Goal: Task Accomplishment & Management: Complete application form

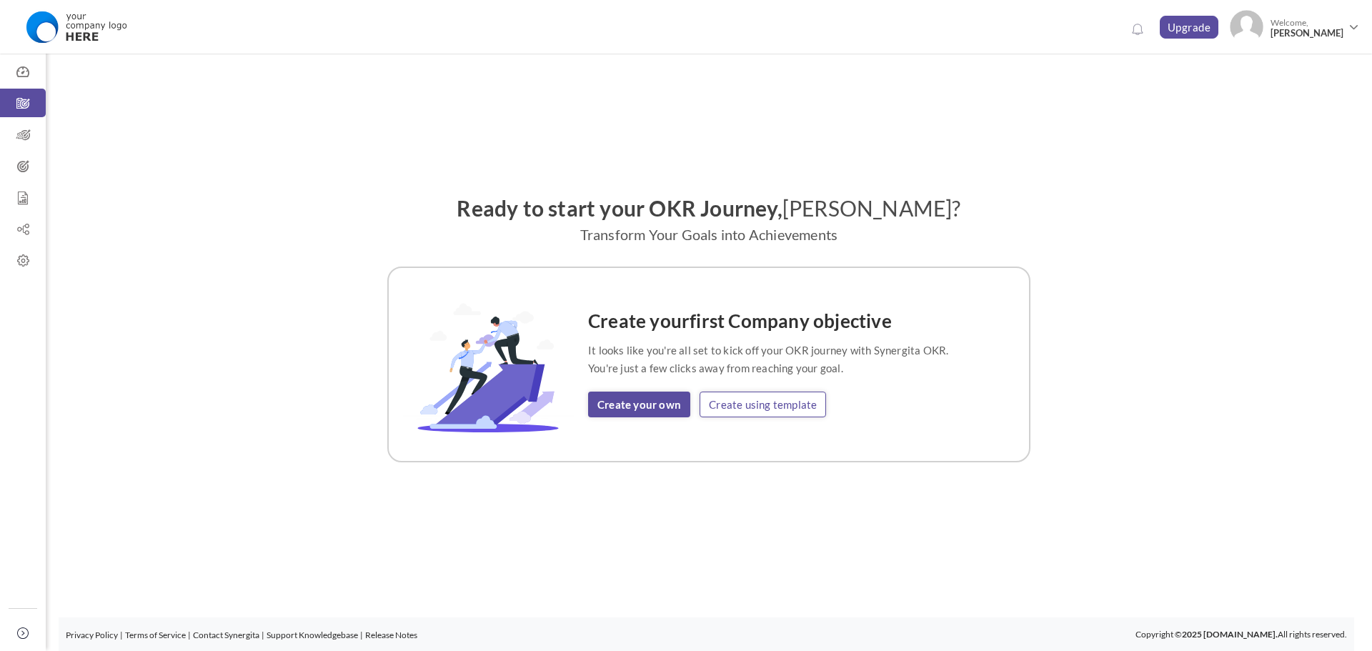
click at [726, 413] on link "Create using template" at bounding box center [763, 405] width 126 height 26
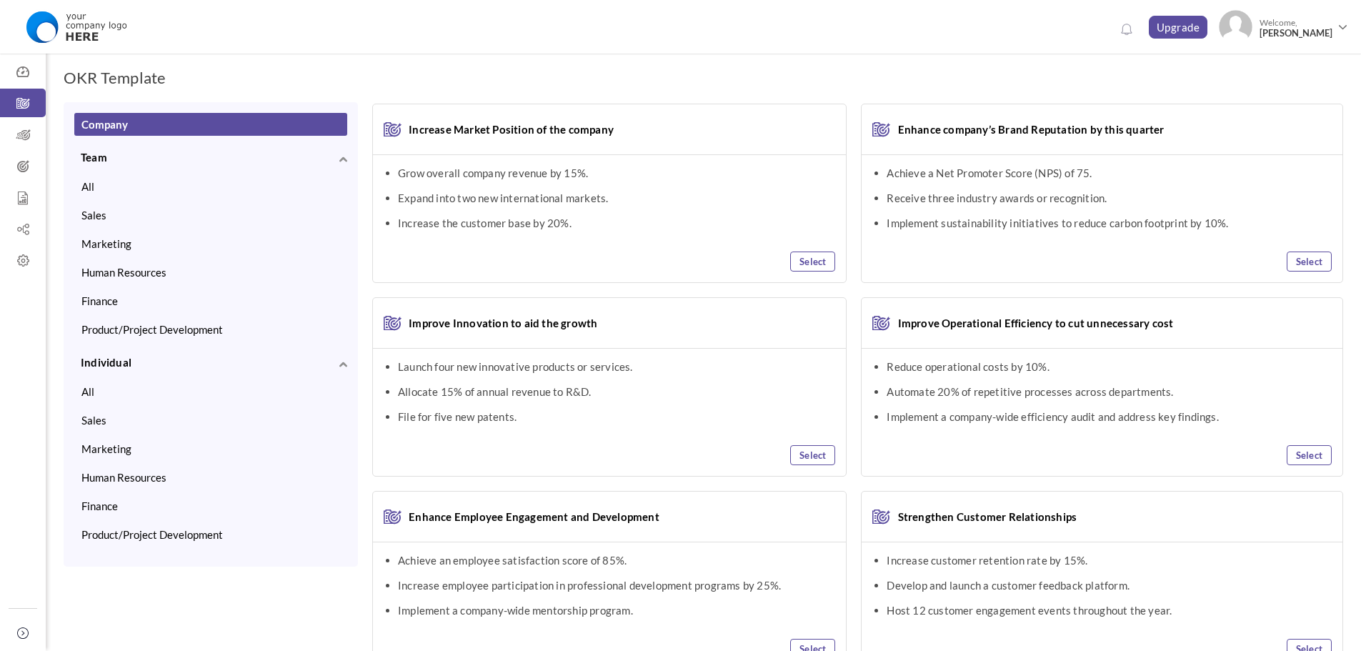
click at [1240, 74] on div "OKR Template View Selected OKR Clear All Company Team All Sales Marketing Human…" at bounding box center [704, 401] width 1316 height 724
click at [25, 73] on icon at bounding box center [23, 72] width 46 height 14
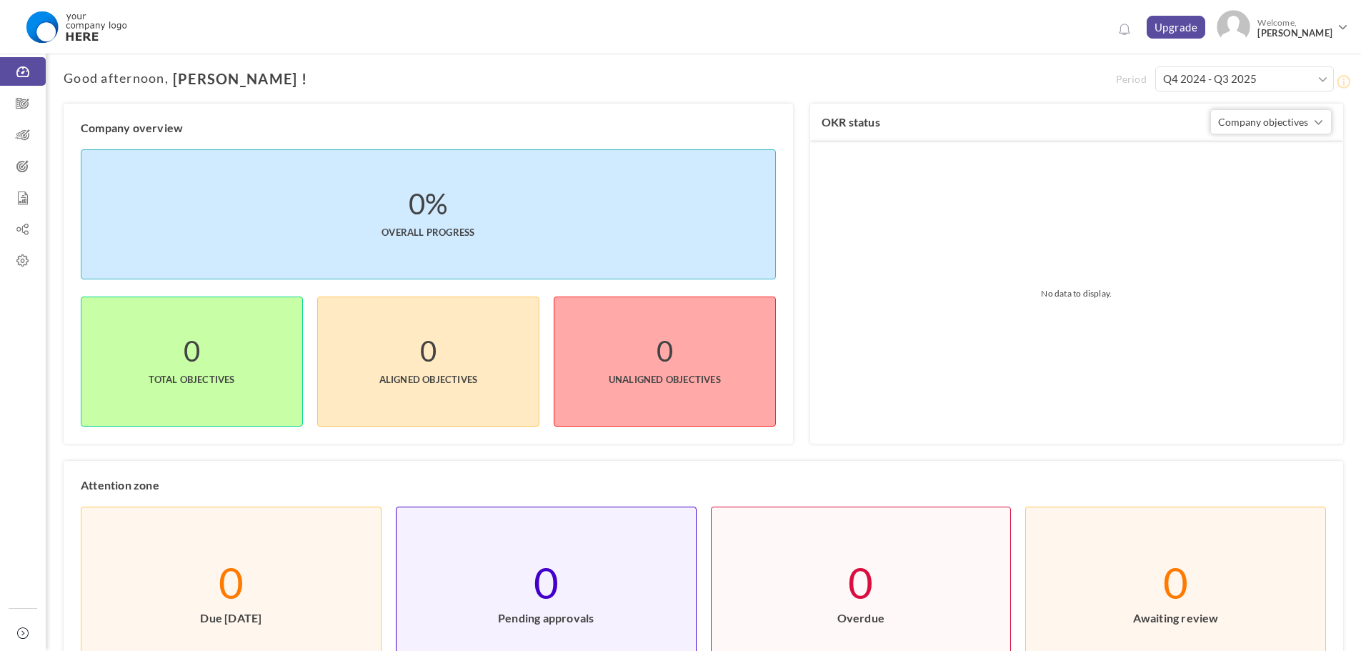
click at [1321, 81] on span at bounding box center [1323, 79] width 9 height 14
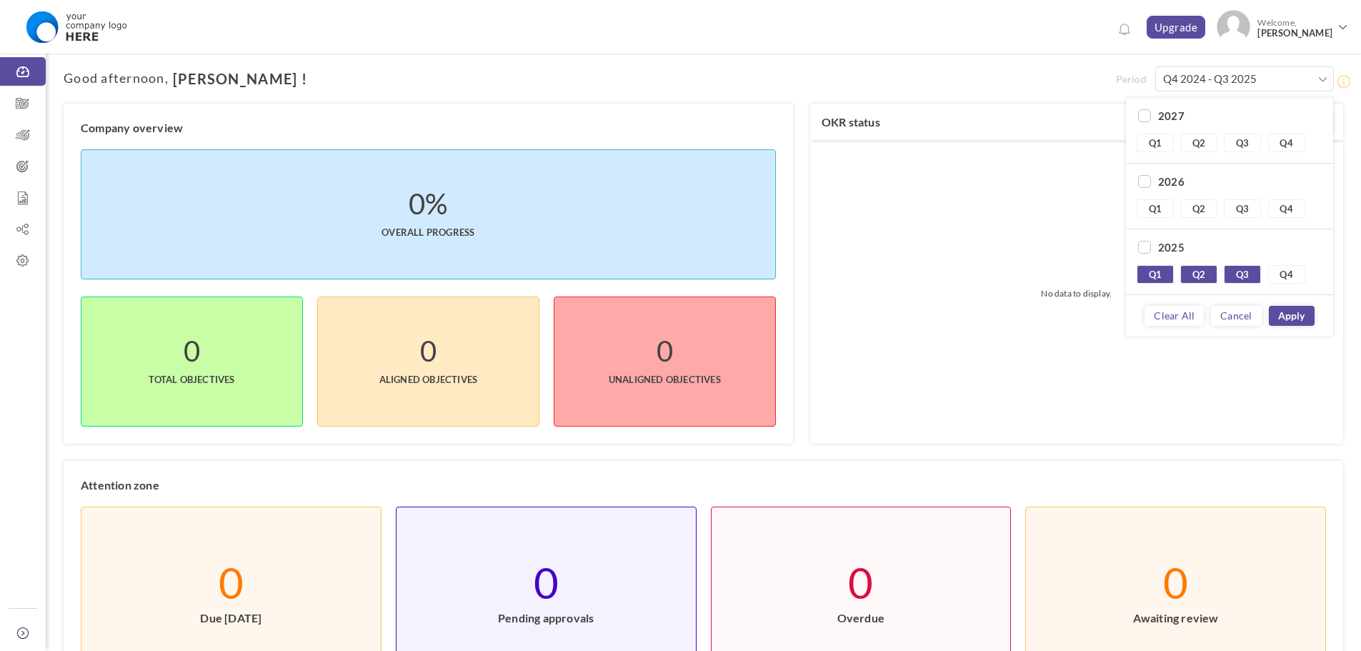
scroll to position [71, 0]
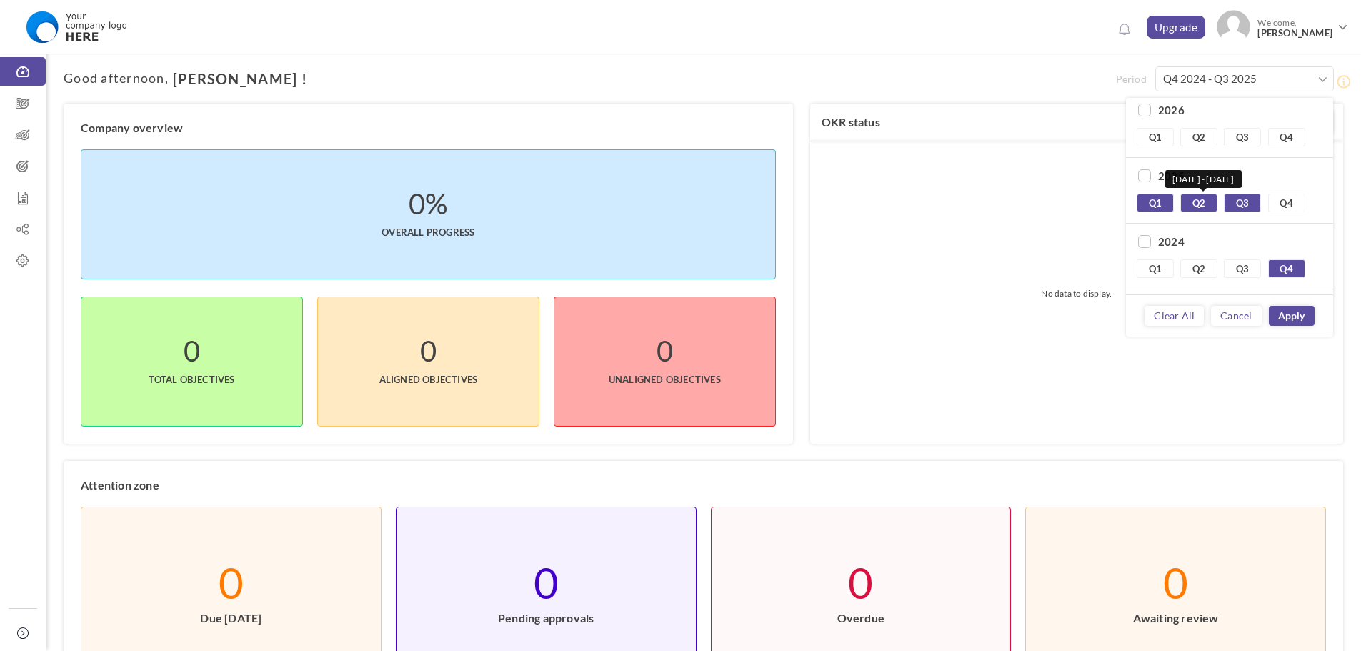
click at [1207, 201] on link "Q2" at bounding box center [1199, 203] width 37 height 19
click at [1151, 202] on link "Q1" at bounding box center [1155, 203] width 37 height 19
type input "Q4 2024 - Q4 2024"
click at [1294, 264] on link "Q4" at bounding box center [1287, 268] width 37 height 19
click at [1210, 204] on link "Q2" at bounding box center [1199, 203] width 37 height 19
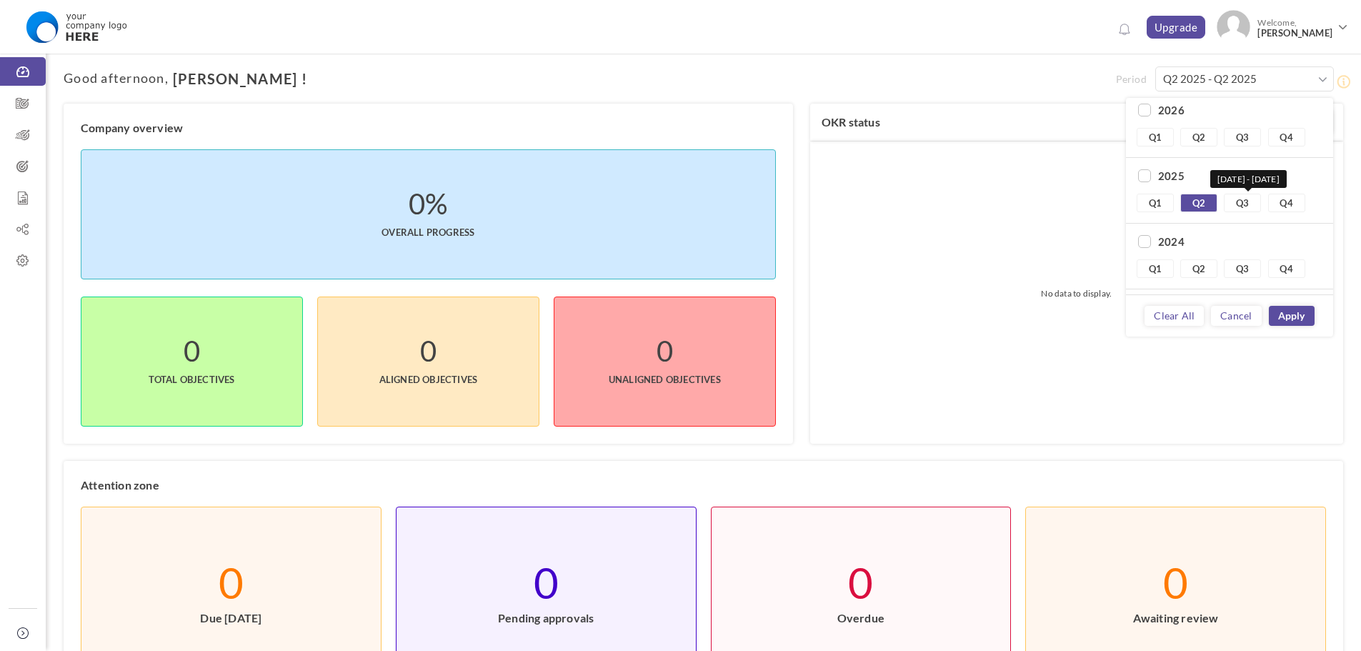
drag, startPoint x: 1238, startPoint y: 203, endPoint x: 1259, endPoint y: 201, distance: 20.1
click at [1238, 202] on link "Q3" at bounding box center [1242, 203] width 37 height 19
click at [1300, 202] on link "Q4" at bounding box center [1287, 203] width 37 height 19
click at [1153, 139] on link "Q1" at bounding box center [1155, 137] width 37 height 19
type input "Q2 2025 - Q1 2026"
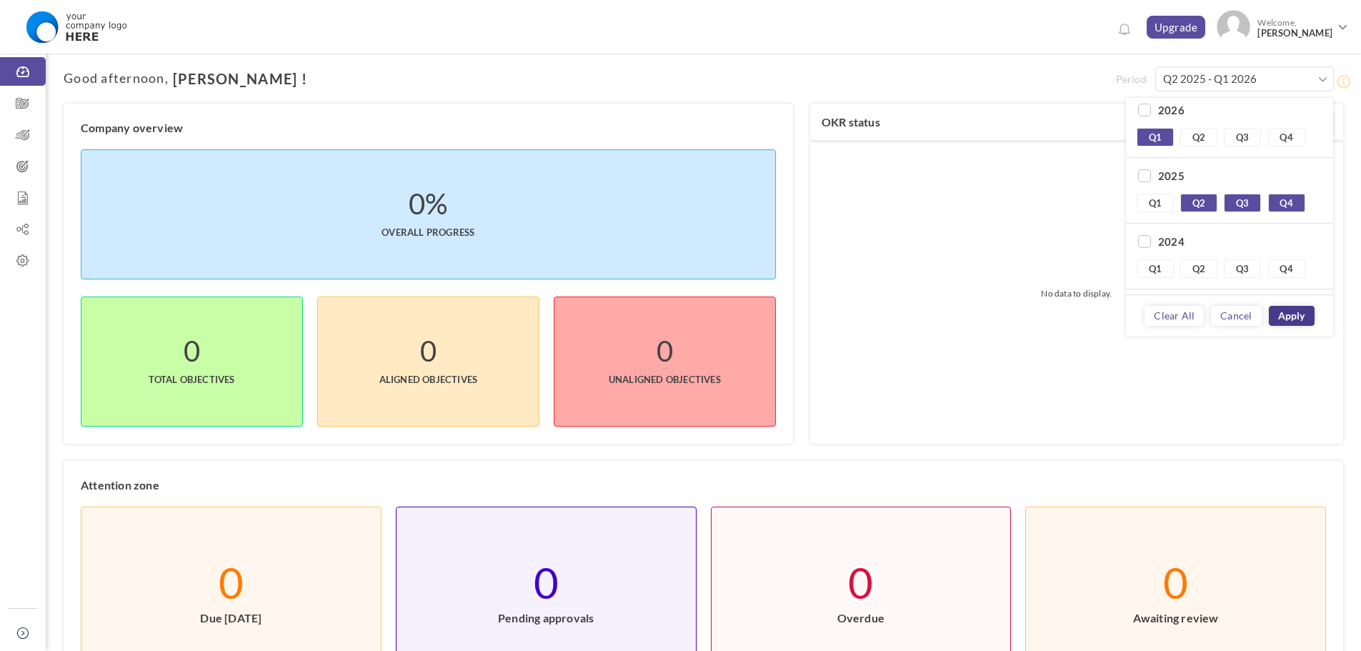
click at [1301, 314] on link "Apply" at bounding box center [1292, 316] width 46 height 20
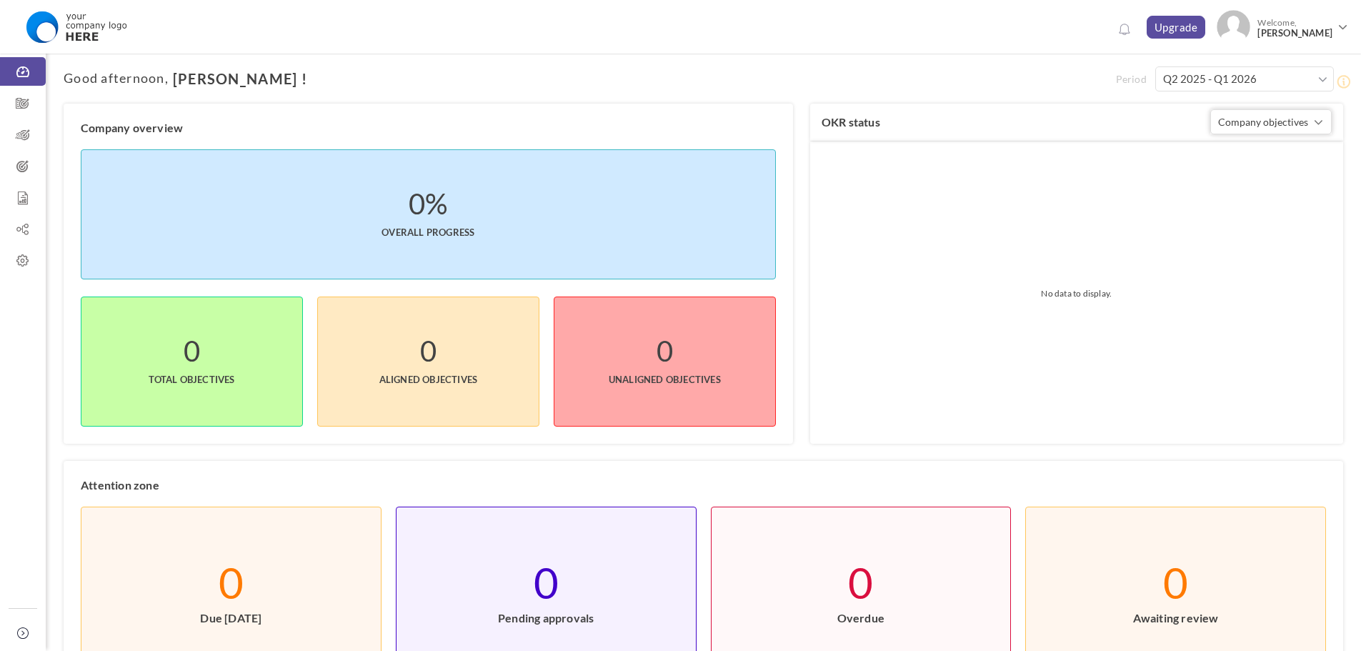
click at [1216, 135] on div "OKR status Company objectives Company objectives Team objectives Individual obj…" at bounding box center [1076, 122] width 533 height 37
click at [1222, 127] on span "Company objectives" at bounding box center [1263, 122] width 90 height 12
click at [1091, 164] on label "No data to display." at bounding box center [1077, 293] width 532 height 302
click at [1192, 279] on label "No data to display." at bounding box center [1077, 293] width 532 height 302
click at [1113, 309] on label "No data to display." at bounding box center [1077, 293] width 532 height 302
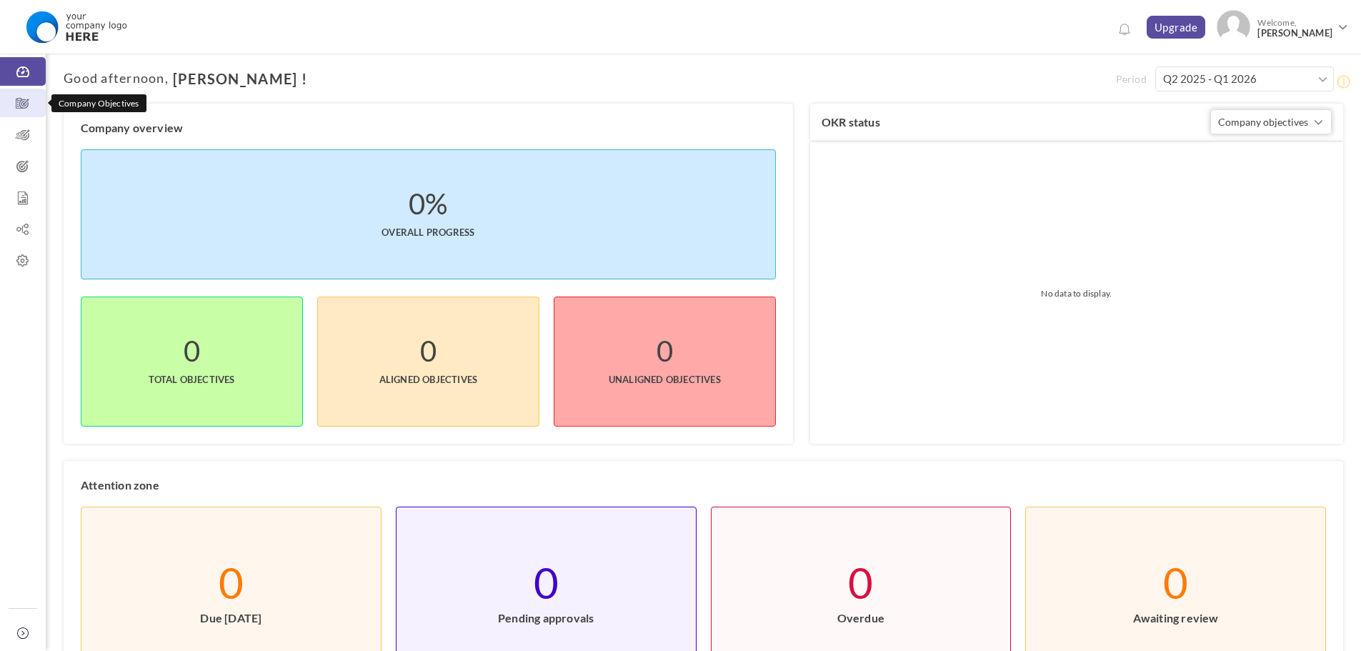
click at [36, 101] on icon at bounding box center [23, 103] width 46 height 14
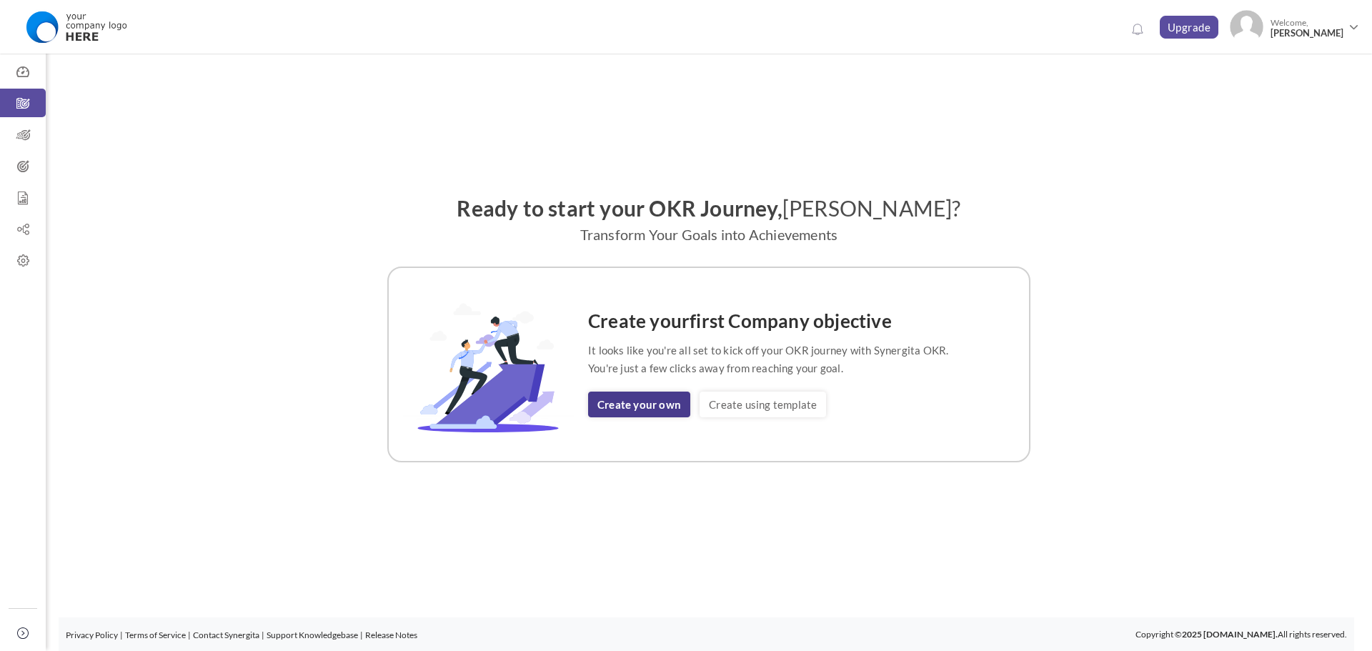
click at [669, 400] on link "Create your own" at bounding box center [639, 405] width 102 height 26
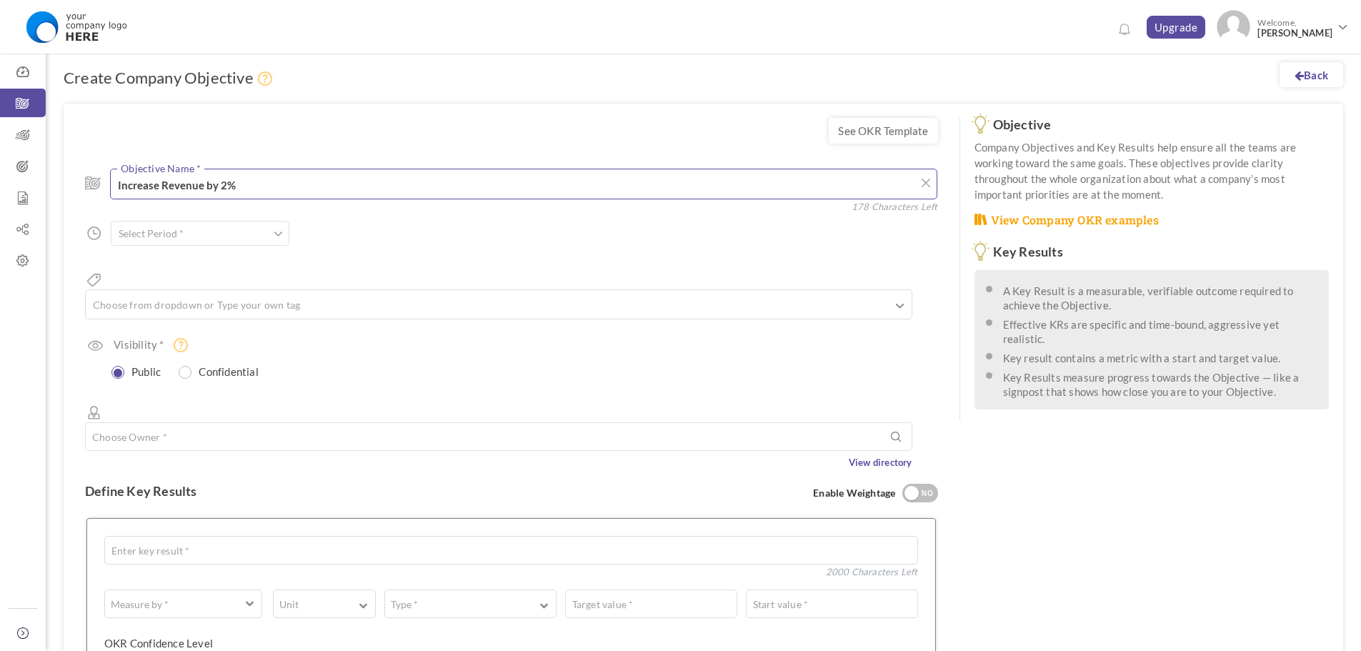
click at [274, 183] on textarea "Increase Revenue by 2%" at bounding box center [524, 184] width 828 height 31
paste textarea "after inflation per annum"
type textarea "Increase Revenue by 2% after inflation per annum"
click at [253, 232] on input "text" at bounding box center [200, 233] width 179 height 25
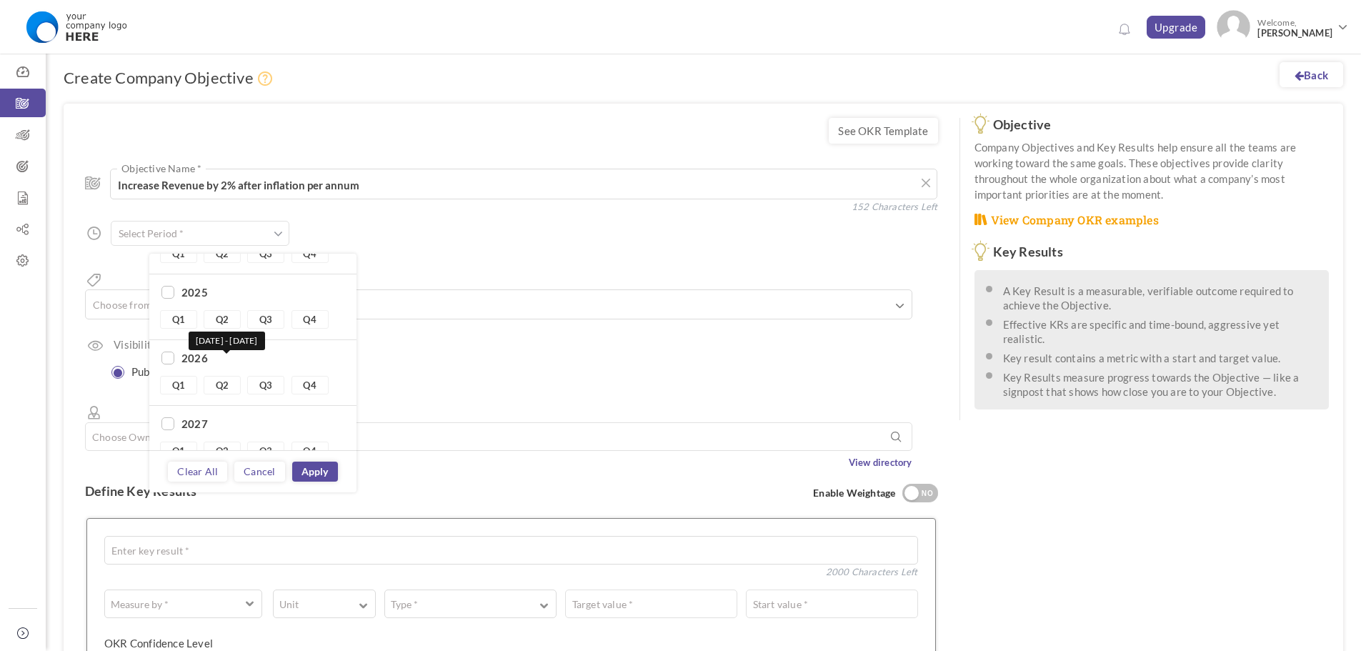
scroll to position [66, 0]
click at [230, 365] on link "Q2" at bounding box center [222, 363] width 37 height 19
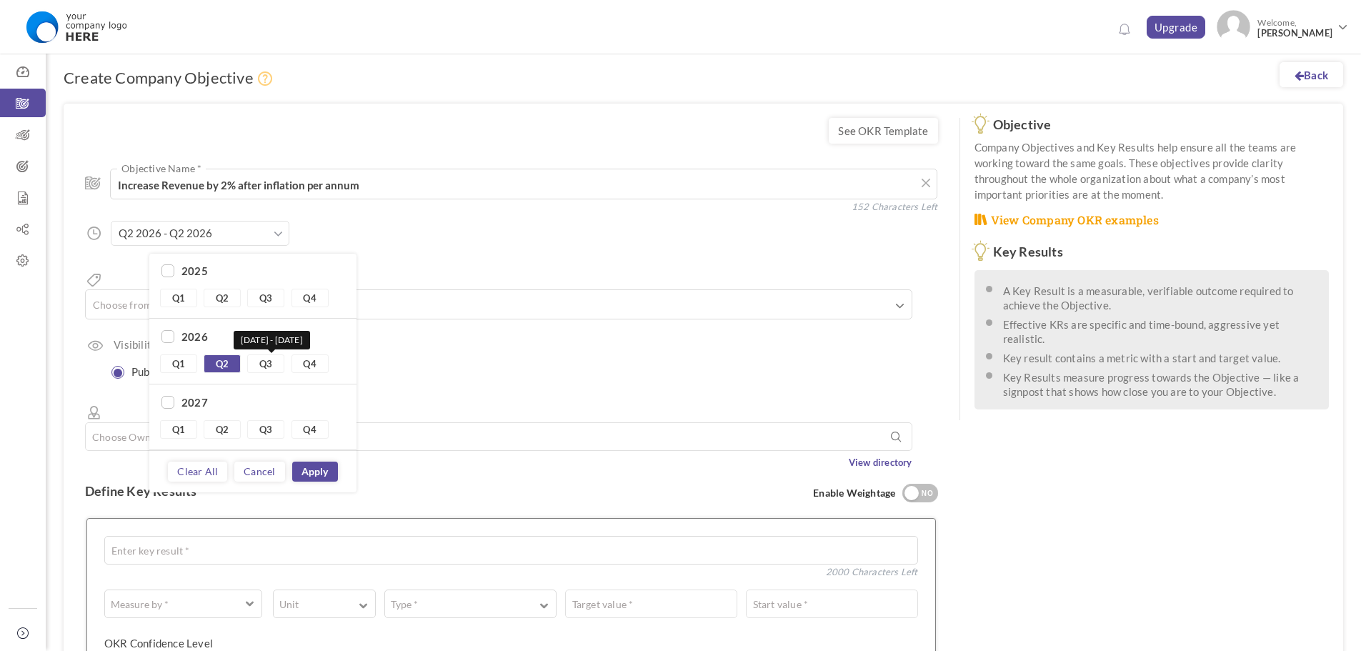
click at [263, 366] on link "Q3" at bounding box center [265, 363] width 37 height 19
click at [304, 363] on link "Q4" at bounding box center [310, 363] width 37 height 19
click at [184, 296] on link "Q1" at bounding box center [178, 298] width 37 height 19
type input "Q1 2025 - Q4 2026"
checkbox input "true"
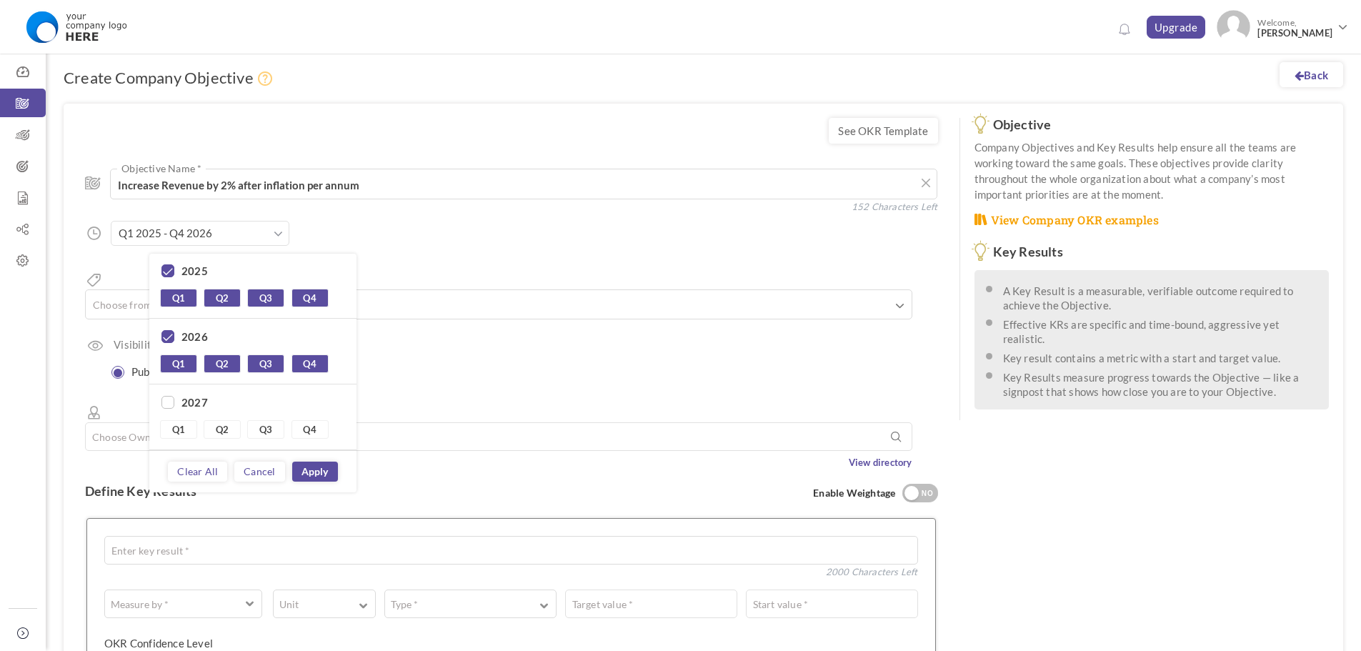
click at [170, 336] on input "checkbox" at bounding box center [168, 337] width 13 height 13
checkbox input "false"
type input "Q1 2025 - Q4 2025"
click at [167, 281] on div "2025" at bounding box center [253, 273] width 186 height 18
click at [169, 272] on input "checkbox" at bounding box center [168, 271] width 13 height 13
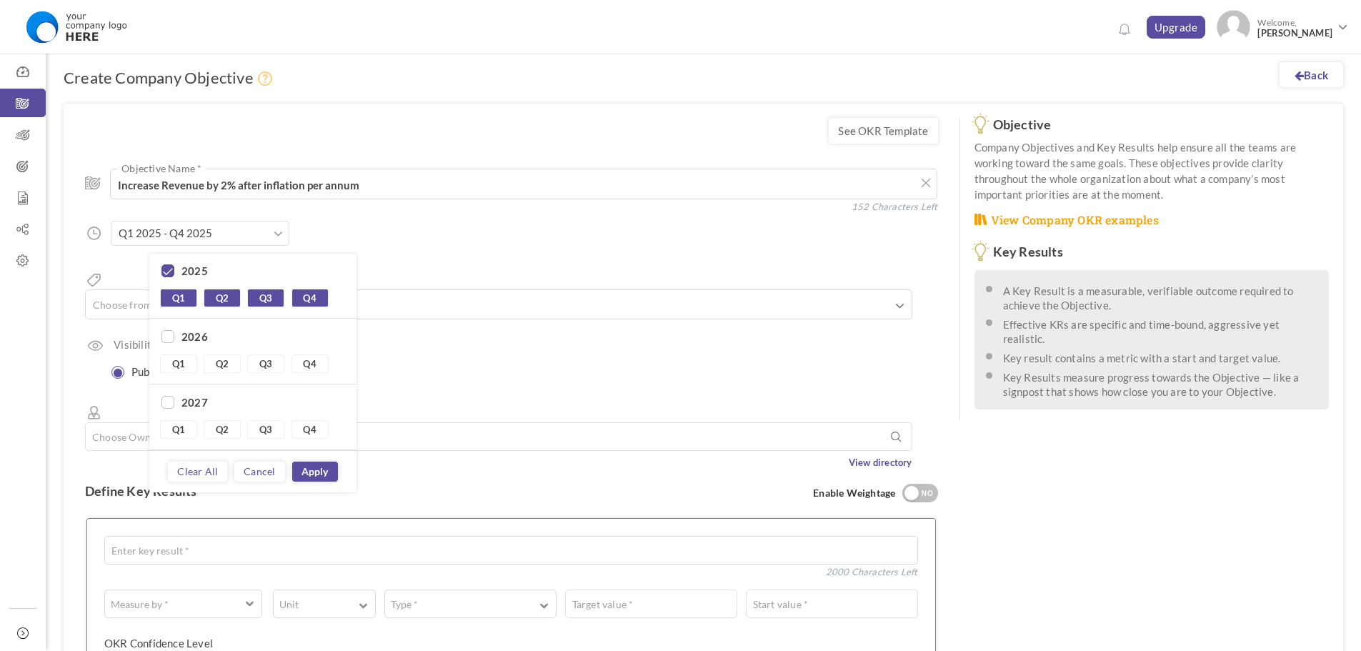
checkbox input "false"
drag, startPoint x: 226, startPoint y: 357, endPoint x: 245, endPoint y: 358, distance: 19.3
click at [227, 356] on link "Q2" at bounding box center [222, 363] width 37 height 19
click at [261, 359] on link "Q3" at bounding box center [265, 363] width 37 height 19
click at [297, 360] on link "Q4" at bounding box center [310, 363] width 37 height 19
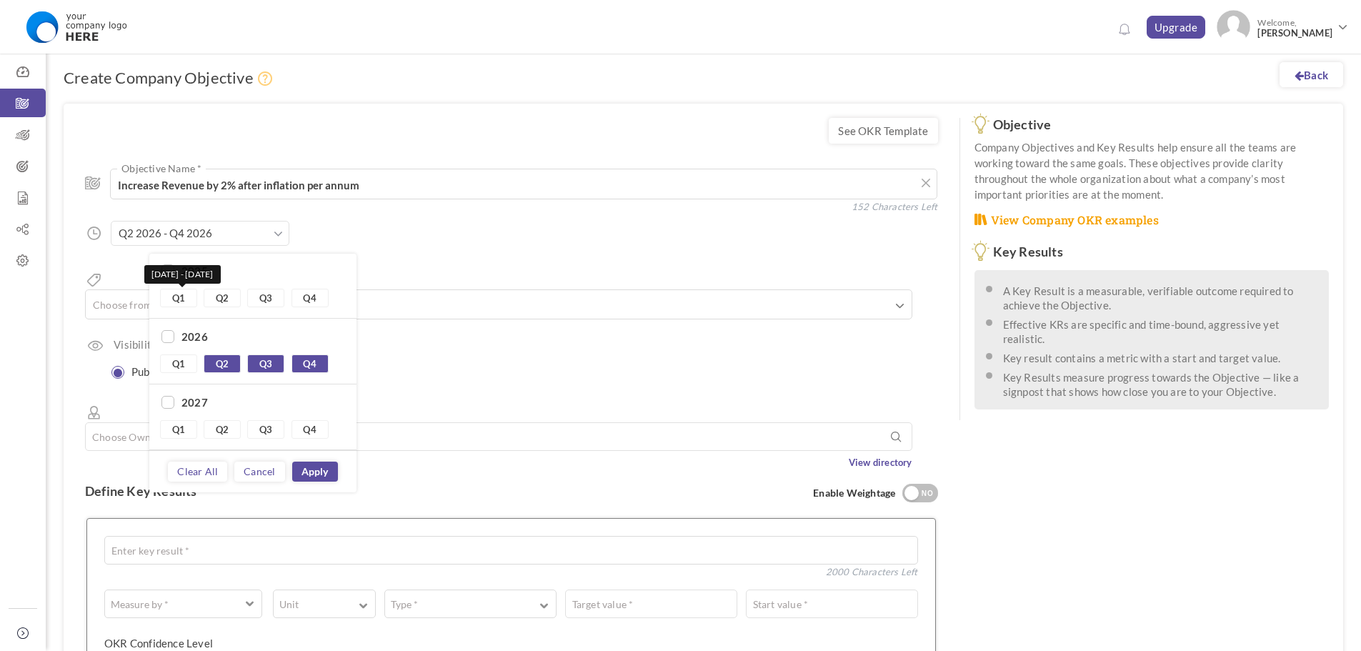
click at [188, 302] on link "Q1" at bounding box center [178, 298] width 37 height 19
type input "Q1 2025 - Q4 2026"
checkbox input "true"
click at [169, 269] on input "checkbox" at bounding box center [168, 271] width 13 height 13
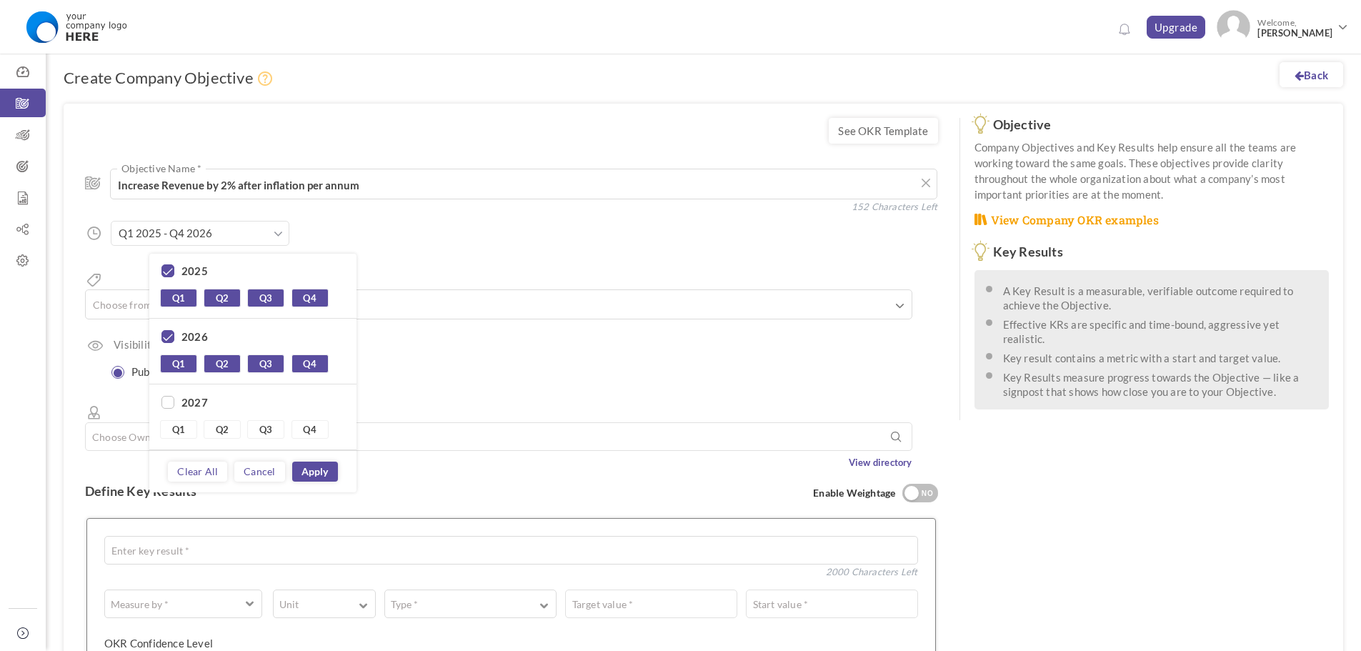
checkbox input "false"
type input "Q1 2026 - Q4 2026"
click at [316, 469] on link "Apply" at bounding box center [315, 472] width 46 height 20
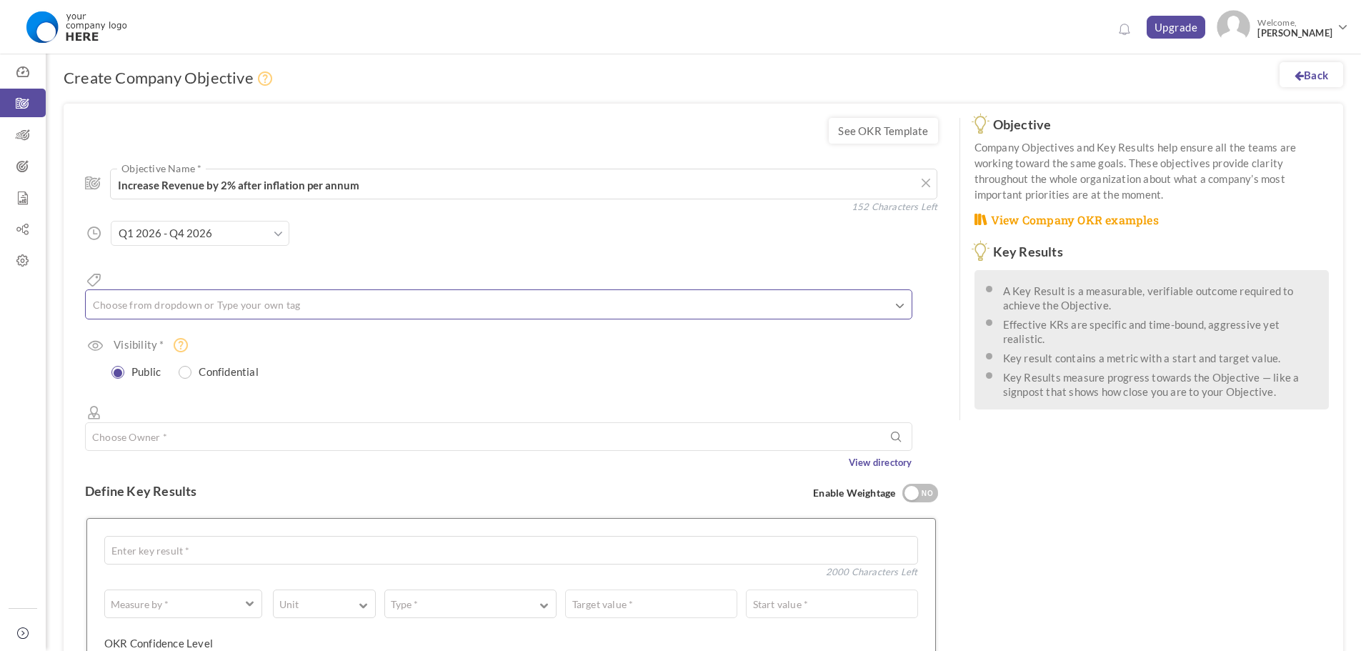
click at [232, 295] on input "text" at bounding box center [162, 304] width 143 height 19
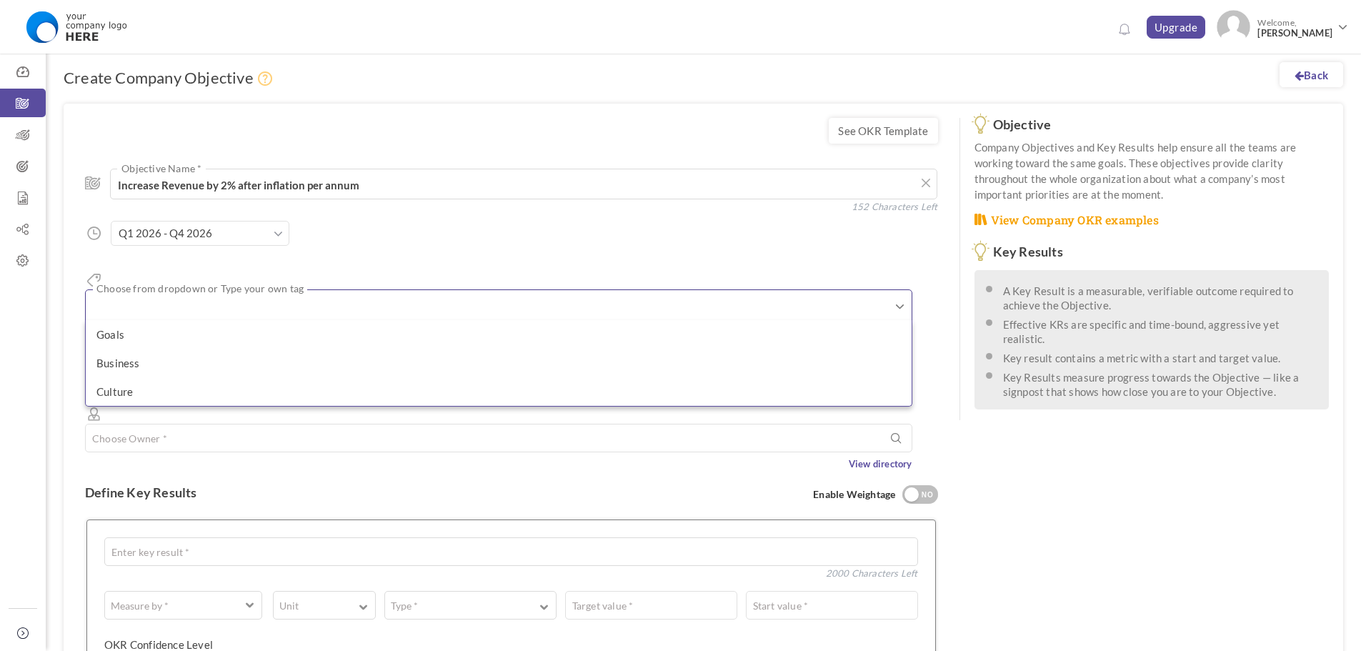
click at [354, 245] on div "Period Q1 2026 - Q4 2026" at bounding box center [240, 233] width 259 height 25
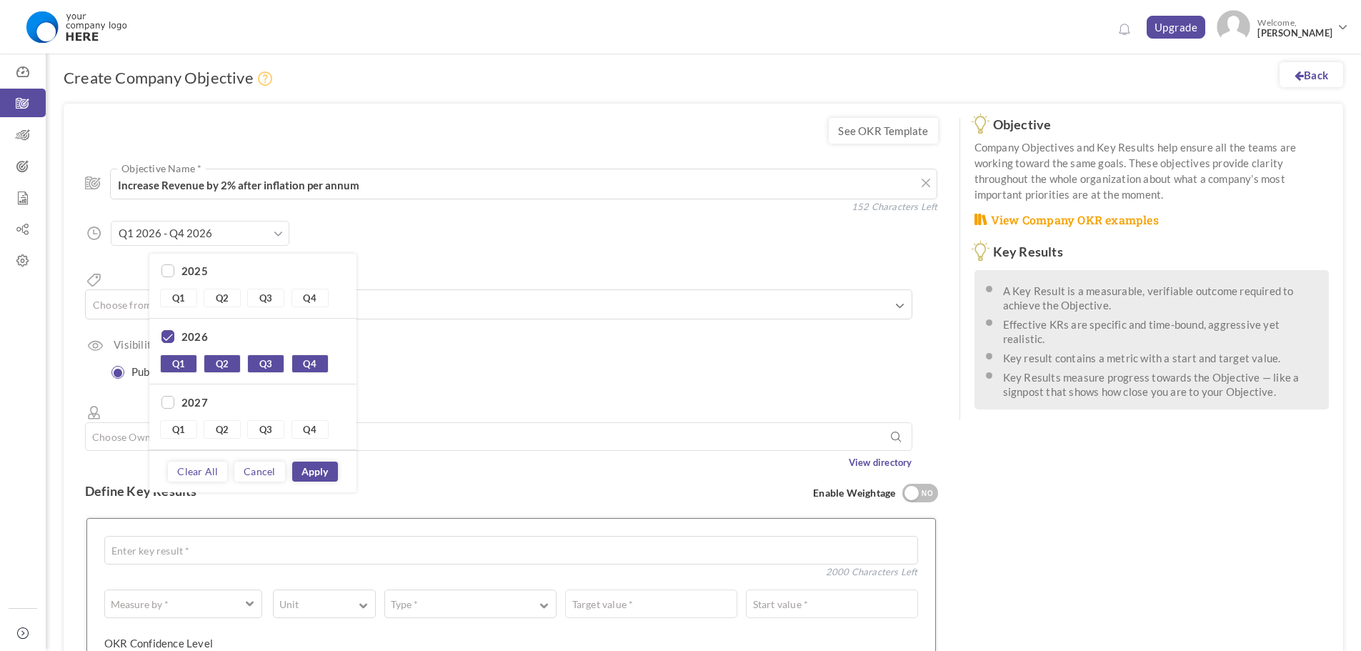
click at [470, 337] on div "Visibility * Public Confidential Choose User" at bounding box center [511, 359] width 853 height 45
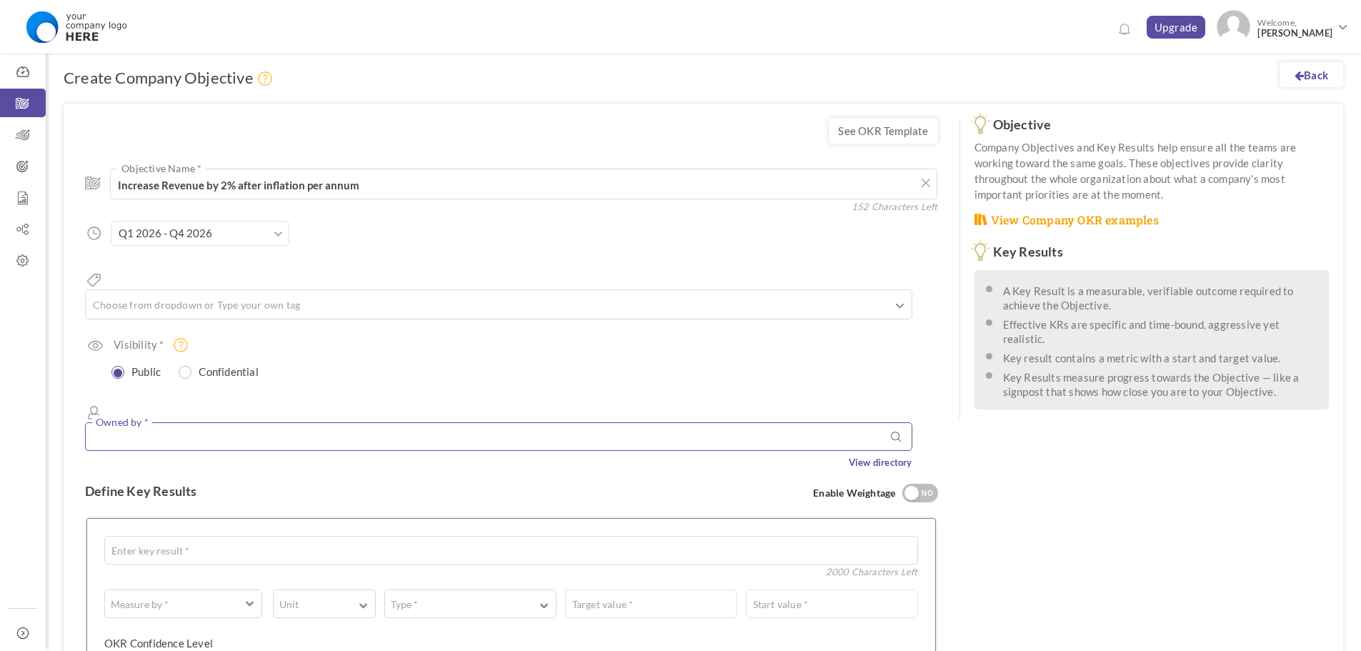
click at [206, 422] on input "text" at bounding box center [499, 436] width 828 height 29
click at [230, 422] on input "text" at bounding box center [499, 436] width 828 height 29
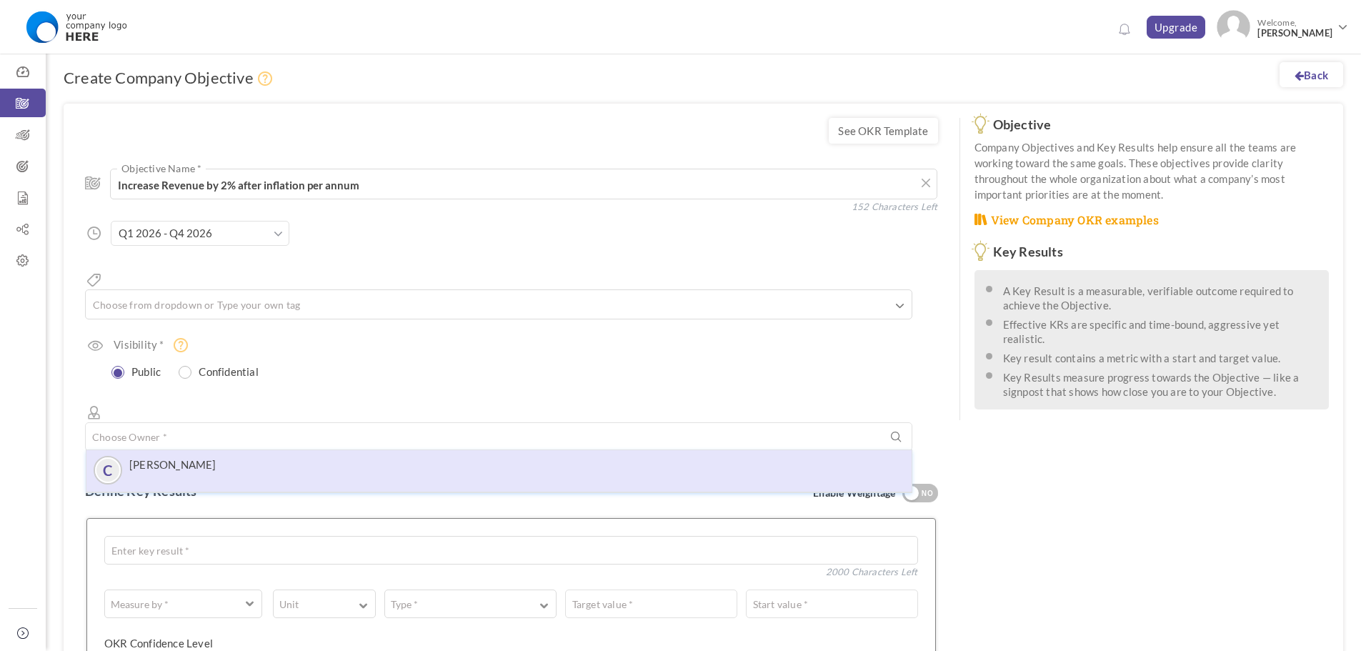
click at [217, 458] on label "[PERSON_NAME]" at bounding box center [172, 464] width 87 height 13
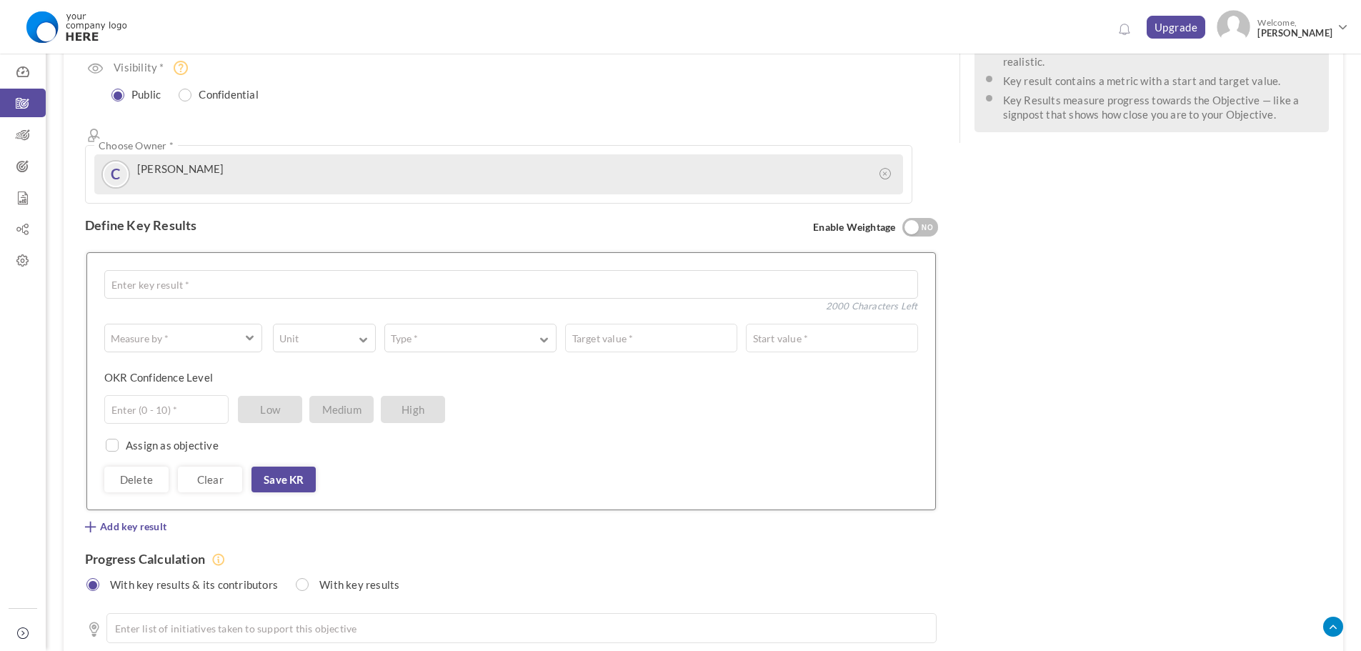
scroll to position [286, 0]
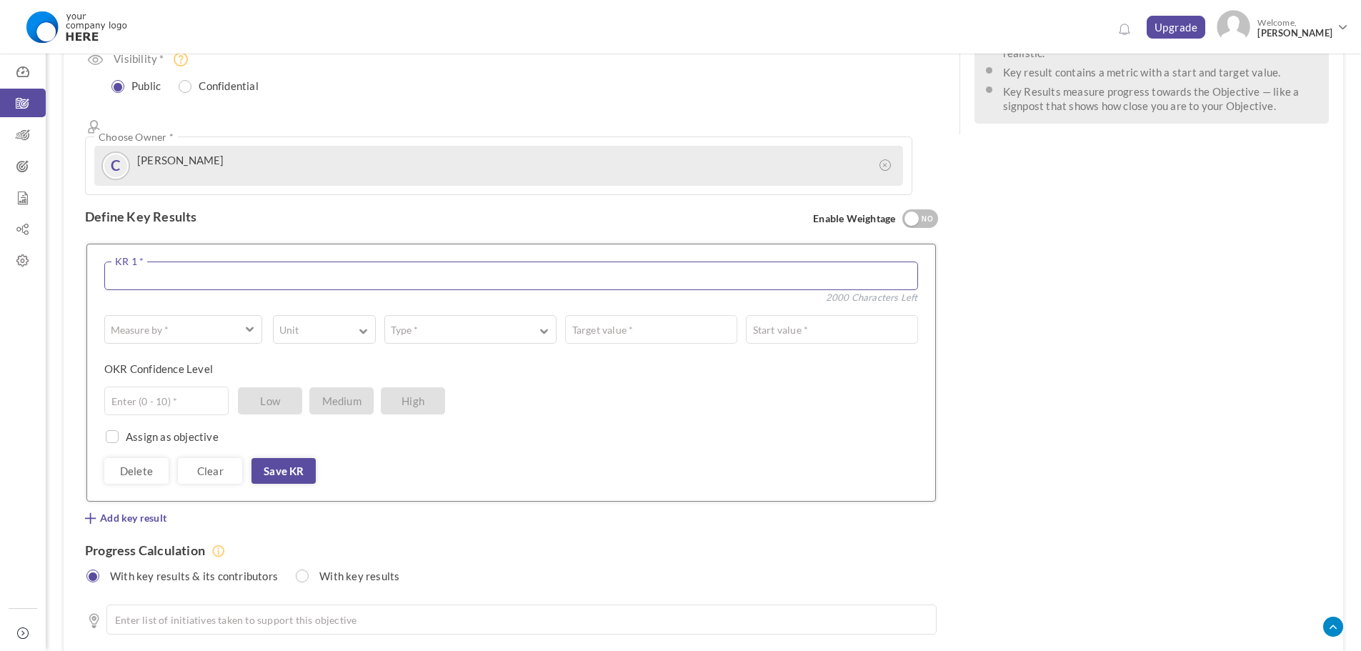
click at [394, 262] on textarea at bounding box center [511, 276] width 814 height 29
click at [232, 315] on button "Measure by *" at bounding box center [183, 329] width 158 height 29
click at [272, 262] on textarea at bounding box center [511, 276] width 814 height 29
click at [299, 262] on textarea at bounding box center [511, 276] width 814 height 29
paste textarea "YTD Revenue vs. Last Year"
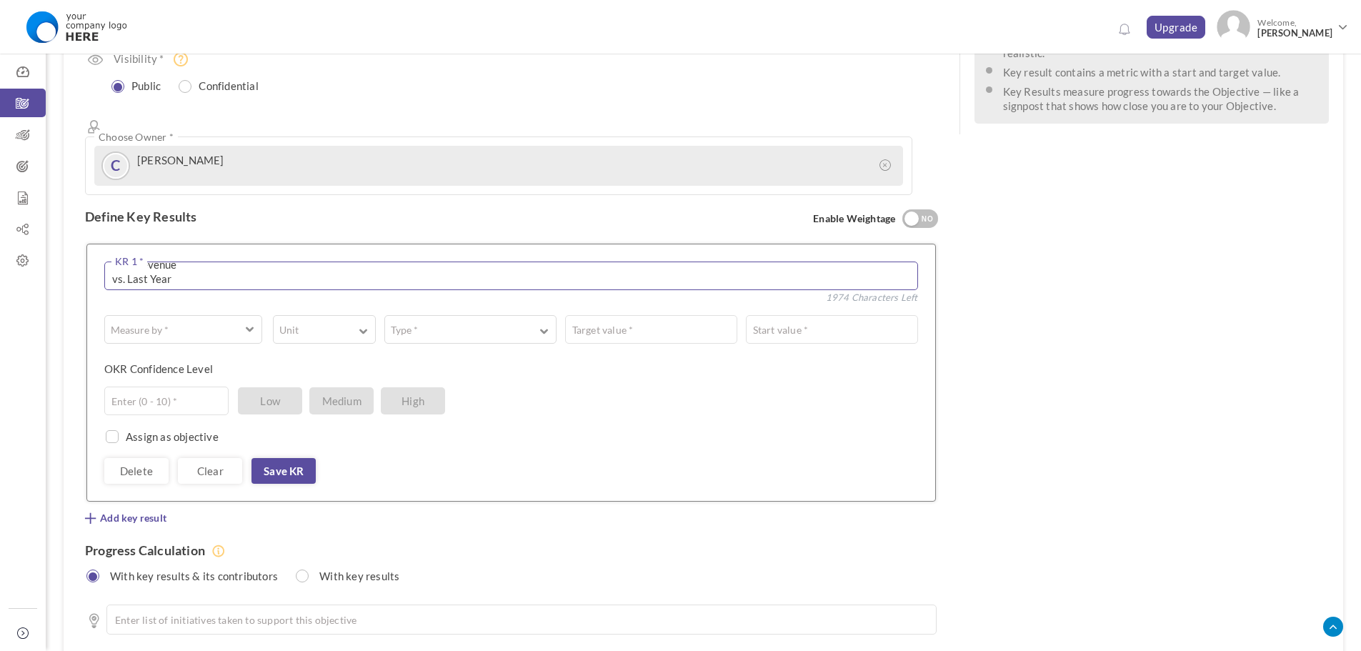
scroll to position [12, 0]
click at [114, 262] on textarea "YTD Revenue vs. Last Year" at bounding box center [511, 276] width 814 height 29
type textarea "YTD Revenue vs. Last Year"
click at [213, 322] on span "button" at bounding box center [173, 329] width 122 height 14
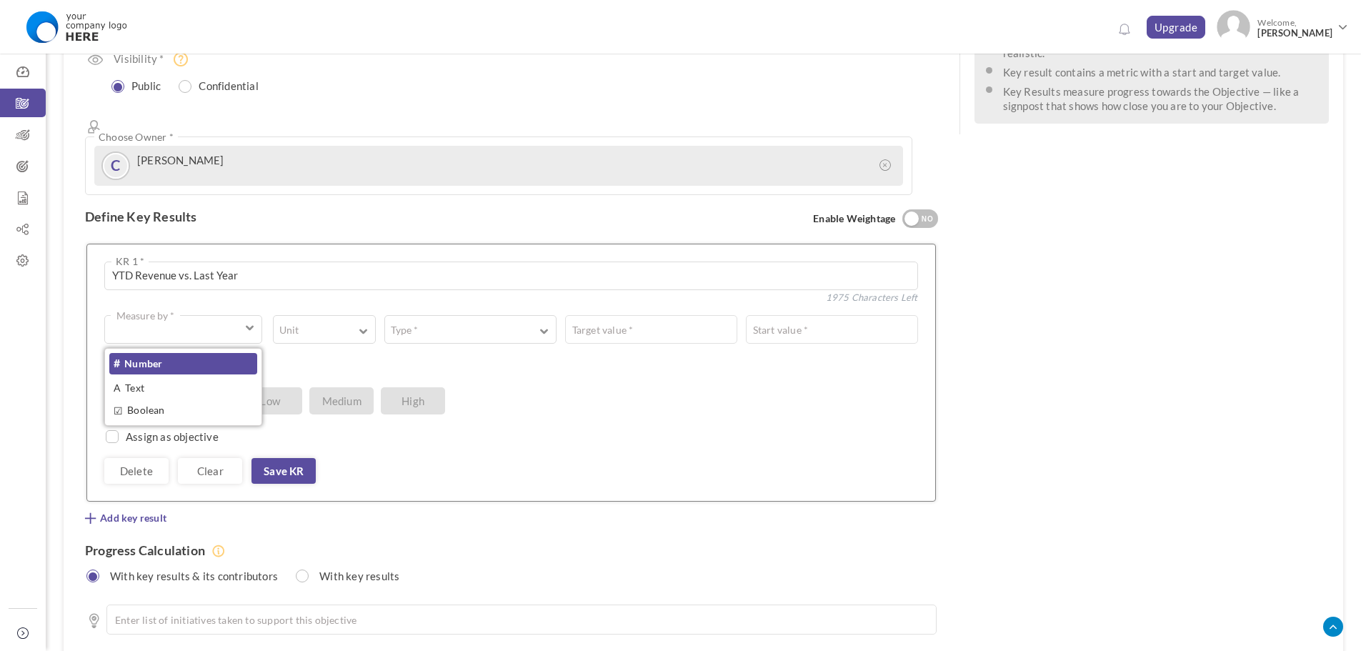
click at [212, 353] on link "# Number" at bounding box center [183, 363] width 148 height 21
click at [334, 315] on button "Unit" at bounding box center [324, 329] width 102 height 29
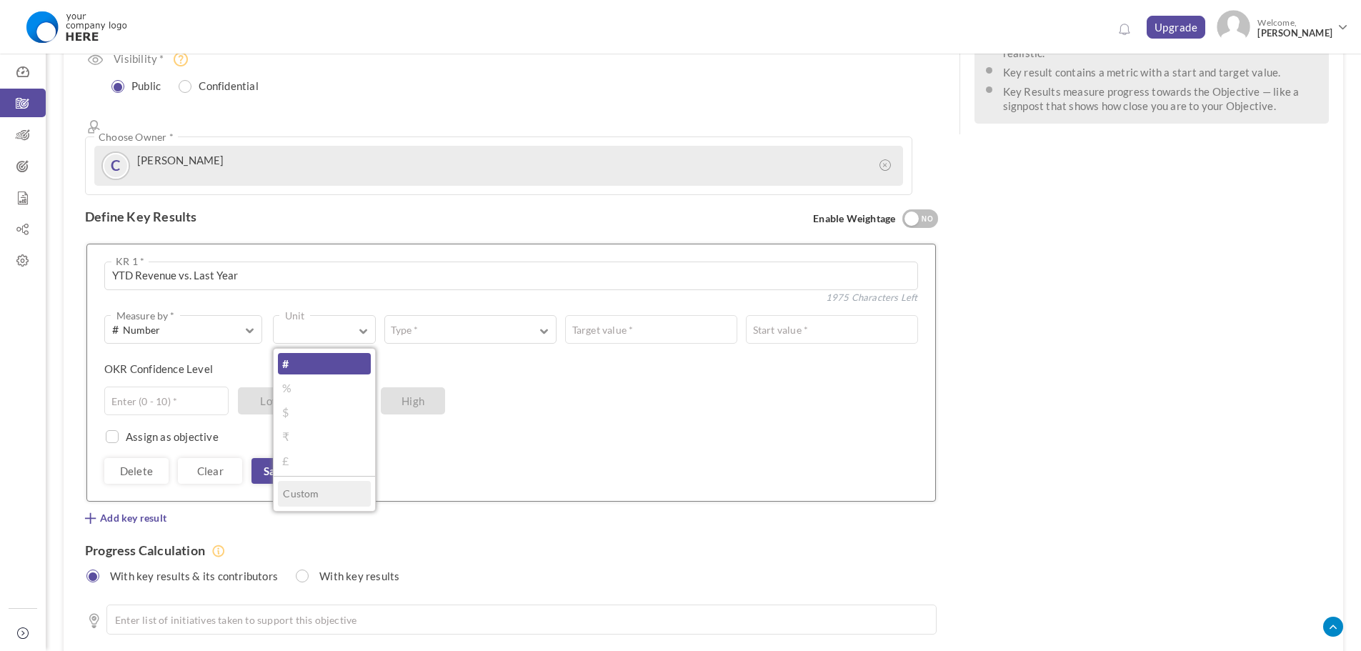
click at [341, 353] on link "#" at bounding box center [324, 363] width 92 height 21
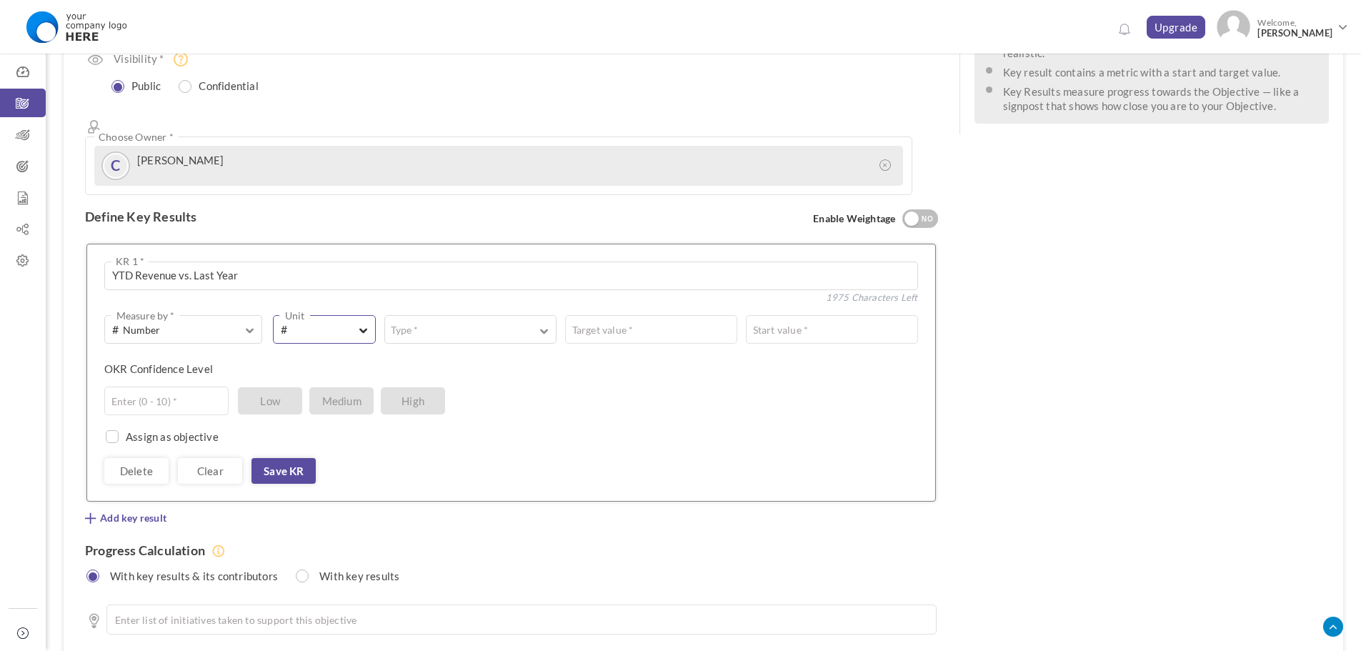
click at [336, 322] on span "#" at bounding box center [314, 330] width 66 height 16
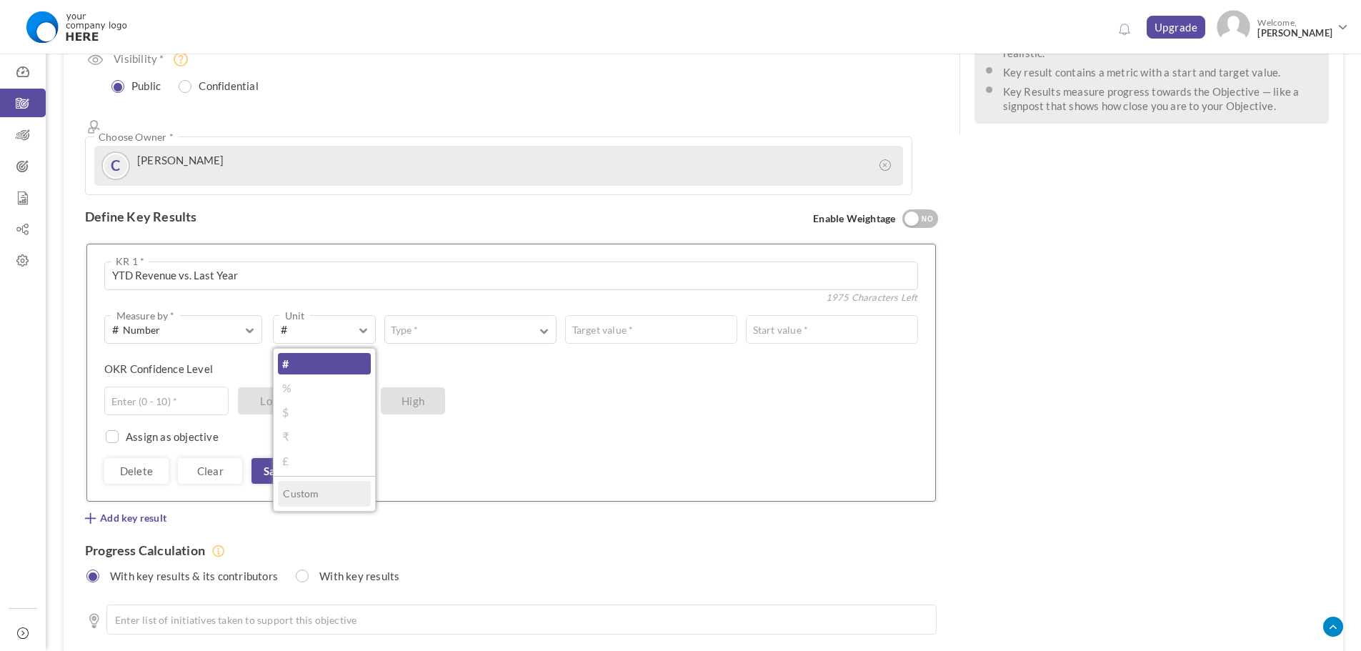
click at [334, 377] on link "%" at bounding box center [324, 387] width 92 height 21
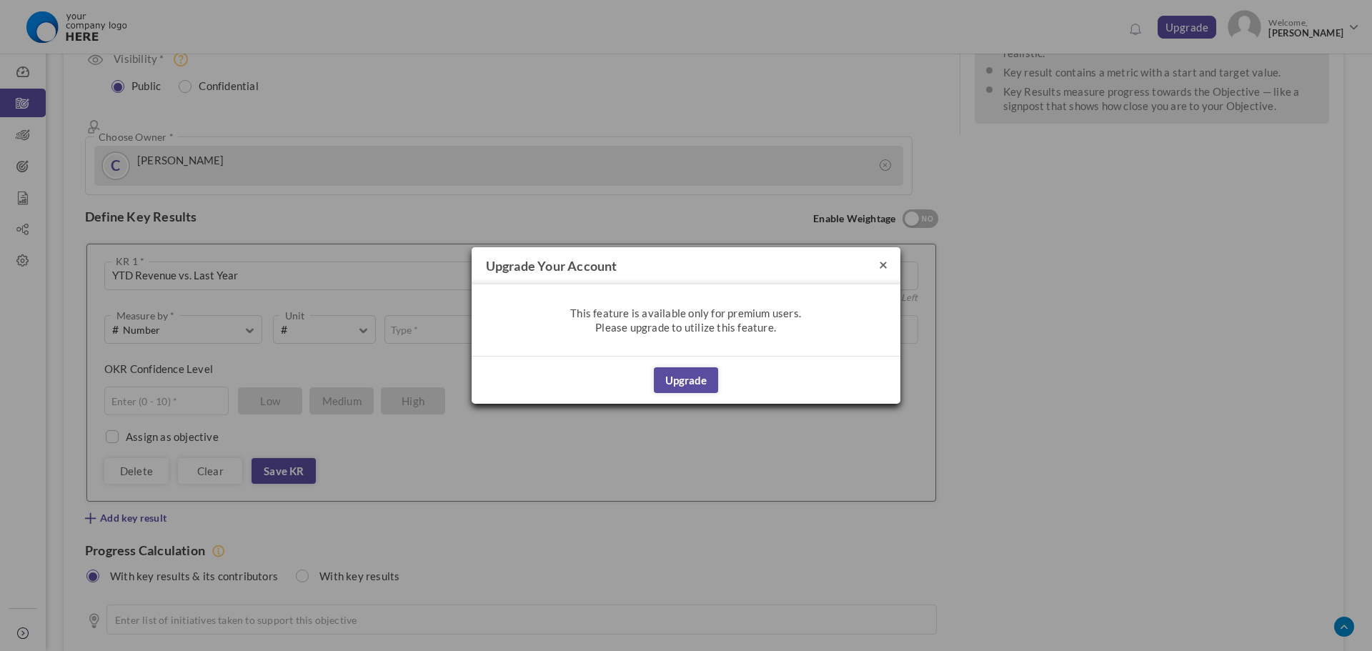
click at [881, 262] on button "×" at bounding box center [883, 264] width 9 height 15
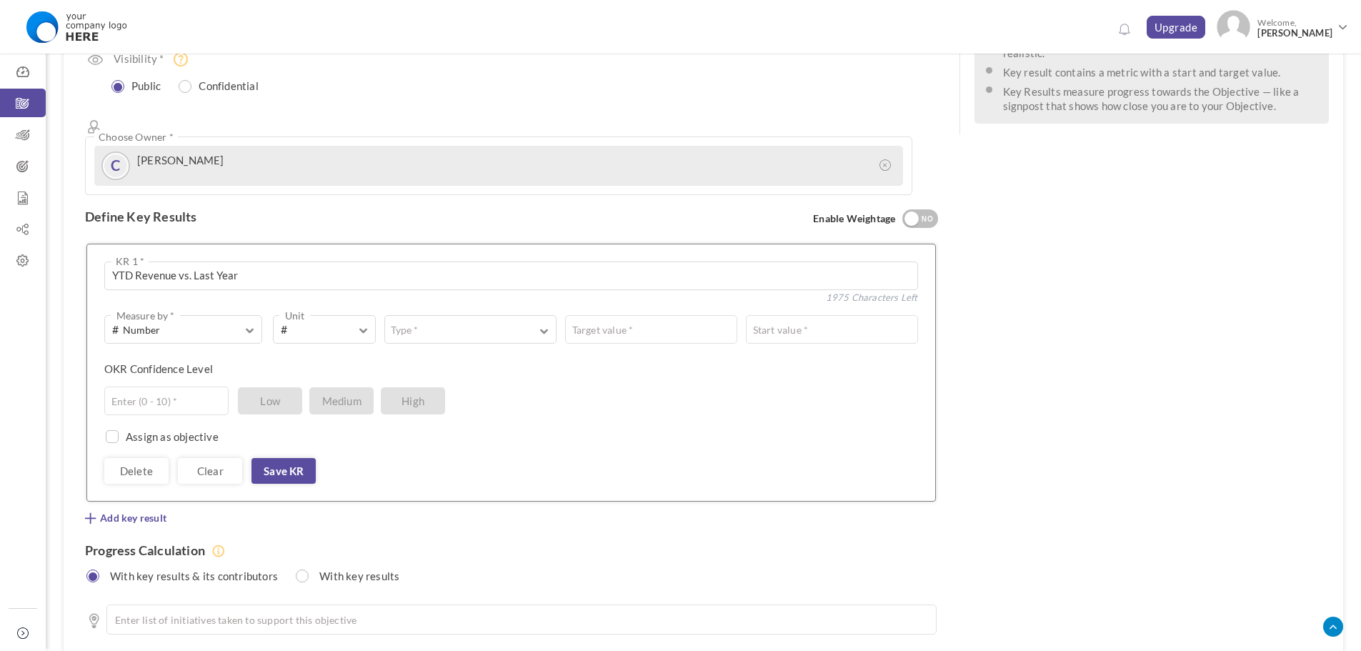
click at [911, 212] on div at bounding box center [912, 219] width 14 height 14
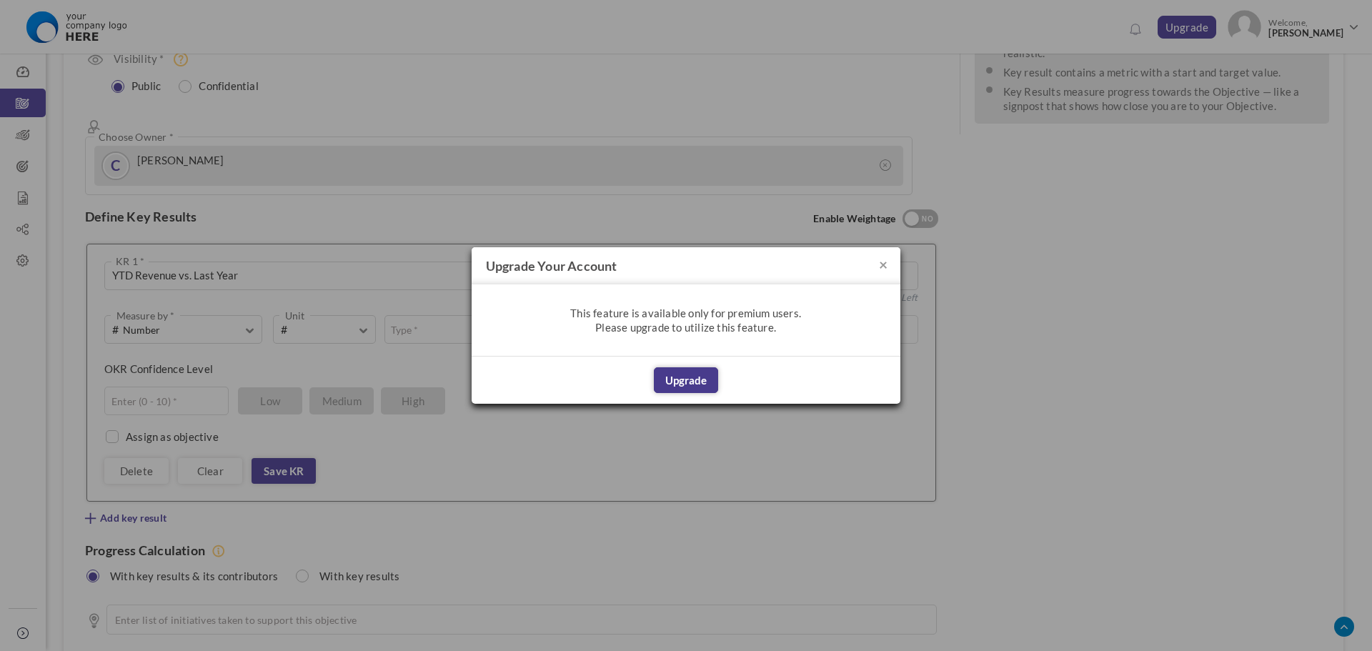
click at [689, 378] on button "Upgrade" at bounding box center [686, 380] width 64 height 26
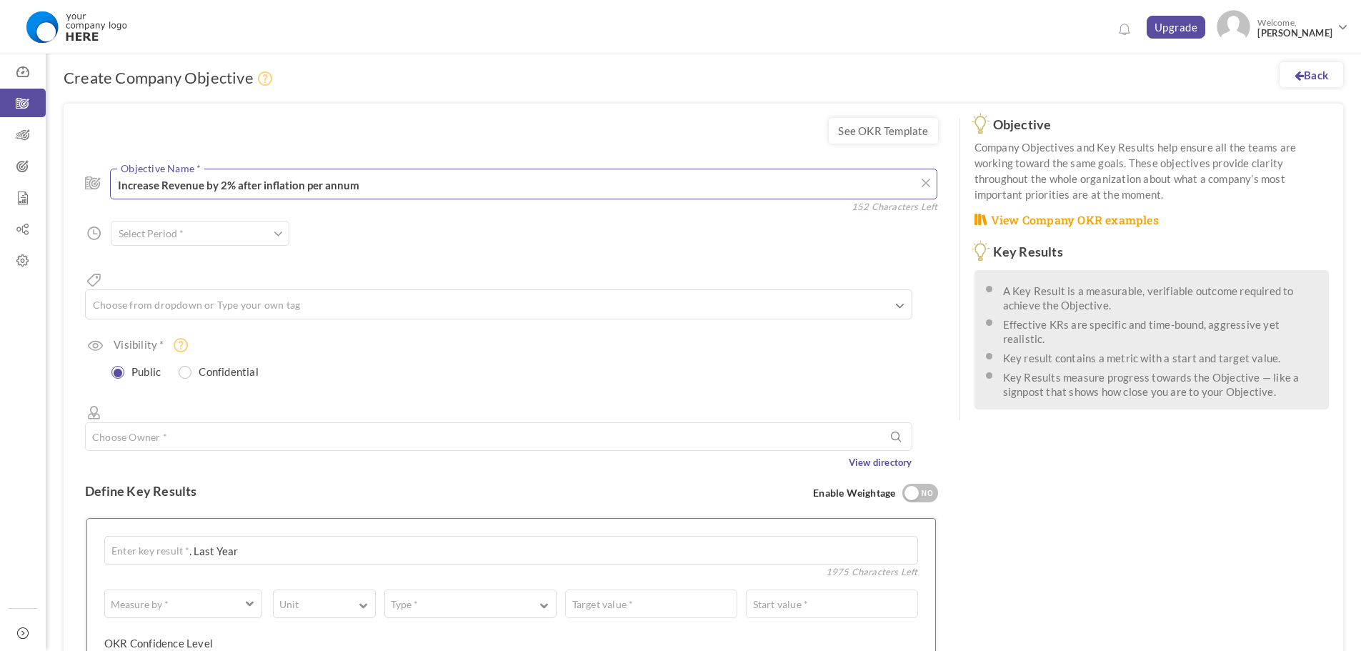
click at [397, 186] on textarea "Increase Revenue by 2% after inflation per annum" at bounding box center [524, 184] width 828 height 31
click at [276, 237] on span at bounding box center [278, 234] width 9 height 14
click at [164, 341] on input "checkbox" at bounding box center [168, 337] width 13 height 13
click at [172, 334] on input "checkbox" at bounding box center [168, 337] width 13 height 13
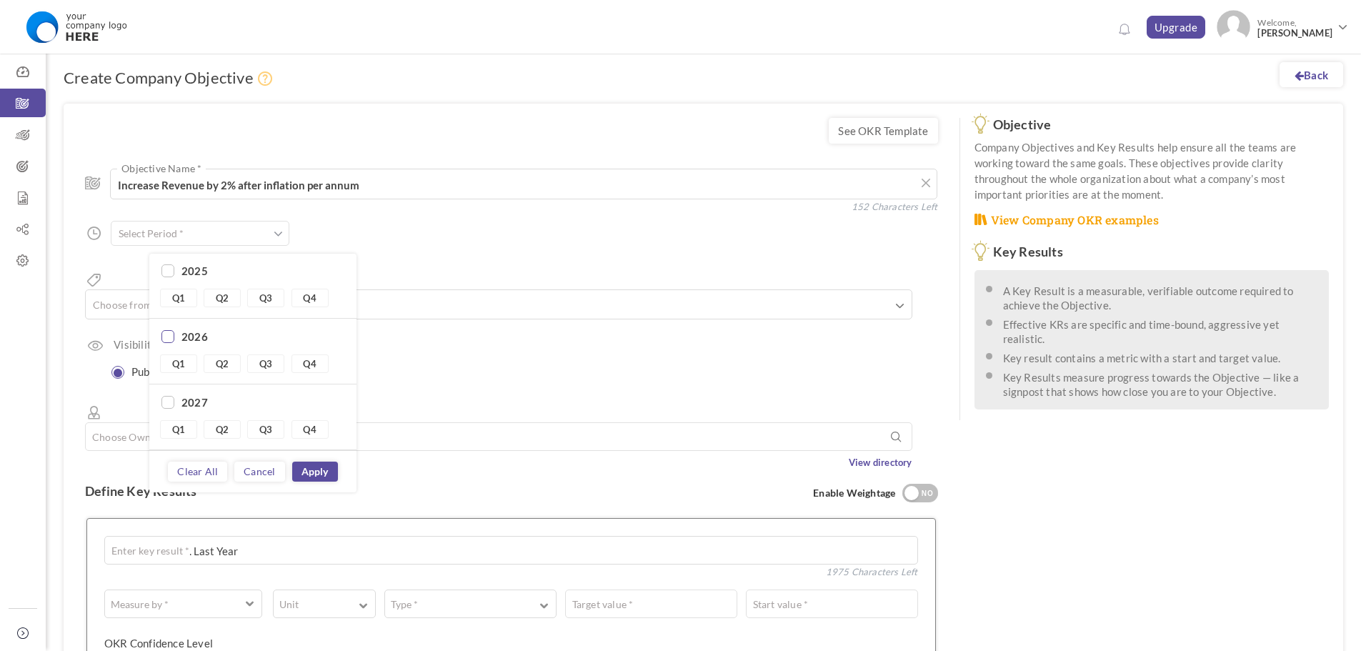
checkbox input "true"
type input "Q1 2026 - Q4 2026"
click at [327, 472] on link "Apply" at bounding box center [315, 472] width 46 height 20
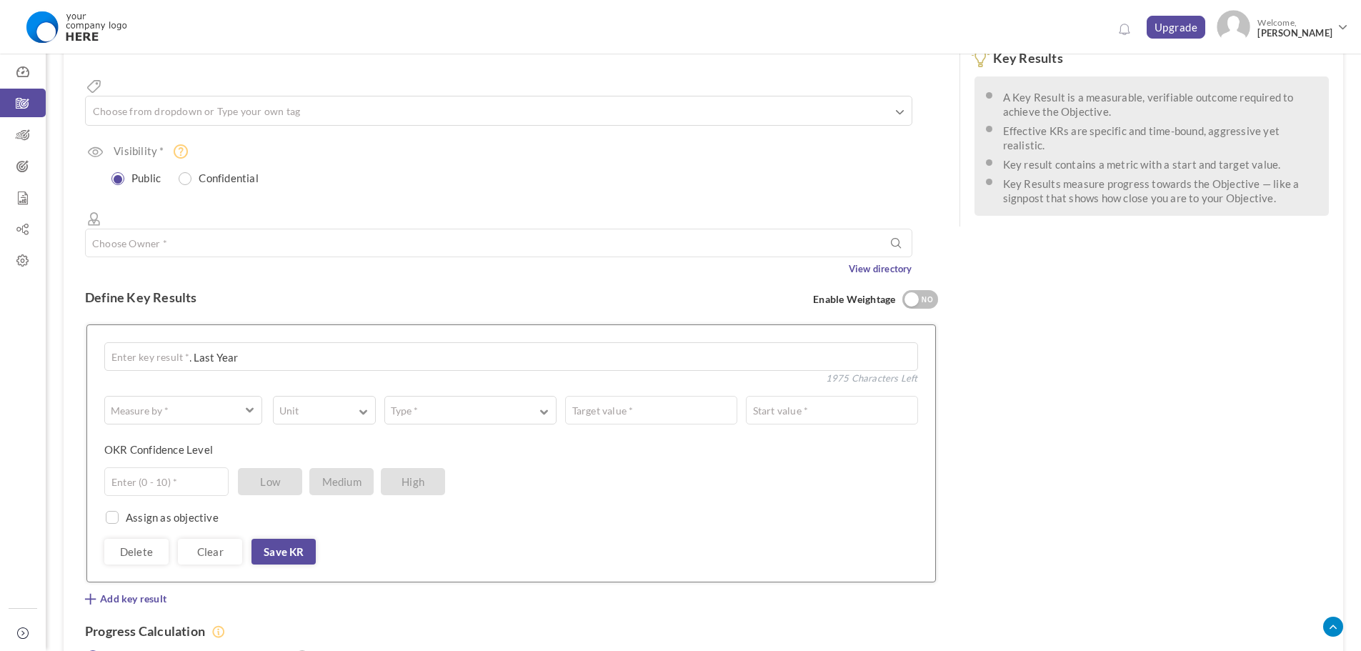
scroll to position [214, 0]
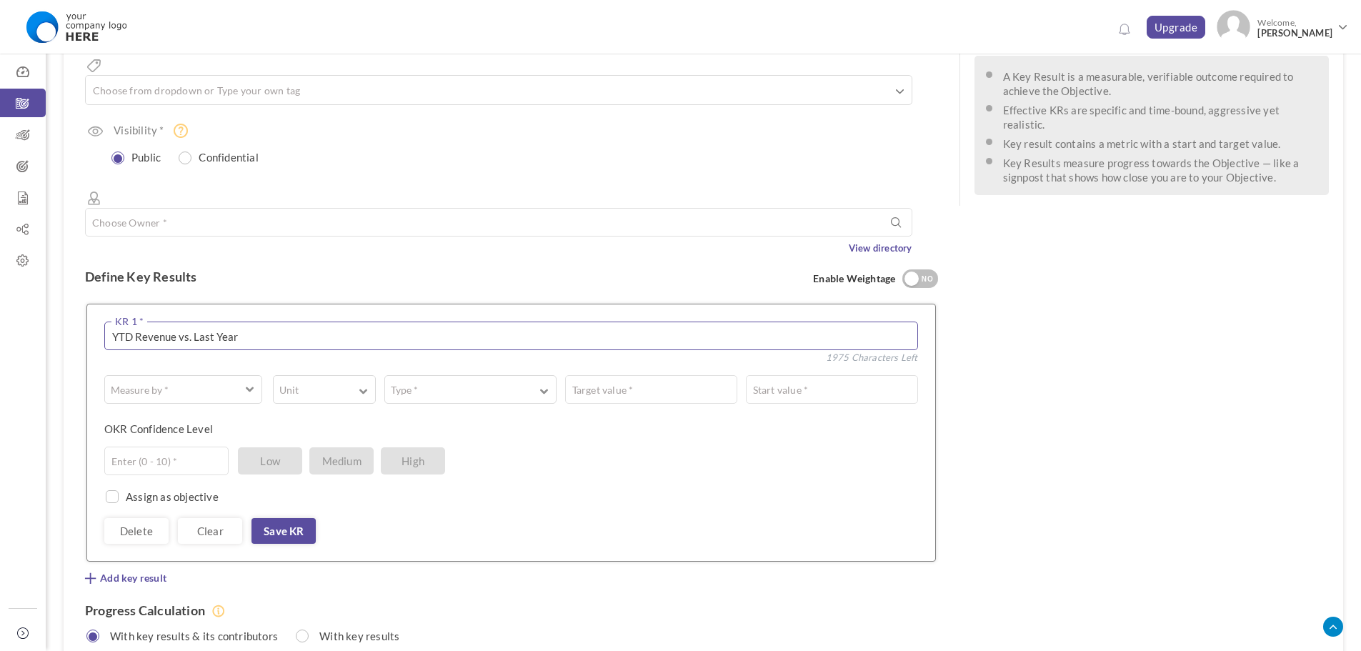
click at [261, 322] on textarea "YTD Revenue vs. Last Year" at bounding box center [511, 336] width 814 height 29
click at [322, 208] on input "text" at bounding box center [499, 222] width 828 height 29
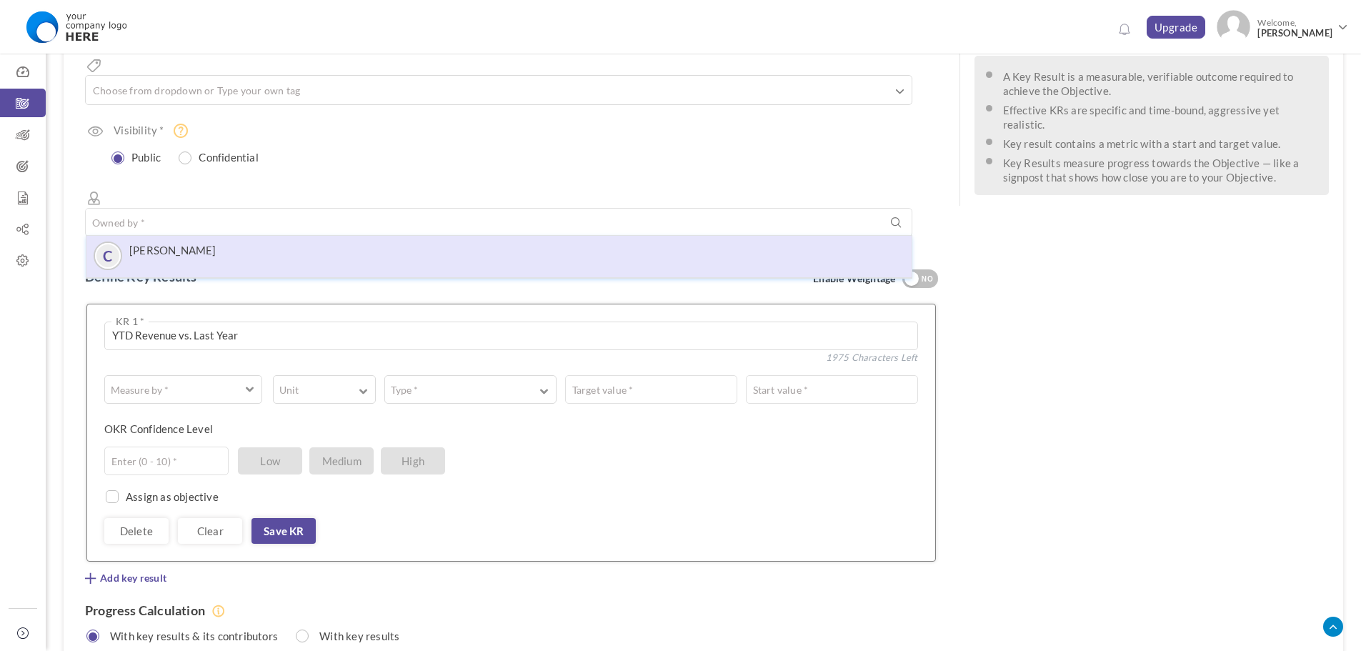
click at [317, 243] on div "C Ciara McQuillan" at bounding box center [499, 256] width 811 height 26
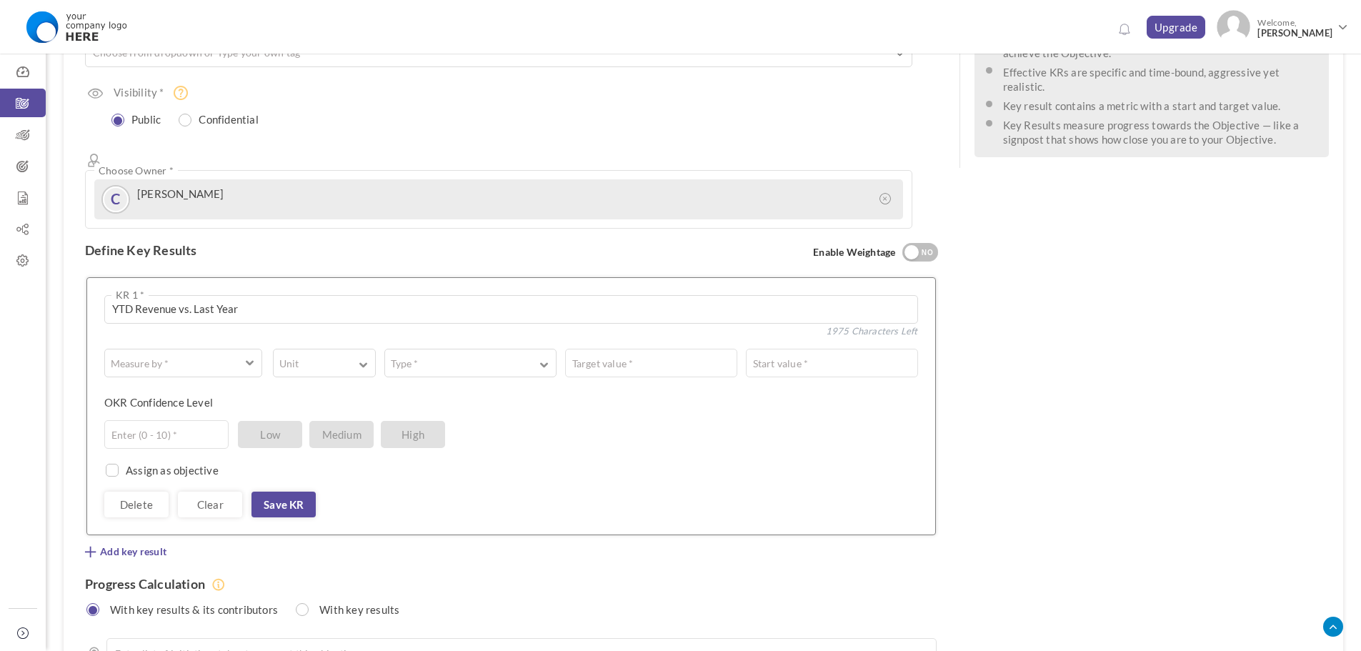
scroll to position [286, 0]
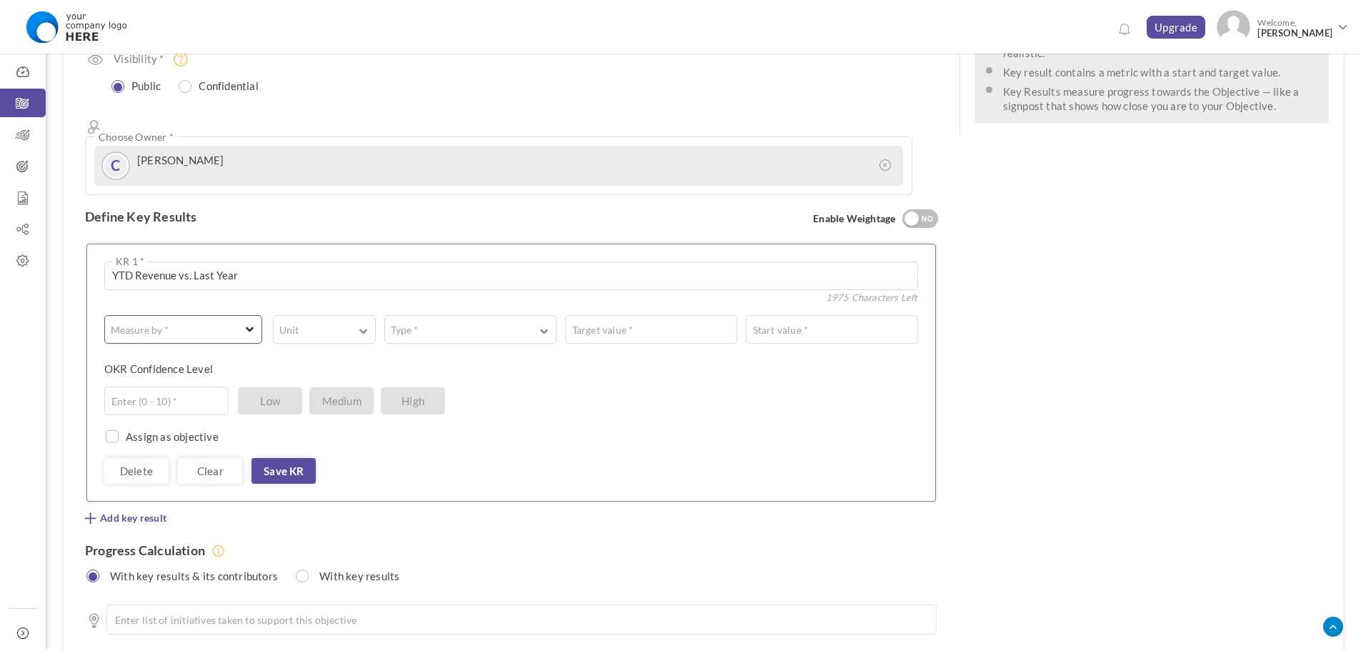
click at [237, 315] on button "Measure by *" at bounding box center [183, 329] width 158 height 29
click at [225, 353] on link "# Number" at bounding box center [183, 363] width 148 height 21
click at [315, 315] on button "Unit" at bounding box center [324, 329] width 102 height 29
click at [317, 353] on link "#" at bounding box center [324, 363] width 92 height 21
click at [456, 315] on button "Type *" at bounding box center [470, 329] width 172 height 29
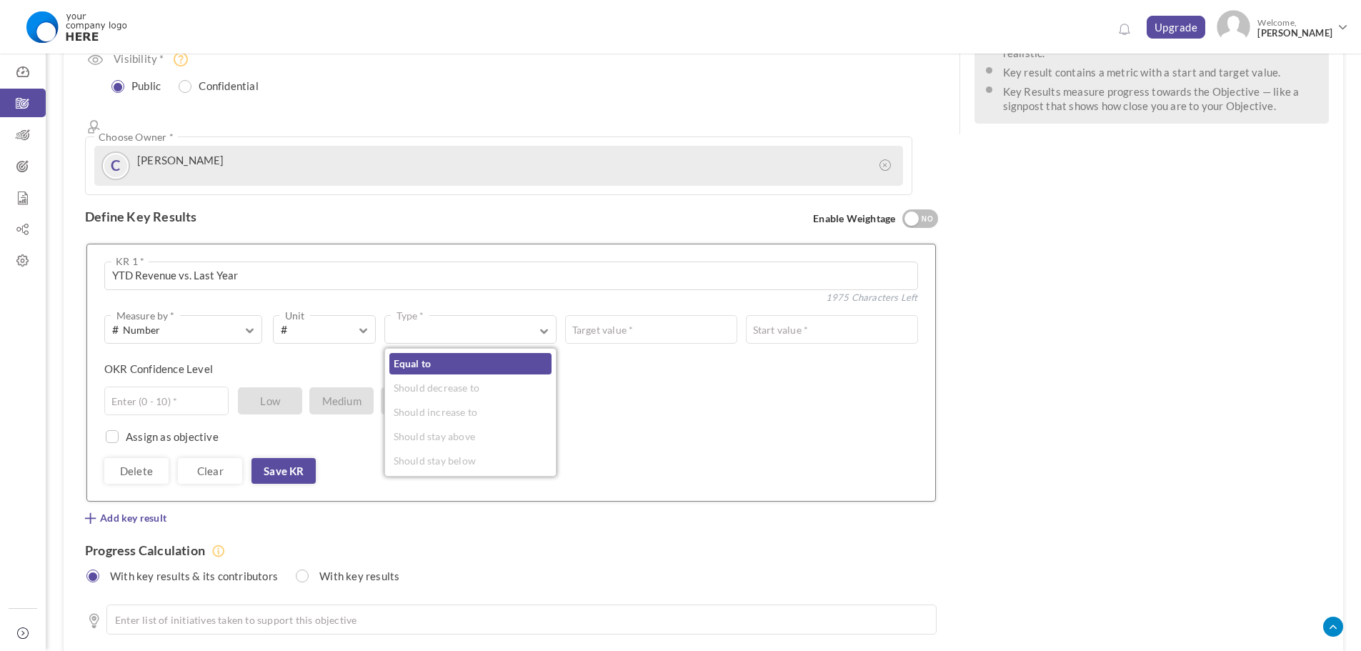
click at [462, 353] on link "Equal to" at bounding box center [470, 363] width 162 height 21
click at [705, 315] on input "text" at bounding box center [786, 329] width 263 height 29
type input "7"
click at [573, 415] on div "Assign as objective Team Individual Choose Owner * View directory" at bounding box center [511, 429] width 814 height 29
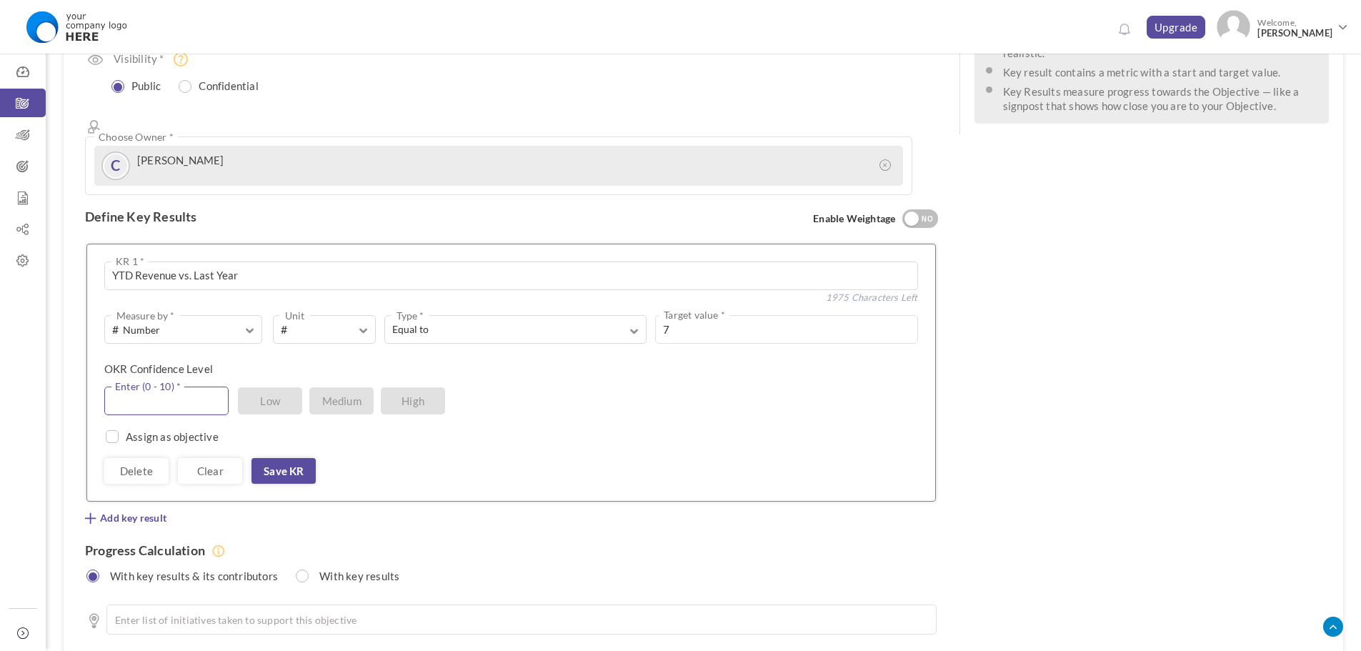
click at [182, 387] on input "text" at bounding box center [166, 401] width 124 height 29
click at [186, 362] on label "OKR Confidence Level" at bounding box center [158, 369] width 109 height 14
click at [215, 387] on input "text" at bounding box center [166, 401] width 124 height 29
type input "5"
click at [420, 458] on div "Delete Clear Save KR" at bounding box center [511, 471] width 814 height 26
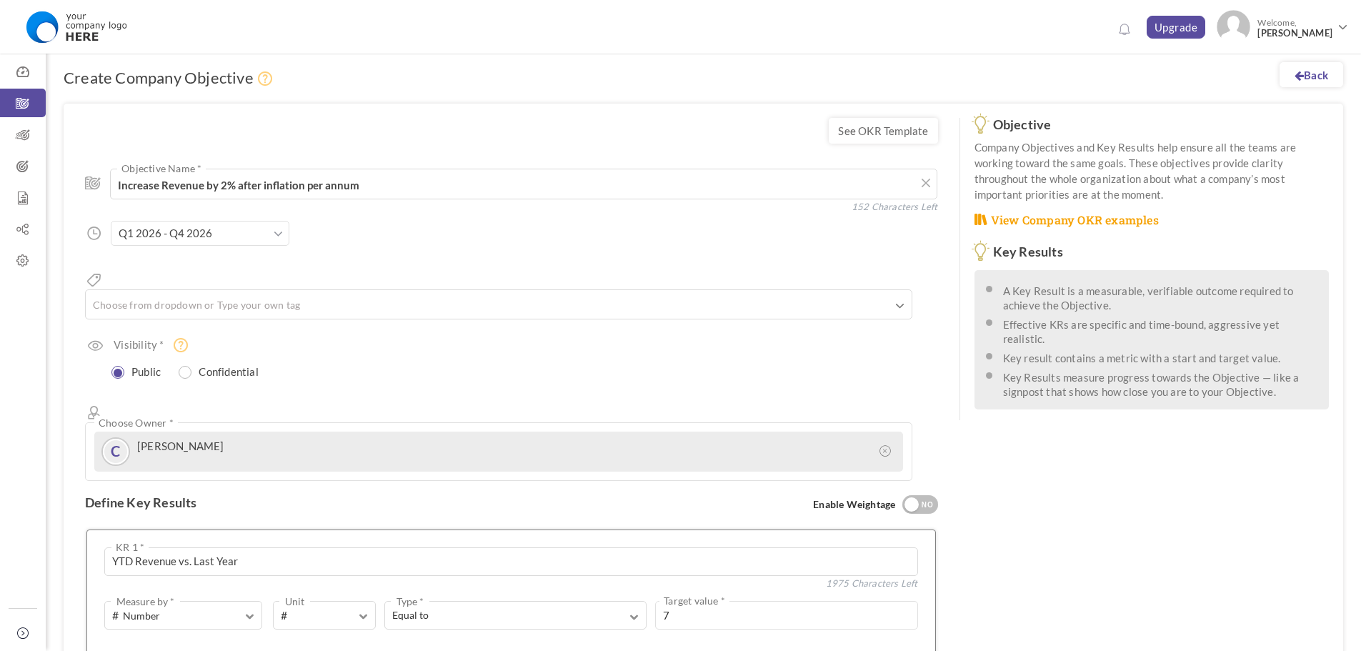
scroll to position [369, 0]
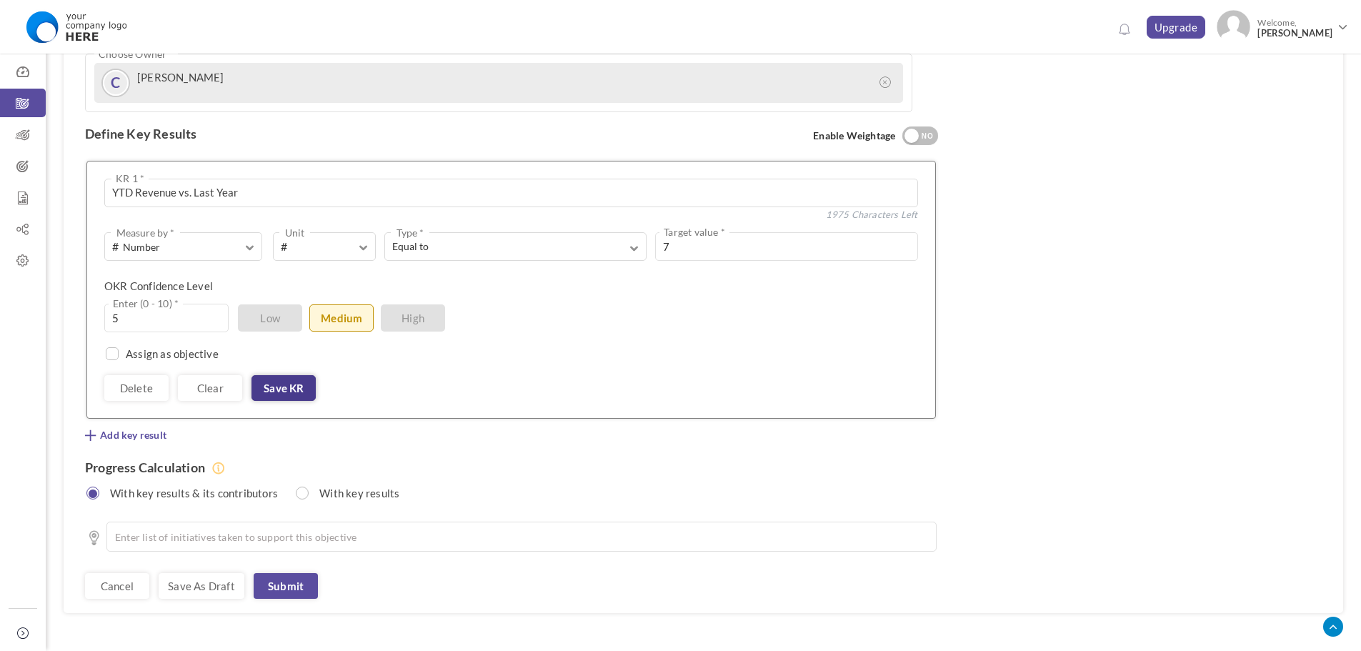
click at [286, 375] on link "Save KR" at bounding box center [284, 388] width 64 height 26
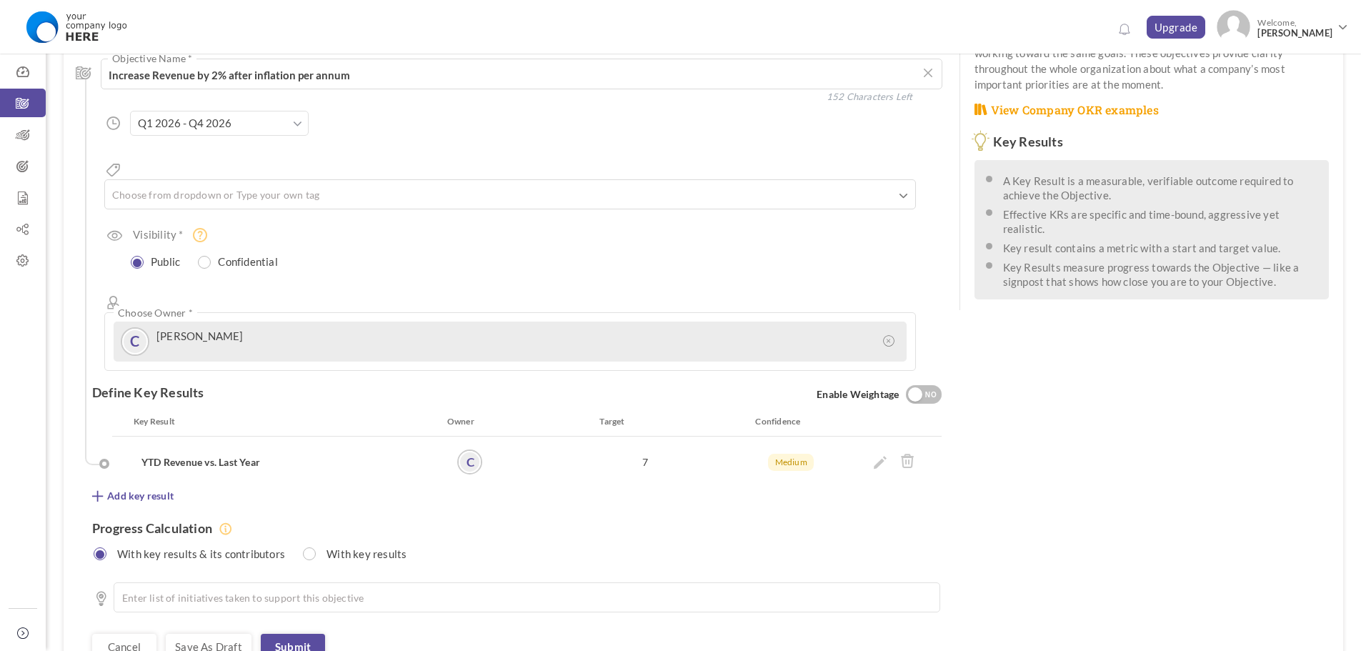
scroll to position [143, 0]
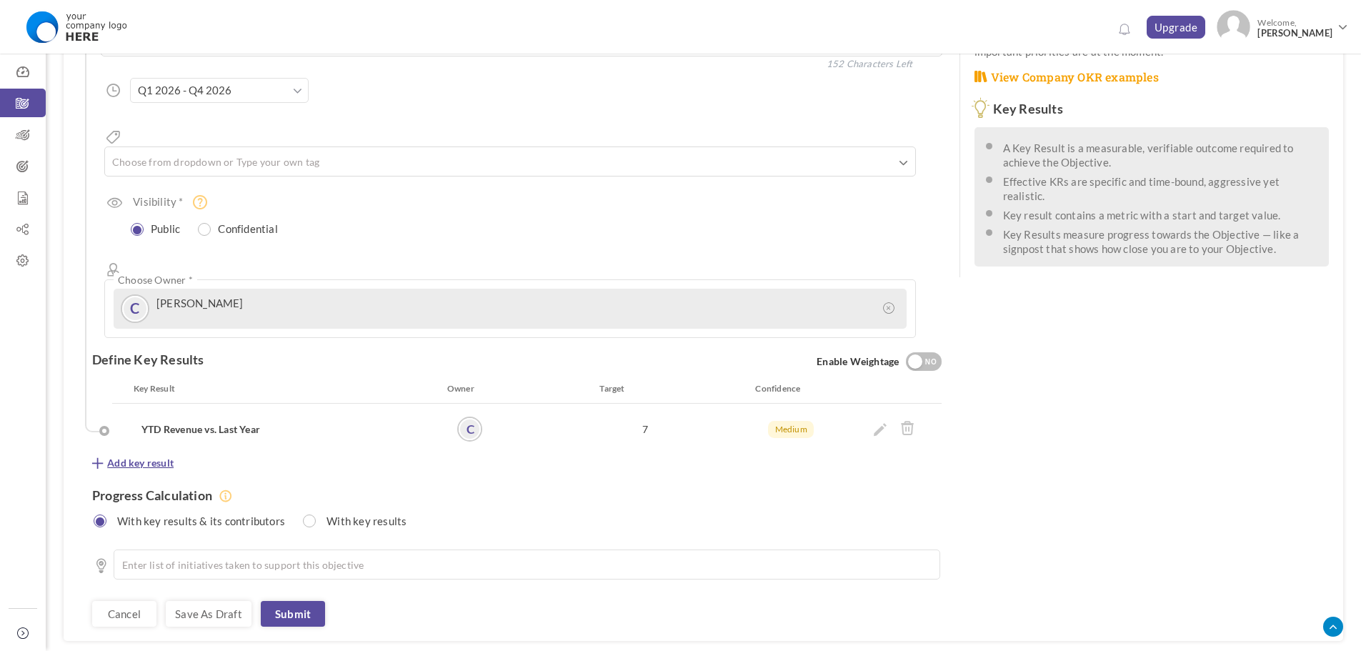
click at [168, 456] on span "Add key result" at bounding box center [140, 463] width 66 height 14
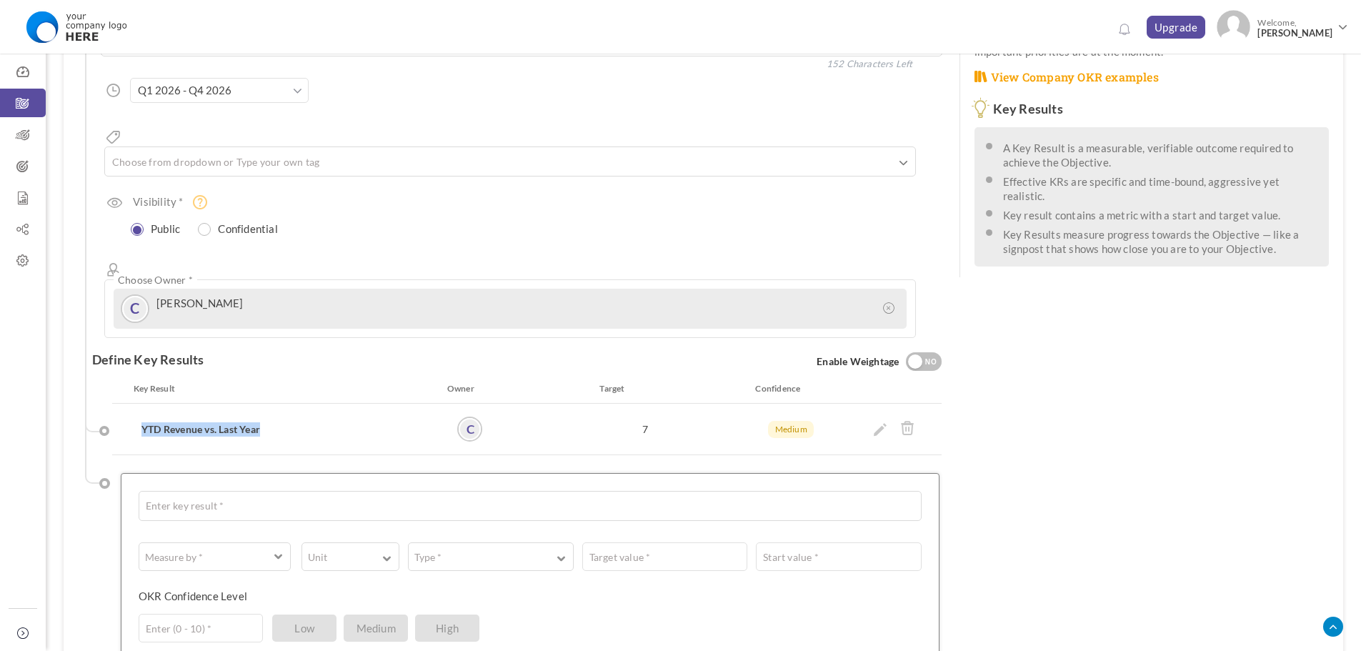
drag, startPoint x: 272, startPoint y: 380, endPoint x: 132, endPoint y: 387, distance: 140.3
click at [132, 417] on div "YTD Revenue vs. Last Year" at bounding box center [290, 429] width 334 height 25
copy h4 "YTD Revenue vs. Last Year"
click at [231, 491] on textarea at bounding box center [530, 506] width 783 height 30
paste textarea "YTD Revenue vs. Last Year"
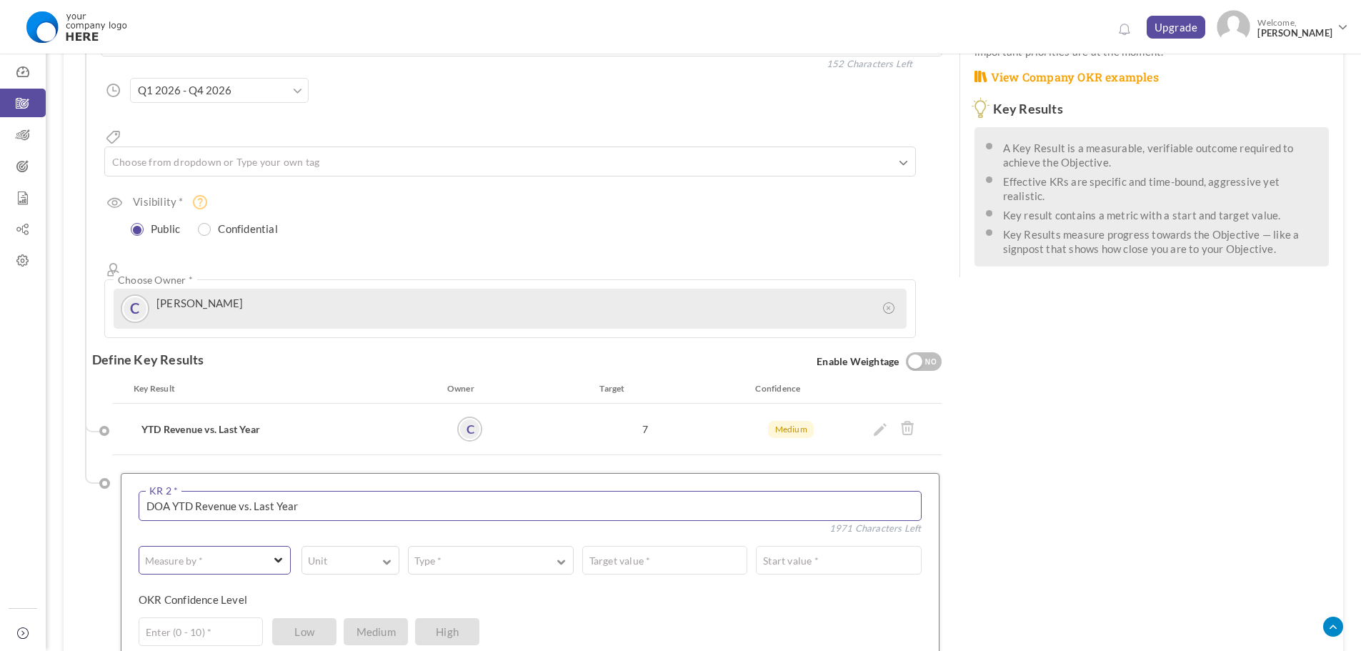
type textarea "DOA YTD Revenue vs. Last Year"
click at [247, 546] on button "Measure by *" at bounding box center [215, 560] width 152 height 29
click at [244, 584] on link "# Number" at bounding box center [215, 594] width 142 height 21
click at [339, 546] on button "Unit" at bounding box center [351, 560] width 98 height 29
click at [342, 584] on link "#" at bounding box center [351, 594] width 88 height 21
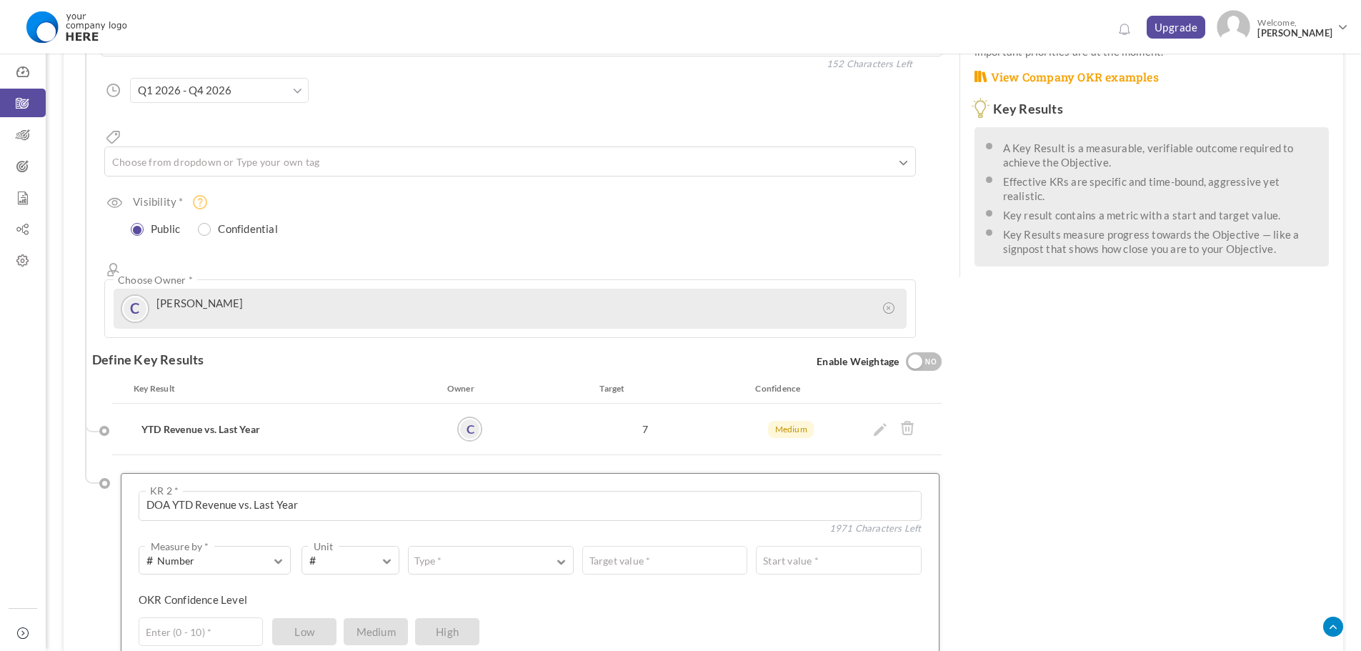
click at [487, 495] on div "# Number Measure by * # Number A Text ☑ Boolean # Unit # % $ ₹ £ Custom Type * …" at bounding box center [530, 603] width 783 height 224
click at [483, 546] on button "Type *" at bounding box center [490, 560] width 165 height 29
click at [477, 584] on link "Equal to" at bounding box center [490, 594] width 155 height 21
click at [710, 546] on input "text" at bounding box center [795, 560] width 252 height 29
type input "7"
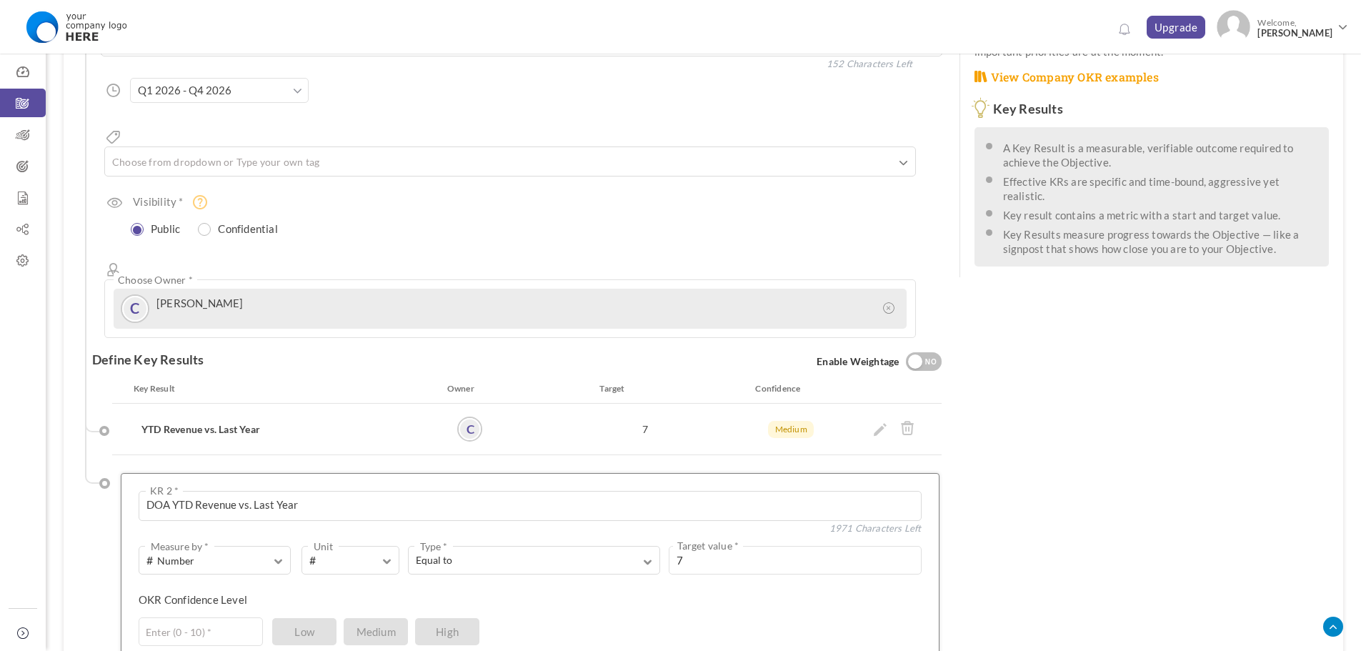
click at [662, 592] on div "OKR Confidence Level Enter (0 - 10) * Low Medium High" at bounding box center [525, 604] width 773 height 25
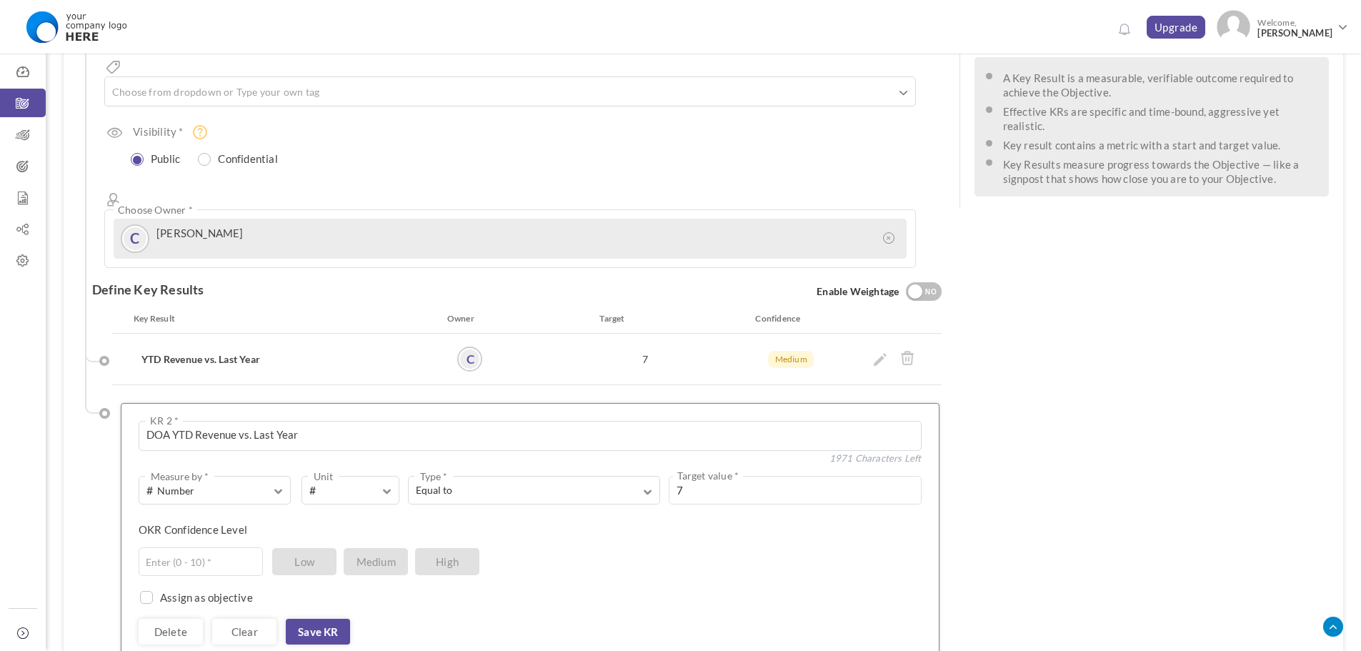
scroll to position [286, 0]
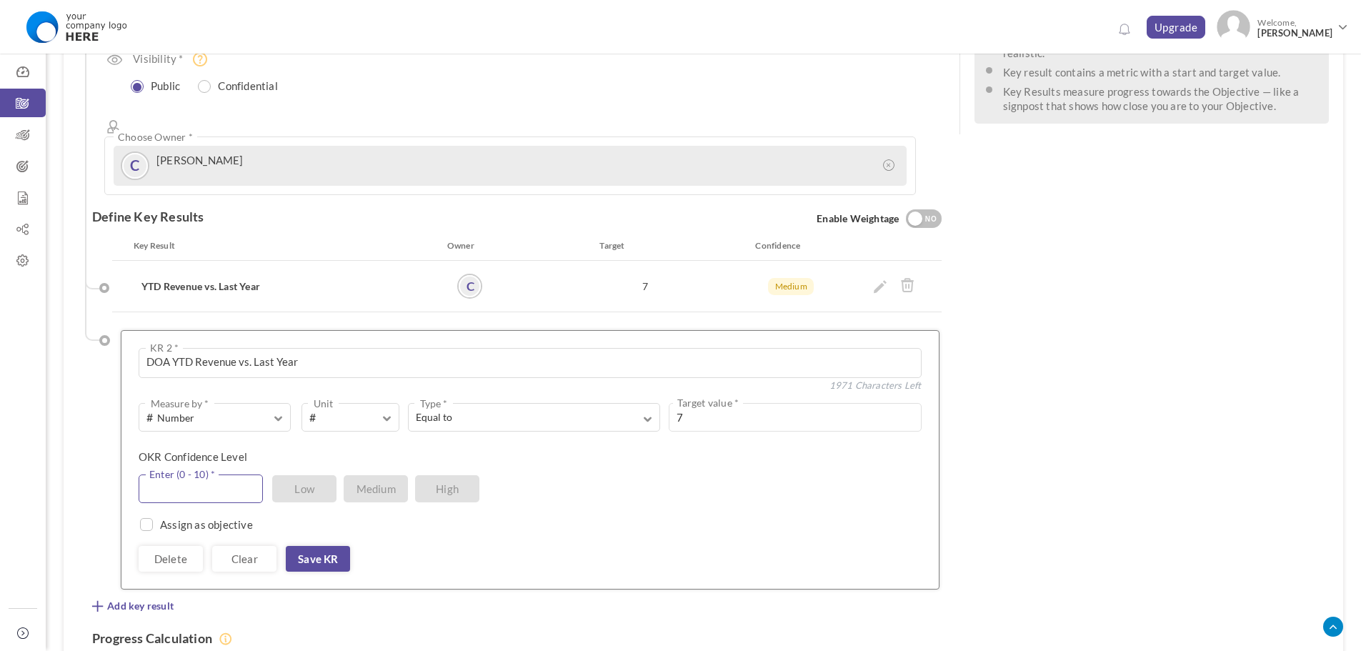
click at [239, 475] on input "text" at bounding box center [201, 489] width 124 height 29
type input "5"
click at [475, 503] on div "Assign as objective Team Individual Choose Owner * View directory" at bounding box center [530, 517] width 783 height 29
click at [338, 546] on link "Save KR" at bounding box center [318, 559] width 64 height 26
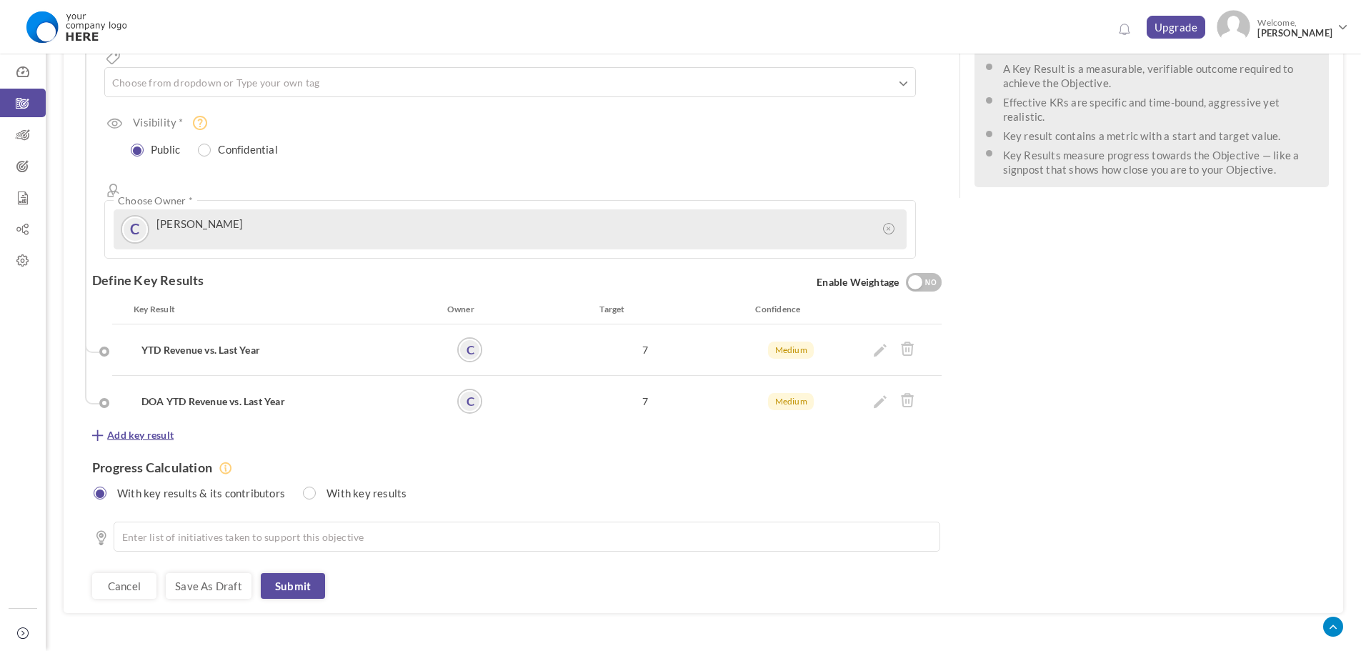
click at [157, 428] on span "Add key result" at bounding box center [140, 435] width 66 height 14
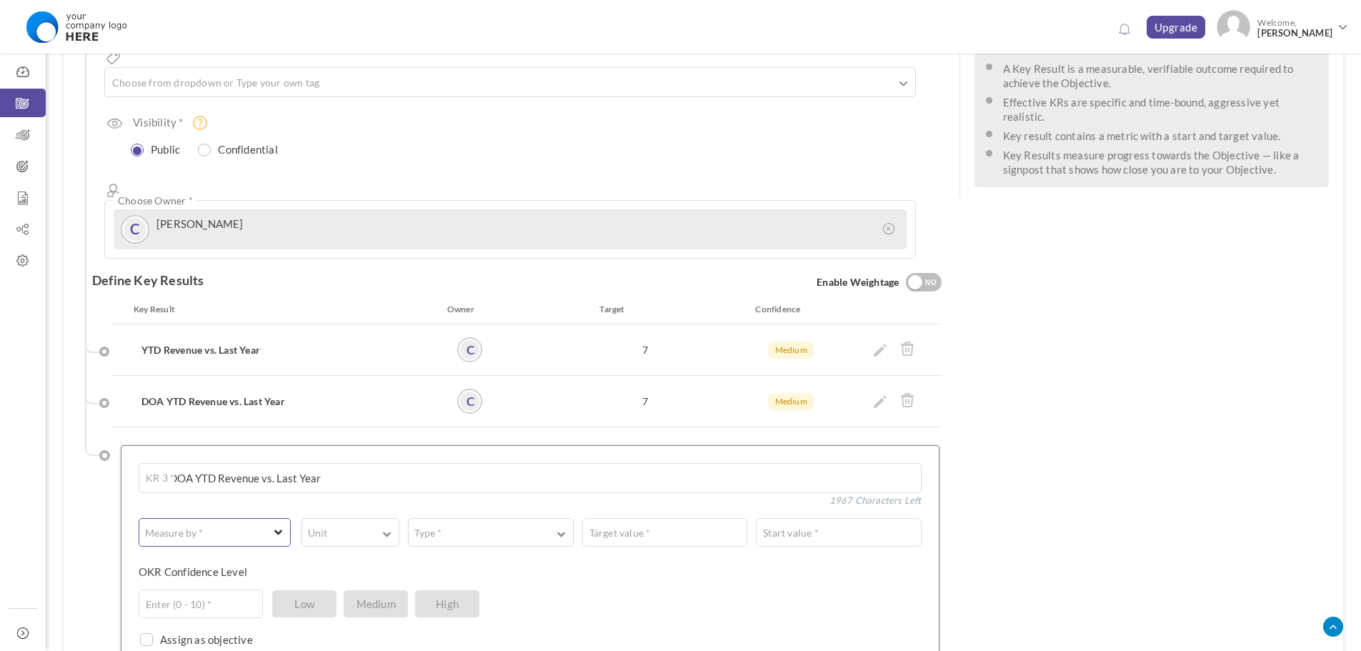
type textarea "Non-DOA YTD Revenue vs. Last Year"
click at [250, 525] on span "button" at bounding box center [205, 532] width 117 height 14
click at [244, 556] on link "# Number" at bounding box center [215, 566] width 142 height 21
click at [374, 518] on button "Unit" at bounding box center [351, 532] width 98 height 29
click at [372, 556] on link "#" at bounding box center [351, 566] width 88 height 21
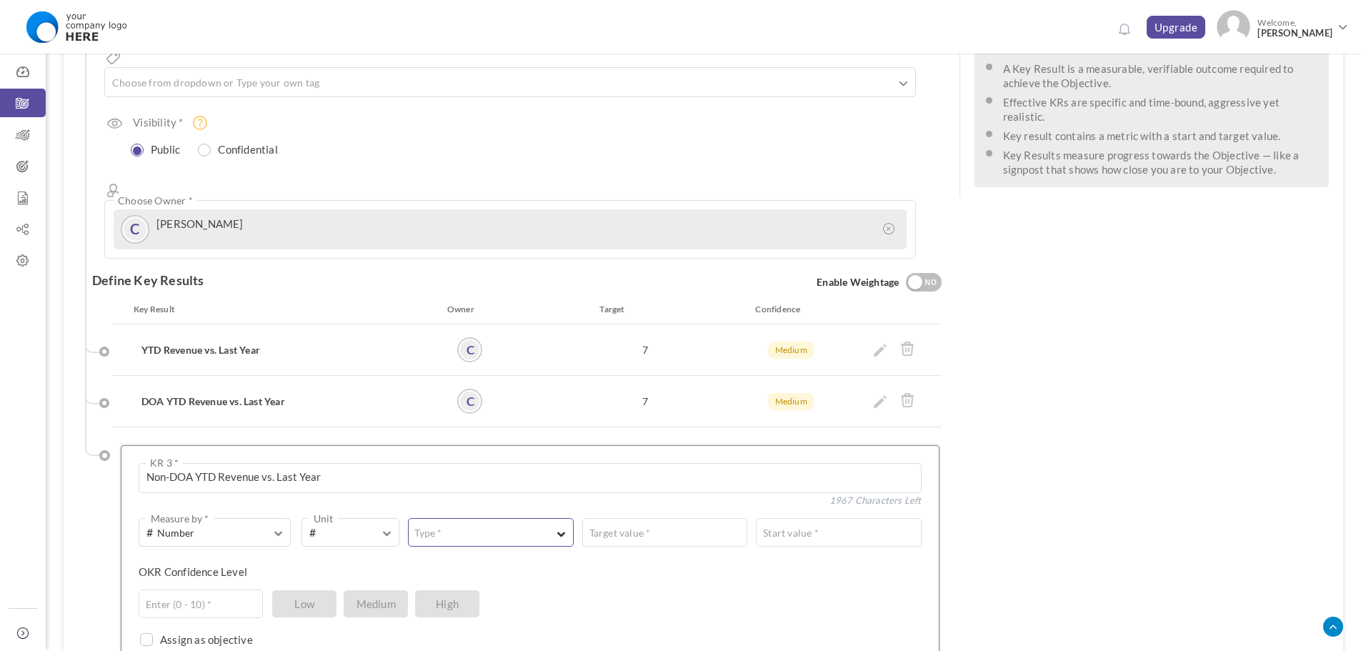
click at [462, 518] on button "Type *" at bounding box center [490, 532] width 165 height 29
click at [465, 556] on link "Equal to" at bounding box center [490, 566] width 155 height 21
click at [700, 518] on input "text" at bounding box center [795, 532] width 252 height 29
type input "7"
click at [678, 590] on div "Enter (0 - 10) * Low Medium High" at bounding box center [525, 604] width 773 height 29
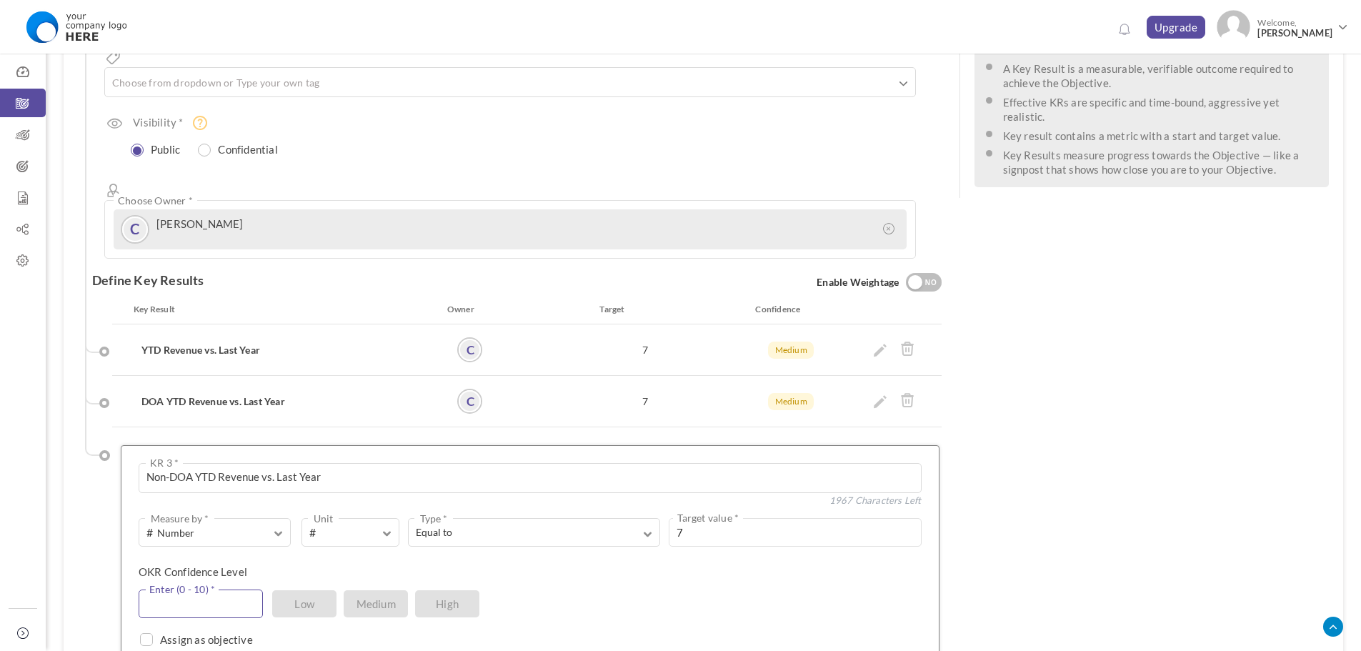
click at [239, 590] on input "text" at bounding box center [201, 604] width 124 height 29
type input "5"
click at [600, 590] on div "5 Enter (0 - 10) * Low Medium High" at bounding box center [525, 604] width 773 height 29
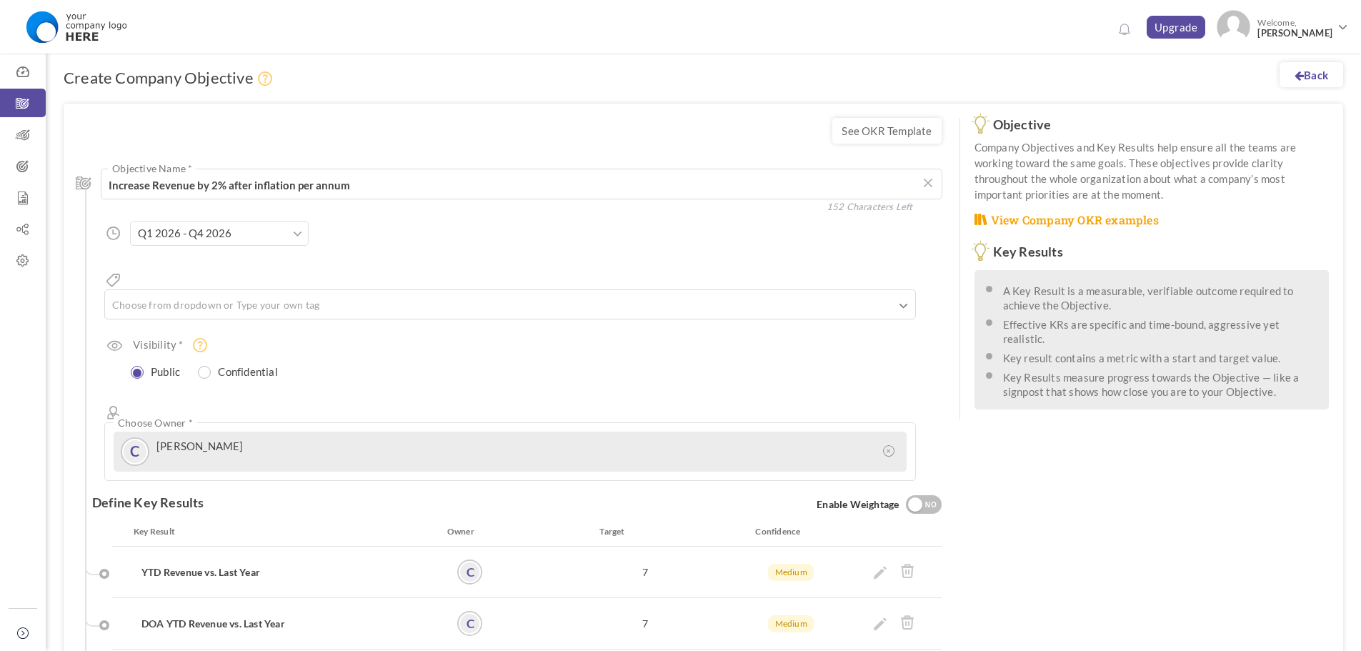
scroll to position [274, 0]
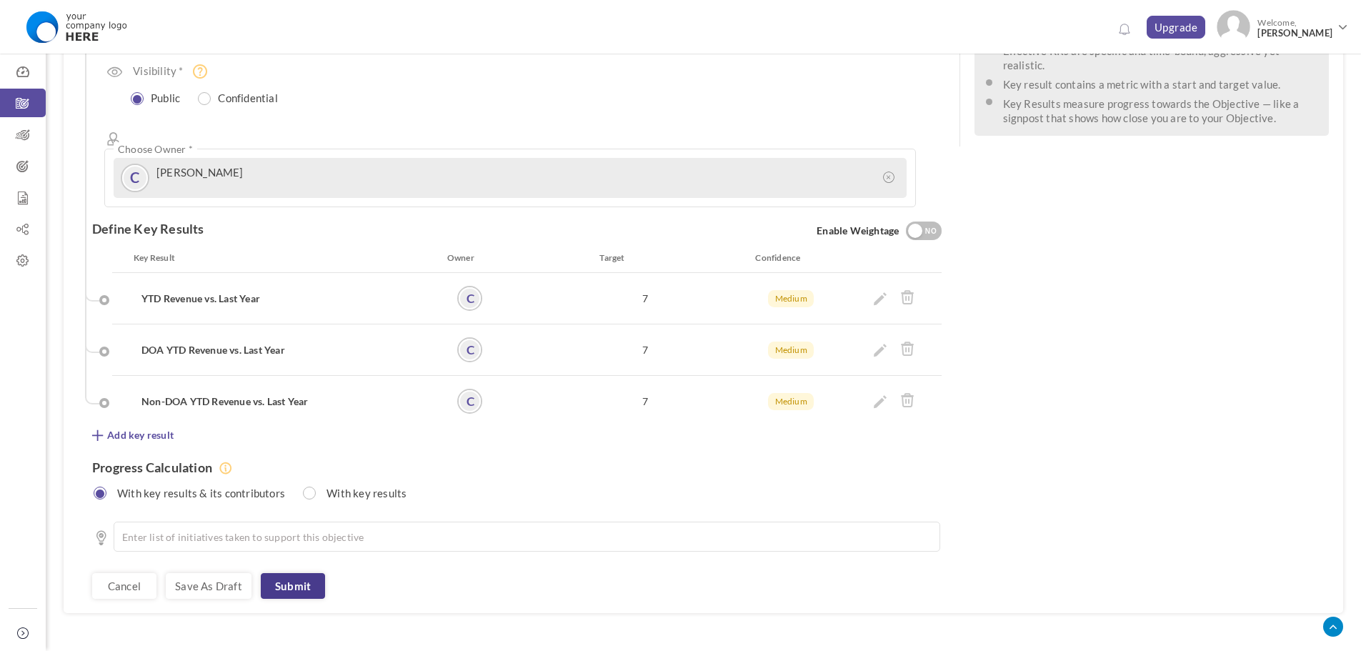
click at [289, 573] on link "Submit" at bounding box center [293, 586] width 64 height 26
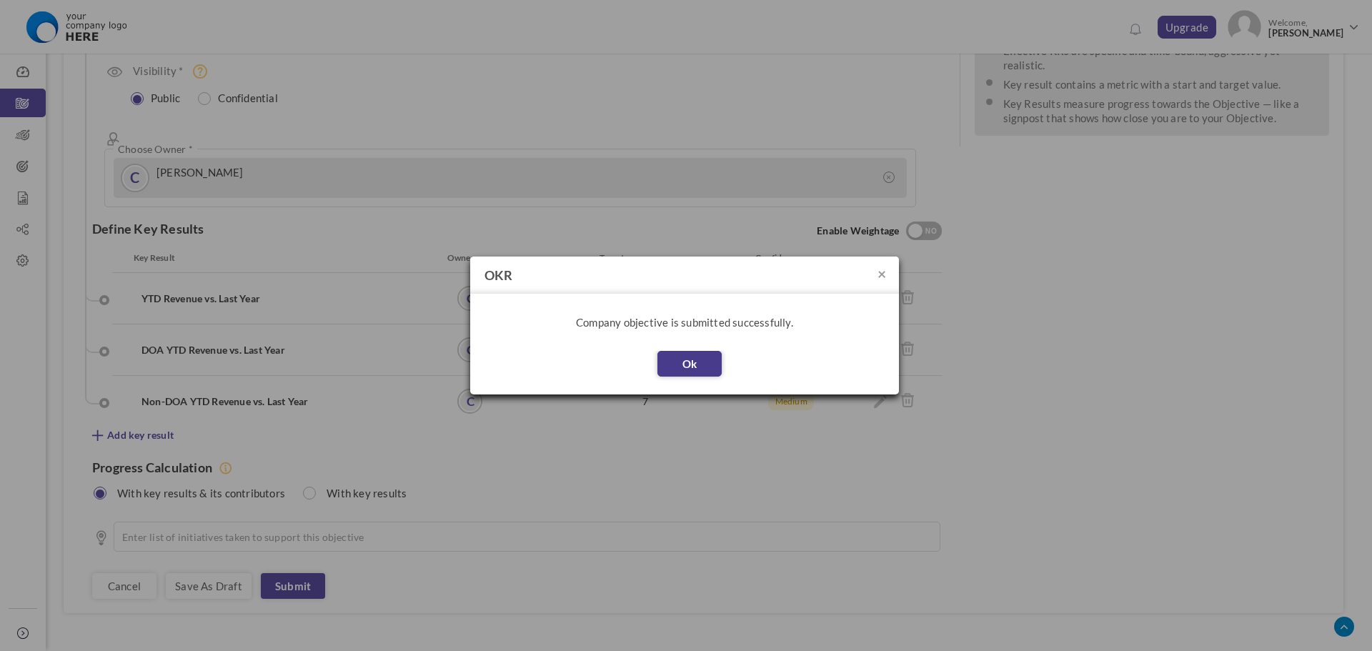
click at [709, 367] on button "Ok" at bounding box center [689, 364] width 64 height 26
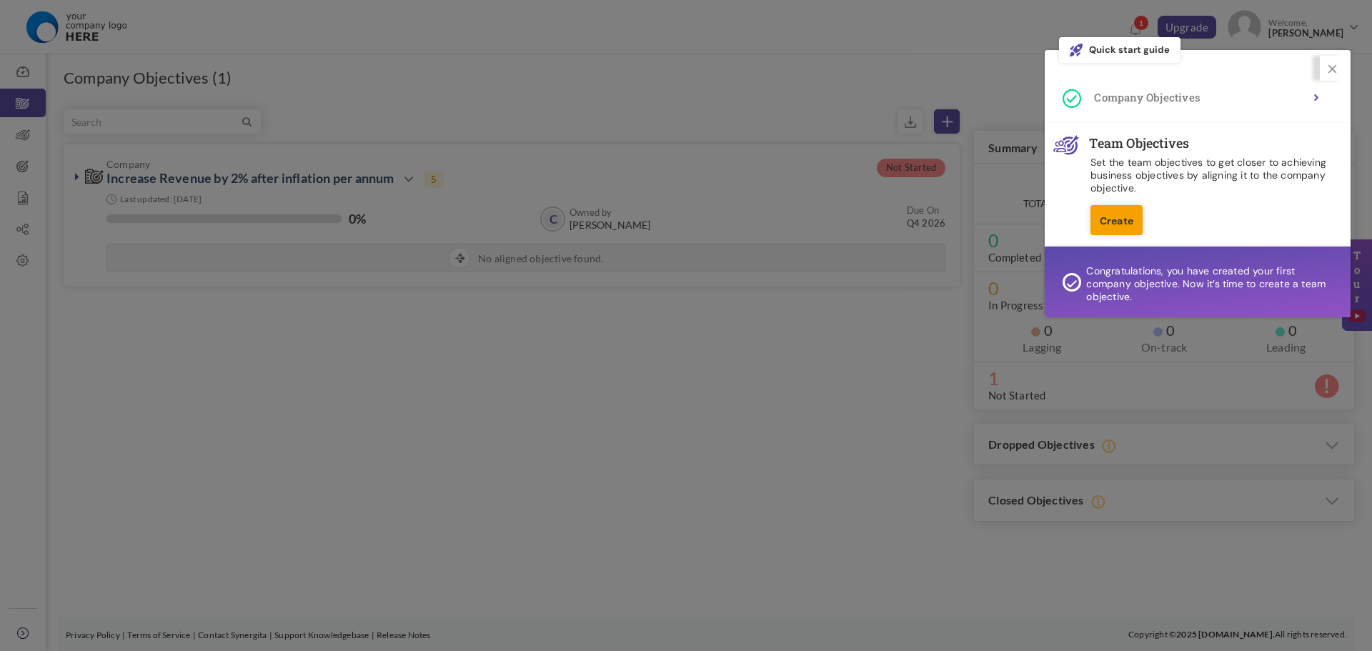
click at [1123, 224] on link "Create" at bounding box center [1117, 220] width 52 height 30
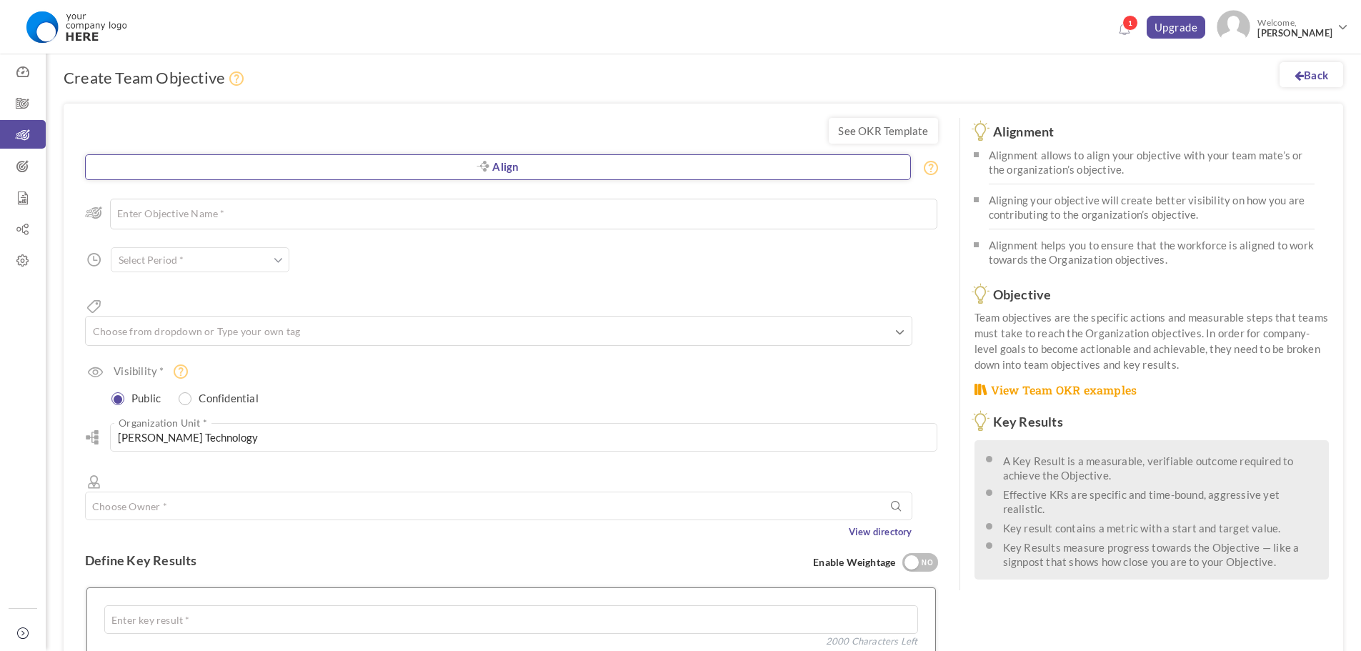
click at [477, 172] on link "Align" at bounding box center [498, 167] width 826 height 26
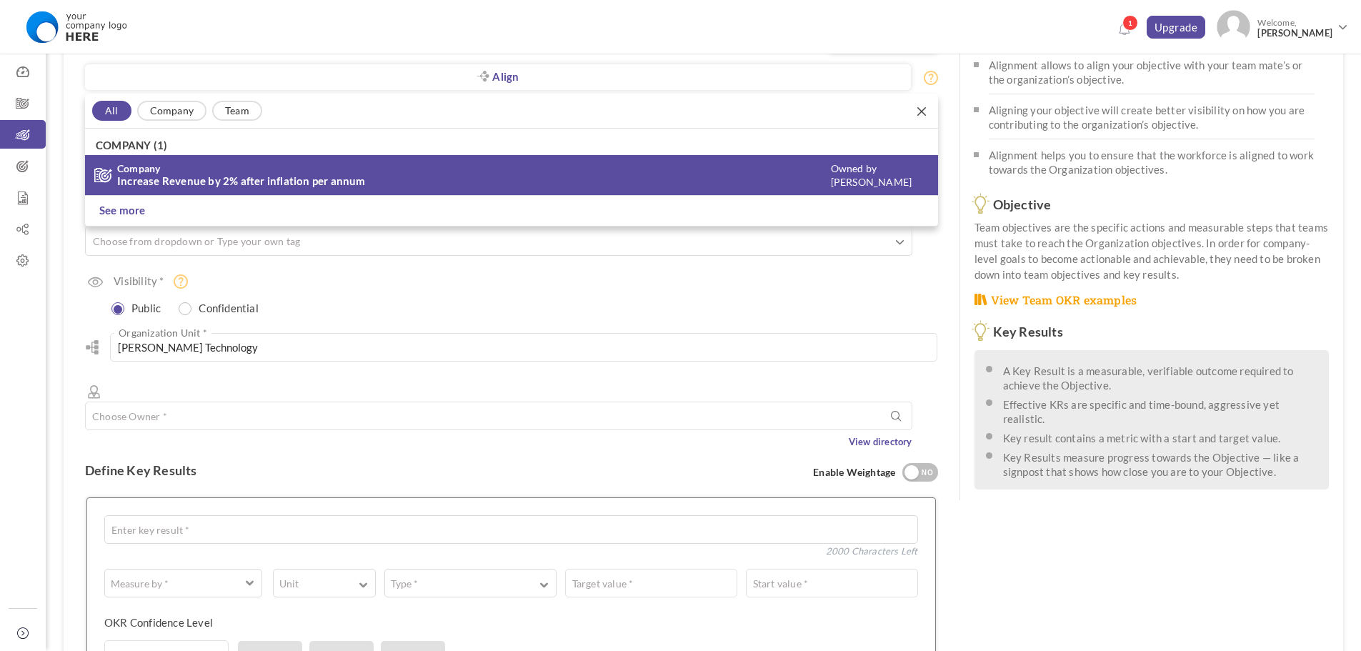
click at [320, 204] on li "See more" at bounding box center [511, 211] width 853 height 31
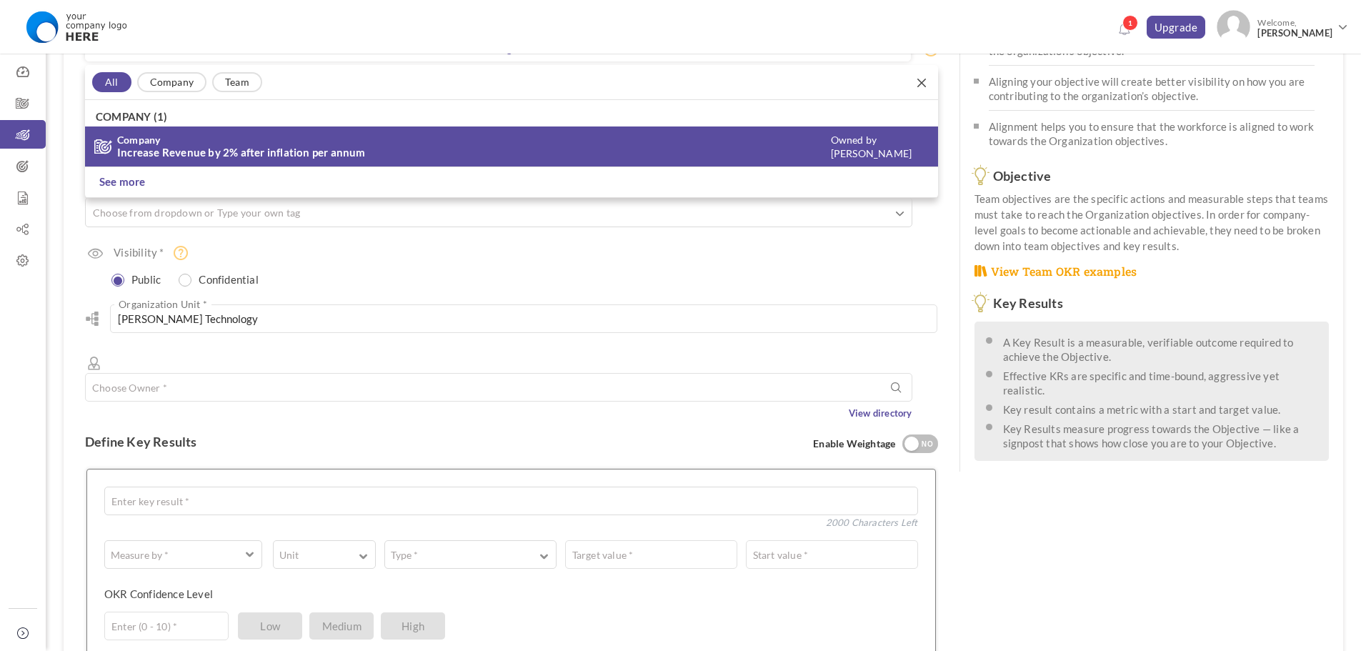
scroll to position [121, 0]
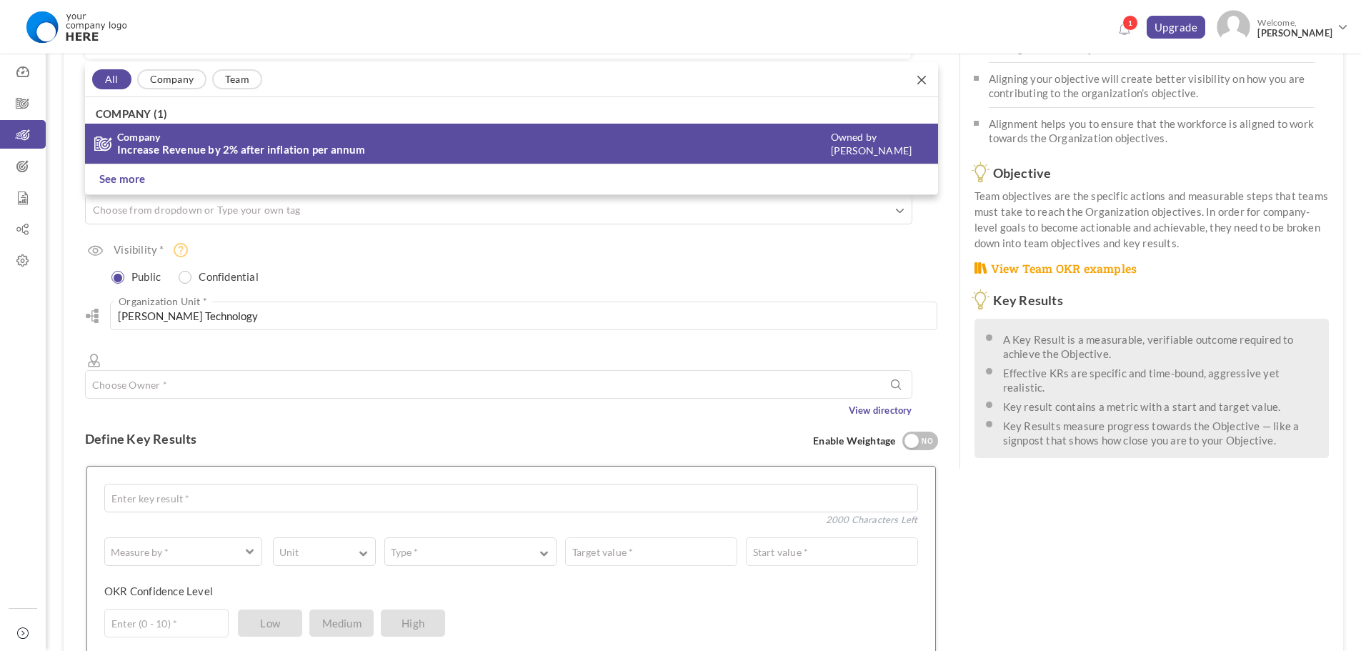
click at [329, 153] on link "Increase Revenue by 2% after inflation per annum" at bounding box center [241, 149] width 249 height 13
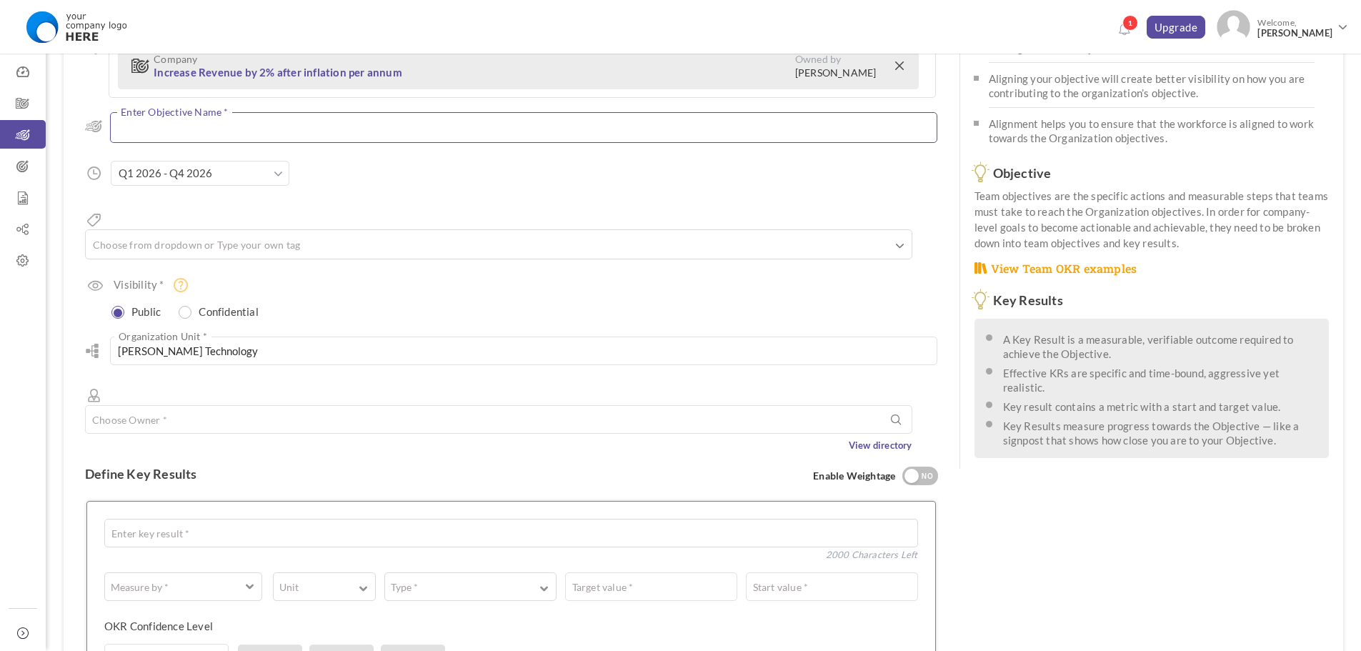
click at [365, 136] on textarea at bounding box center [524, 127] width 828 height 31
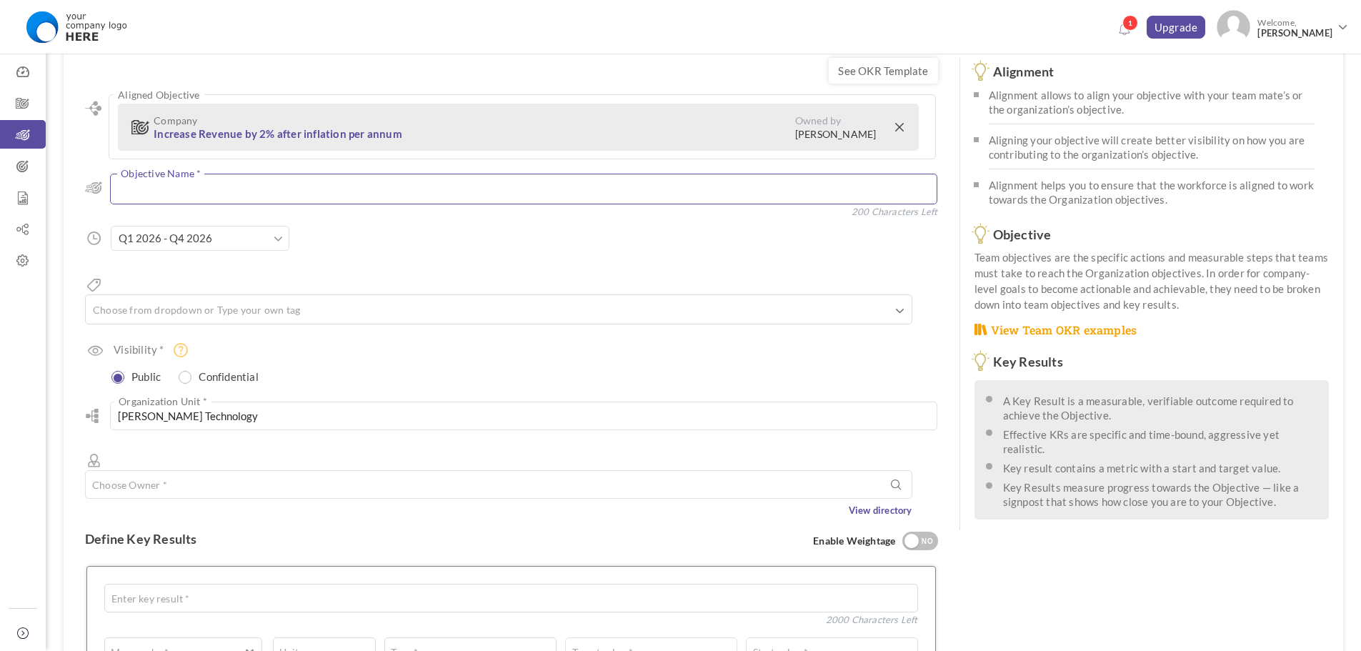
scroll to position [0, 0]
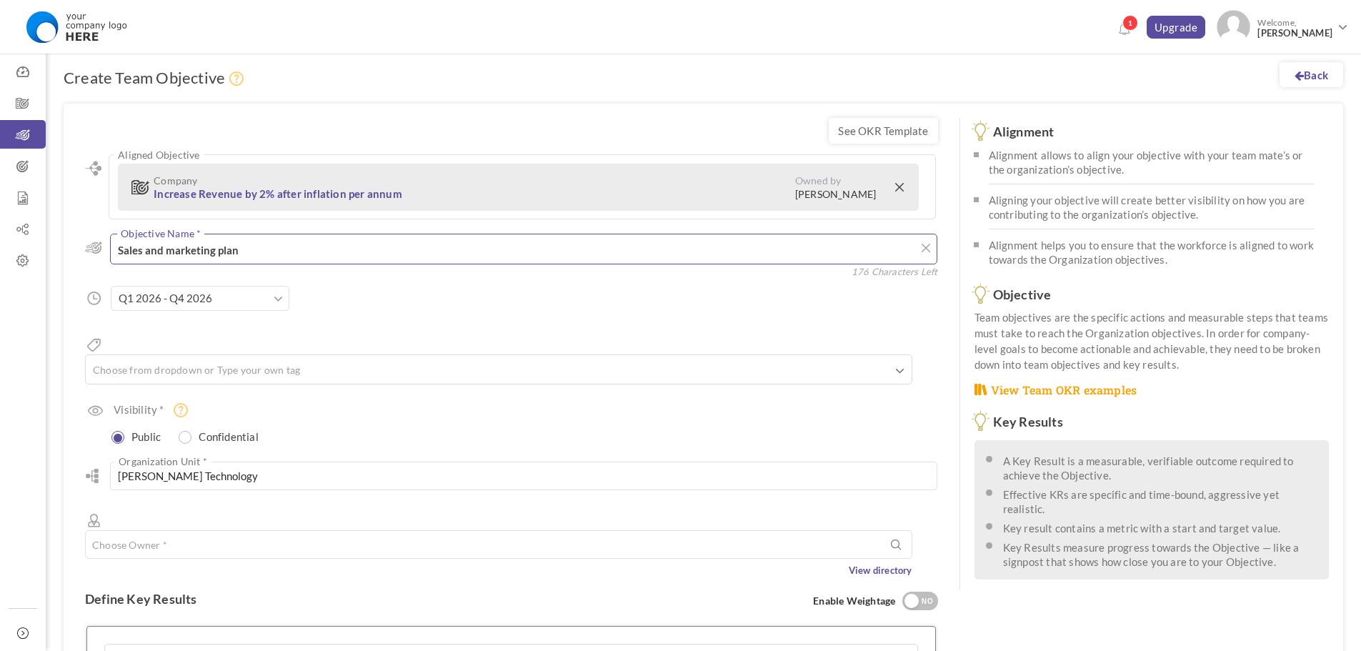
type textarea "Sales and marketing plan"
click at [328, 308] on div "Period Q1 2026 - Q4 2026" at bounding box center [240, 298] width 259 height 25
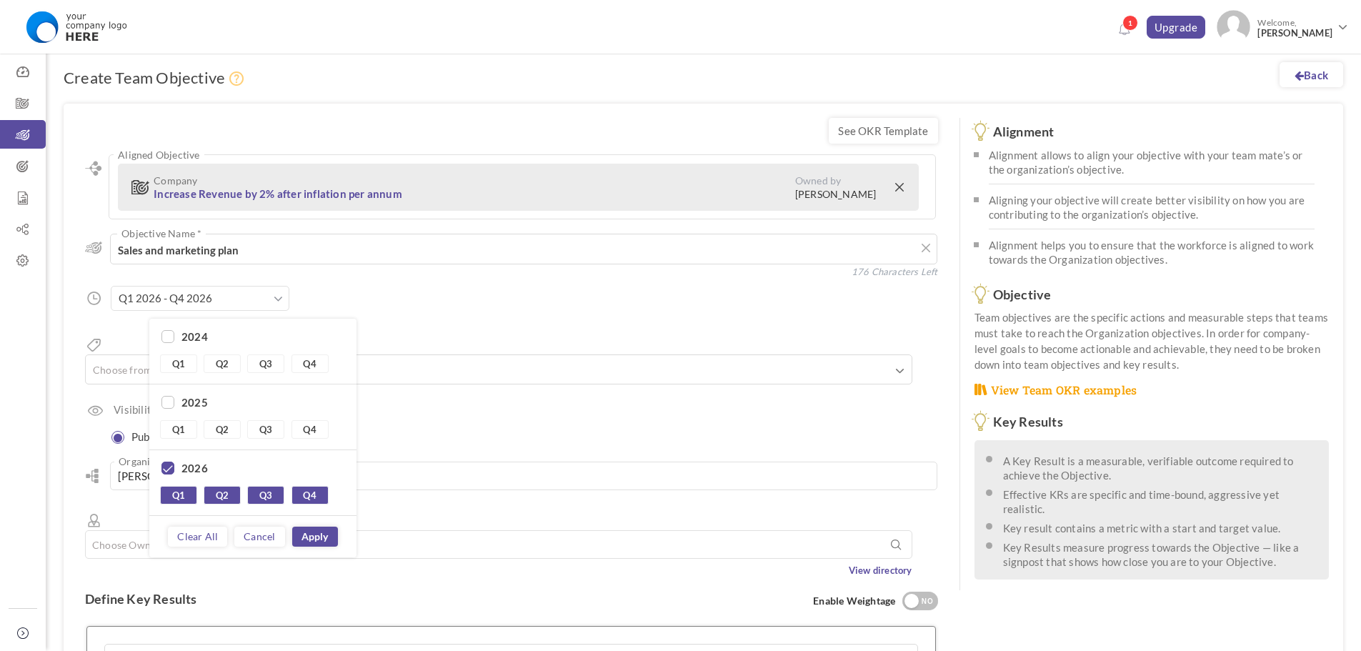
click at [414, 294] on div "Aligned Objective Company Increase Revenue by 2% after inflation per annum Owne…" at bounding box center [511, 365] width 853 height 423
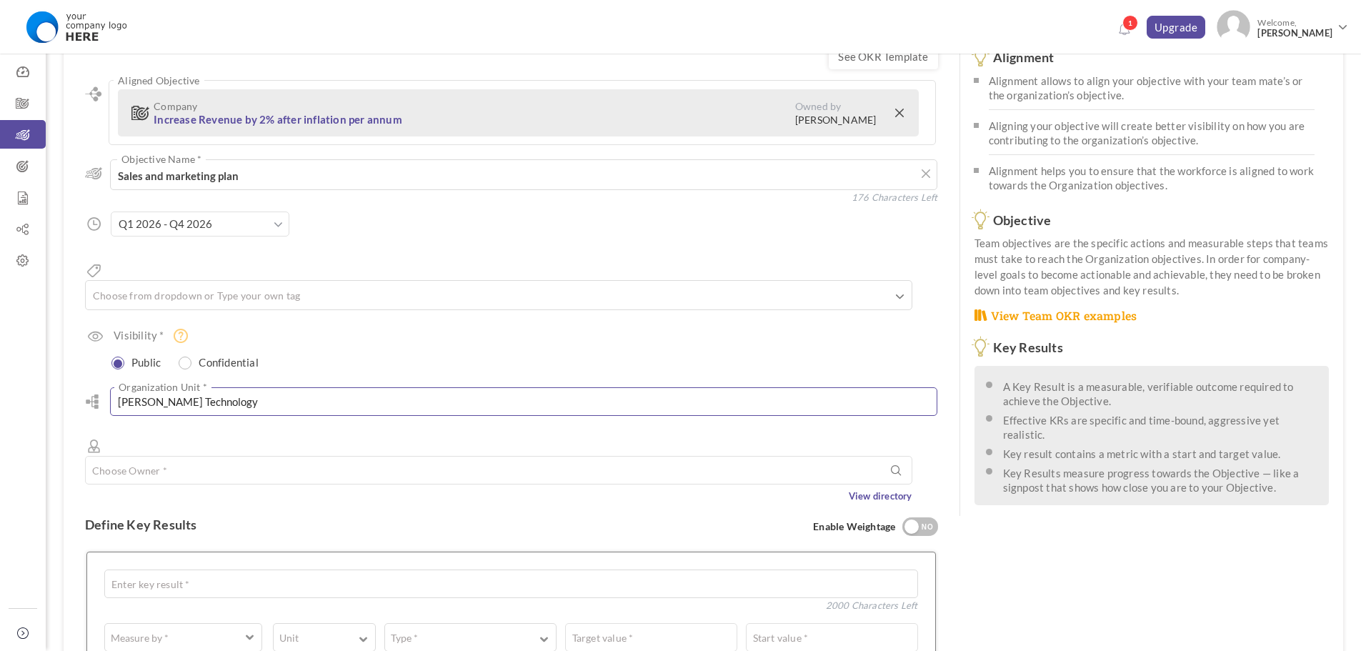
scroll to position [143, 0]
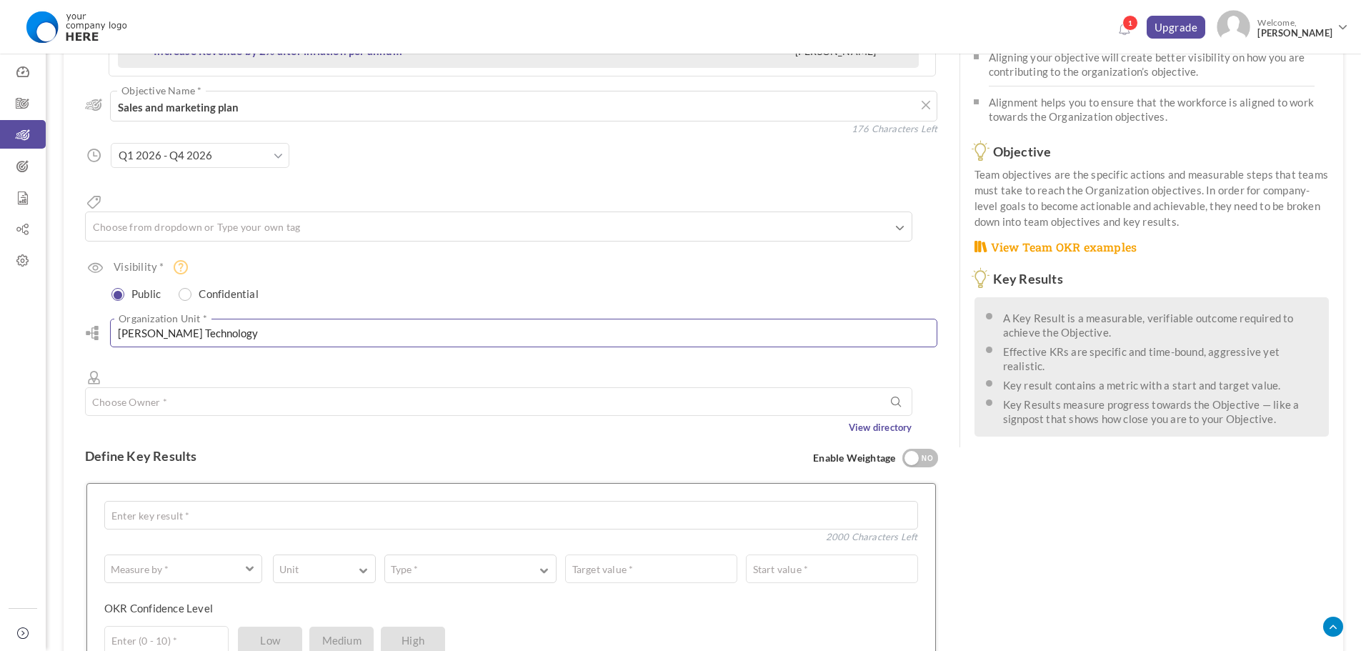
click at [341, 319] on input "[PERSON_NAME] Technology" at bounding box center [524, 333] width 828 height 29
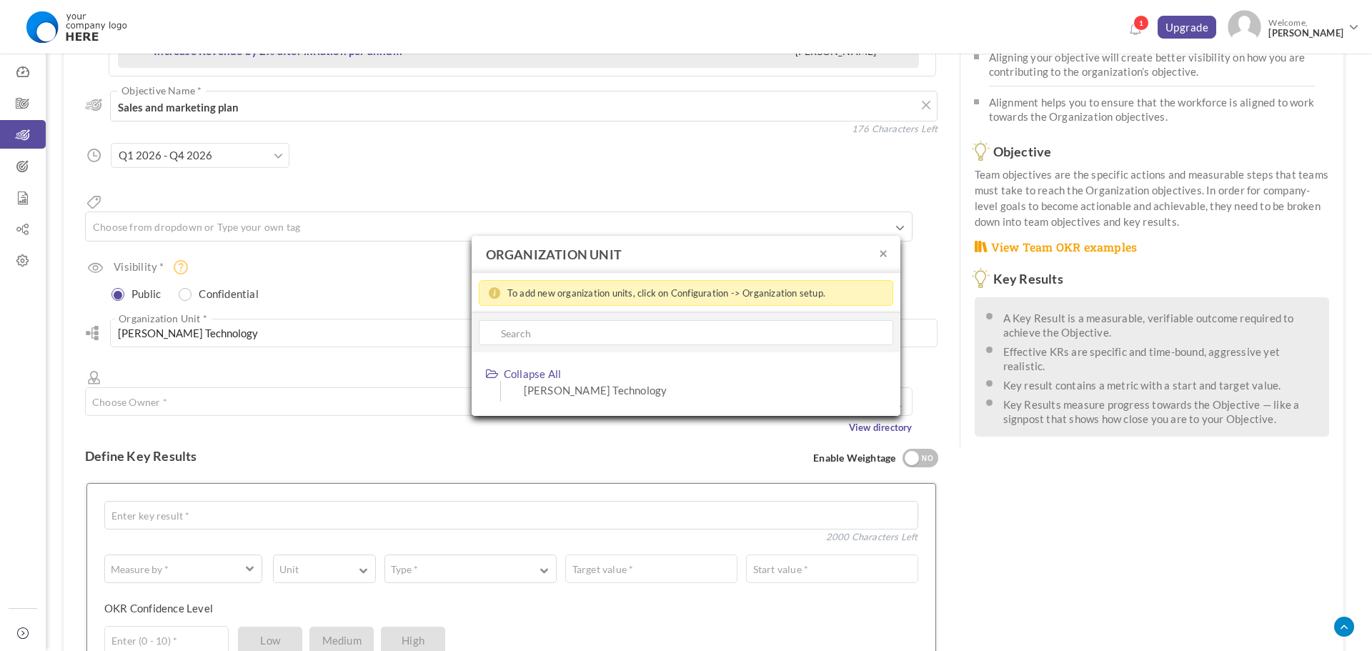
click at [314, 382] on div "× ORGANIZATION UNIT To add new organization units, click on Configuration -> Or…" at bounding box center [686, 325] width 1372 height 651
click at [314, 394] on div "× ORGANIZATION UNIT To add new organization units, click on Configuration -> Or…" at bounding box center [686, 325] width 1372 height 651
click at [885, 253] on button "×" at bounding box center [883, 252] width 9 height 15
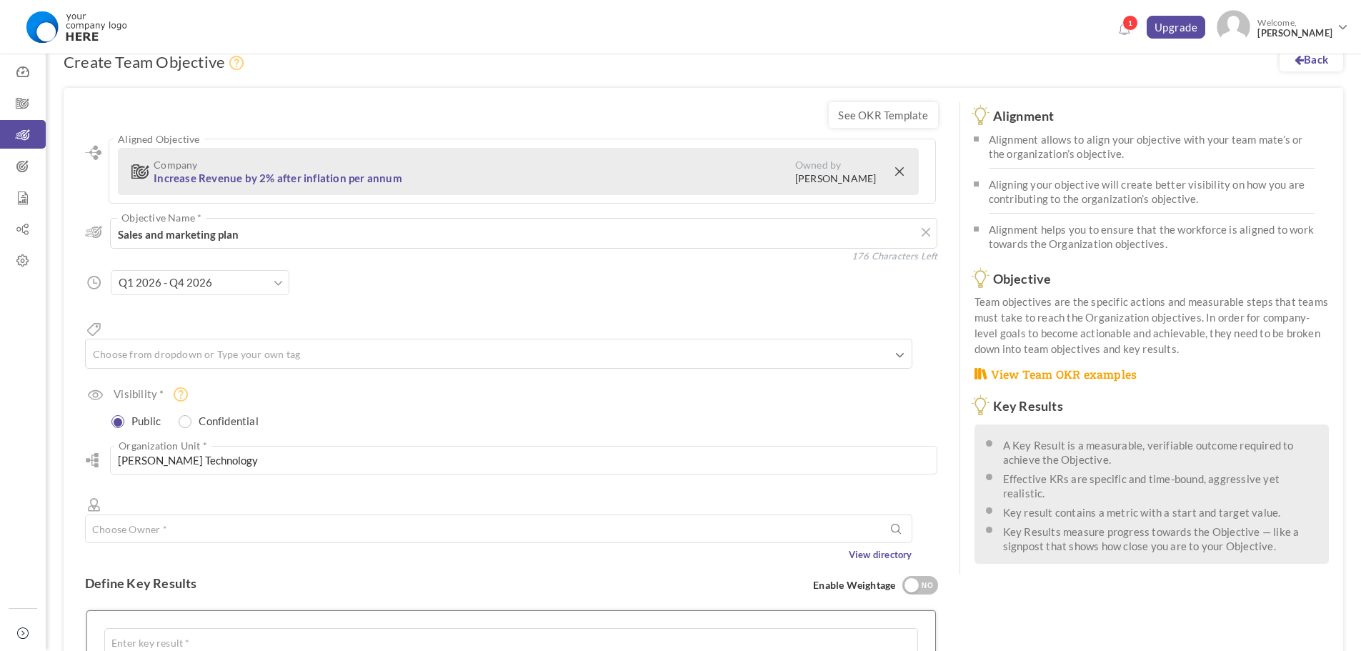
scroll to position [0, 0]
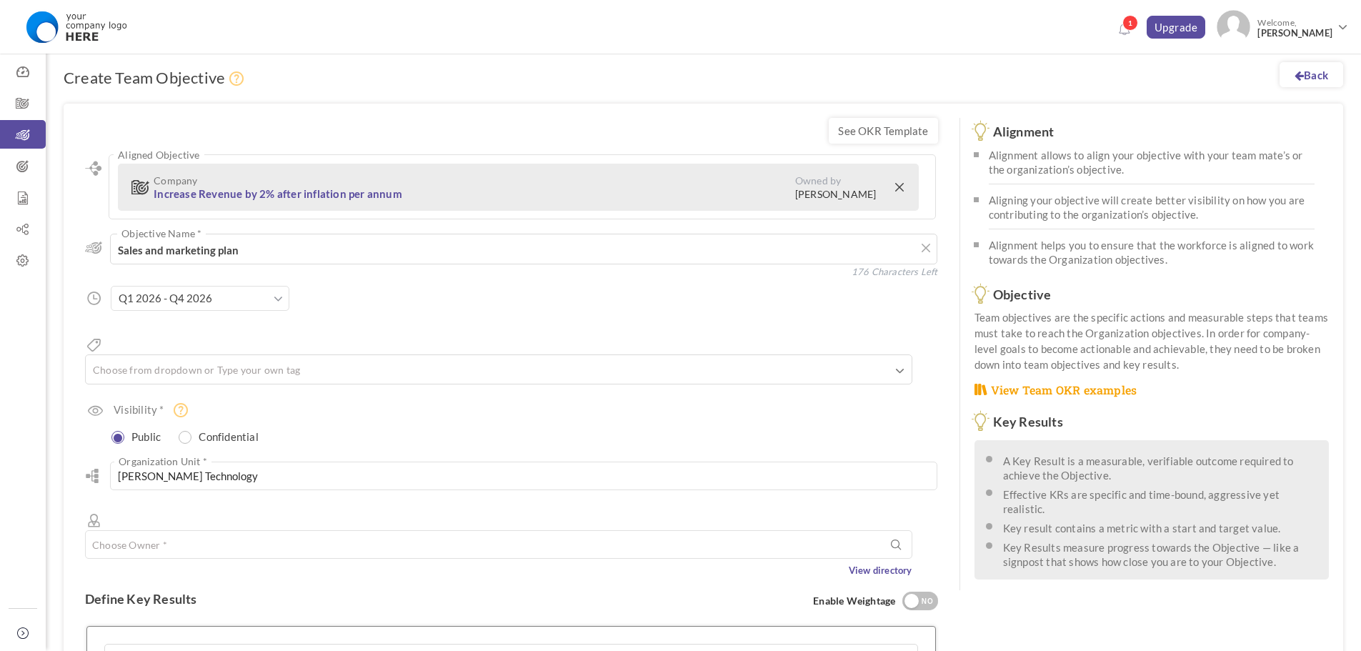
click at [282, 124] on div "See OKR Template Align Aligned Objective Company Increase Revenue by 2% after i…" at bounding box center [512, 591] width 896 height 975
click at [26, 225] on icon at bounding box center [23, 229] width 46 height 14
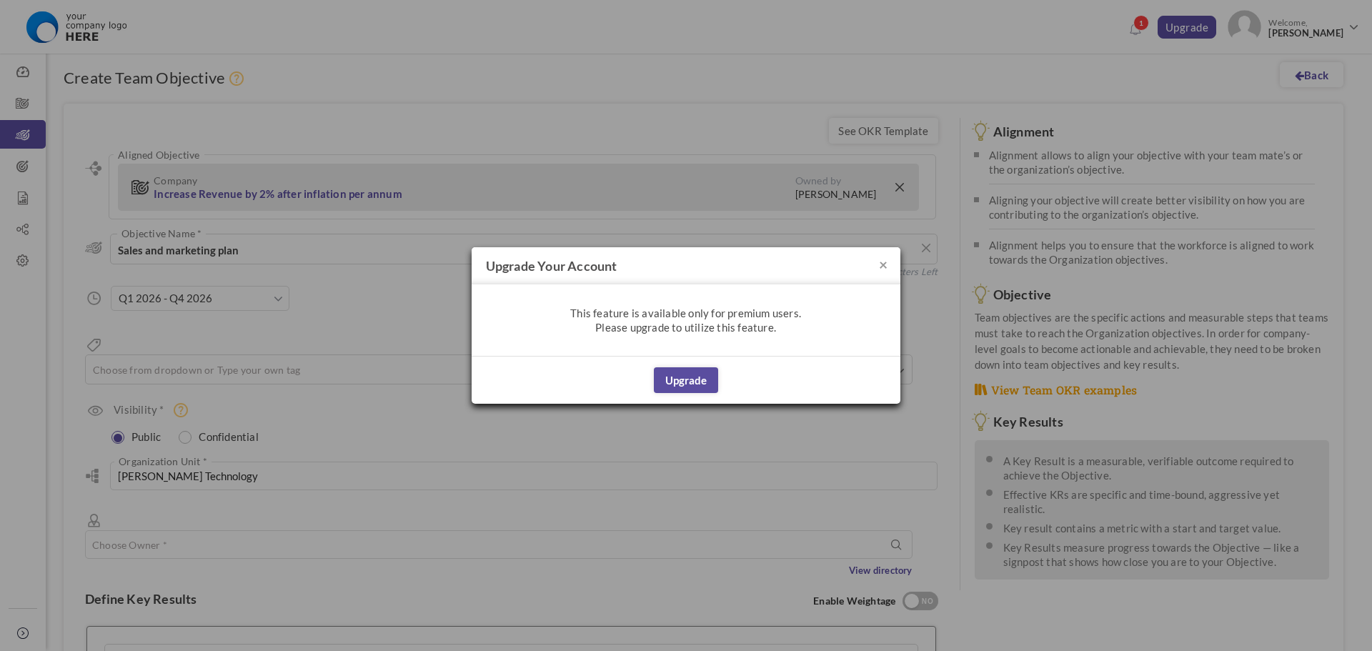
click at [891, 263] on h4 "Upgrade your account" at bounding box center [686, 265] width 429 height 37
click at [15, 201] on div "× Upgrade your account This feature is available only for premium users. Please…" at bounding box center [686, 325] width 1372 height 651
click at [881, 264] on button "×" at bounding box center [883, 264] width 9 height 15
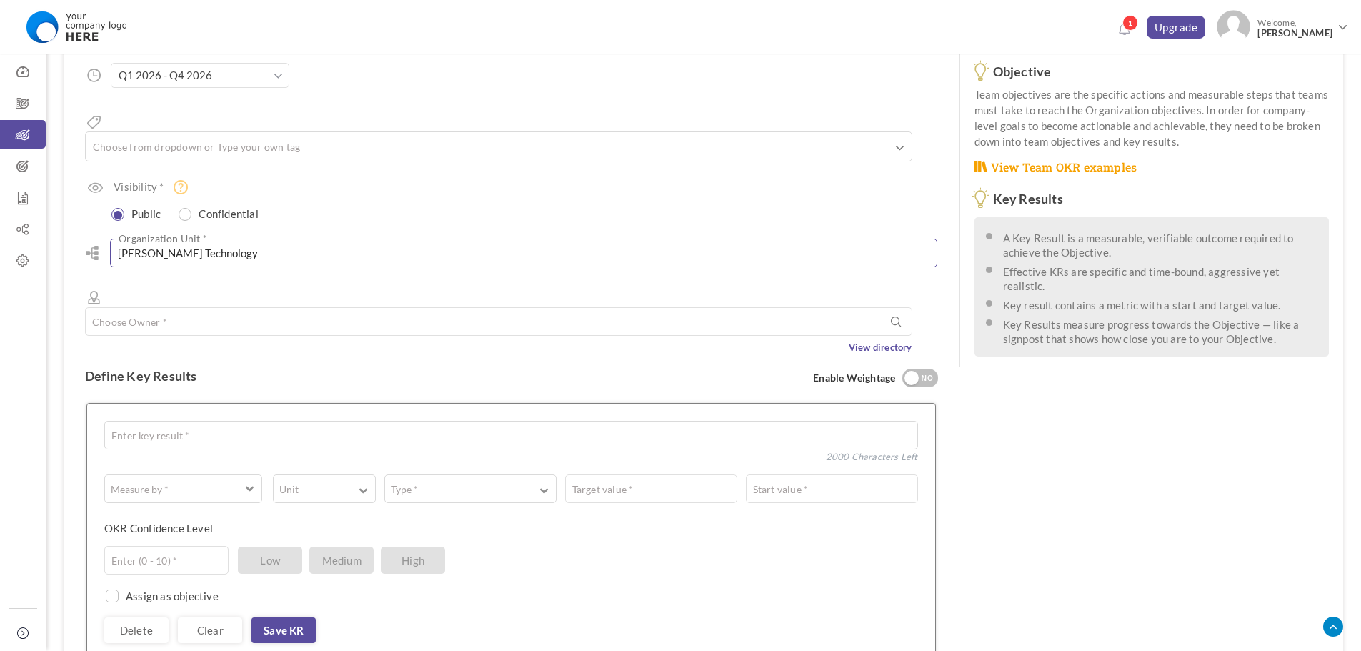
scroll to position [357, 0]
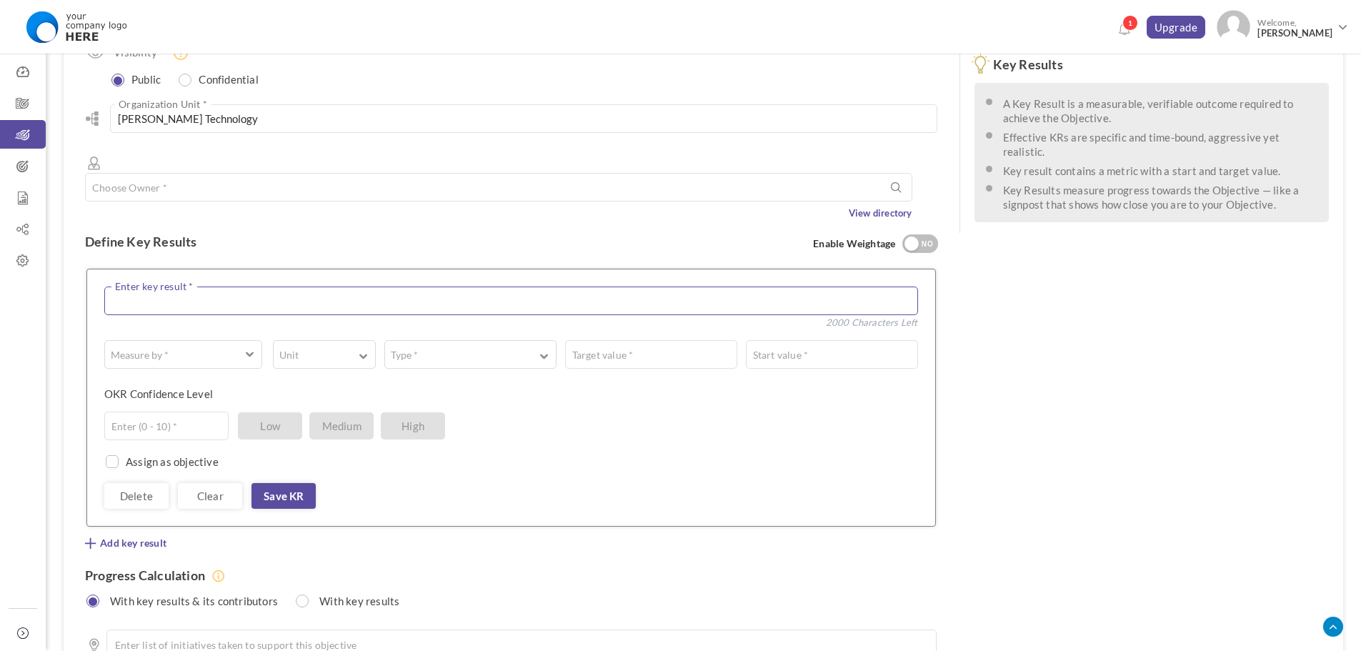
click at [304, 287] on textarea at bounding box center [511, 301] width 814 height 29
type textarea "C"
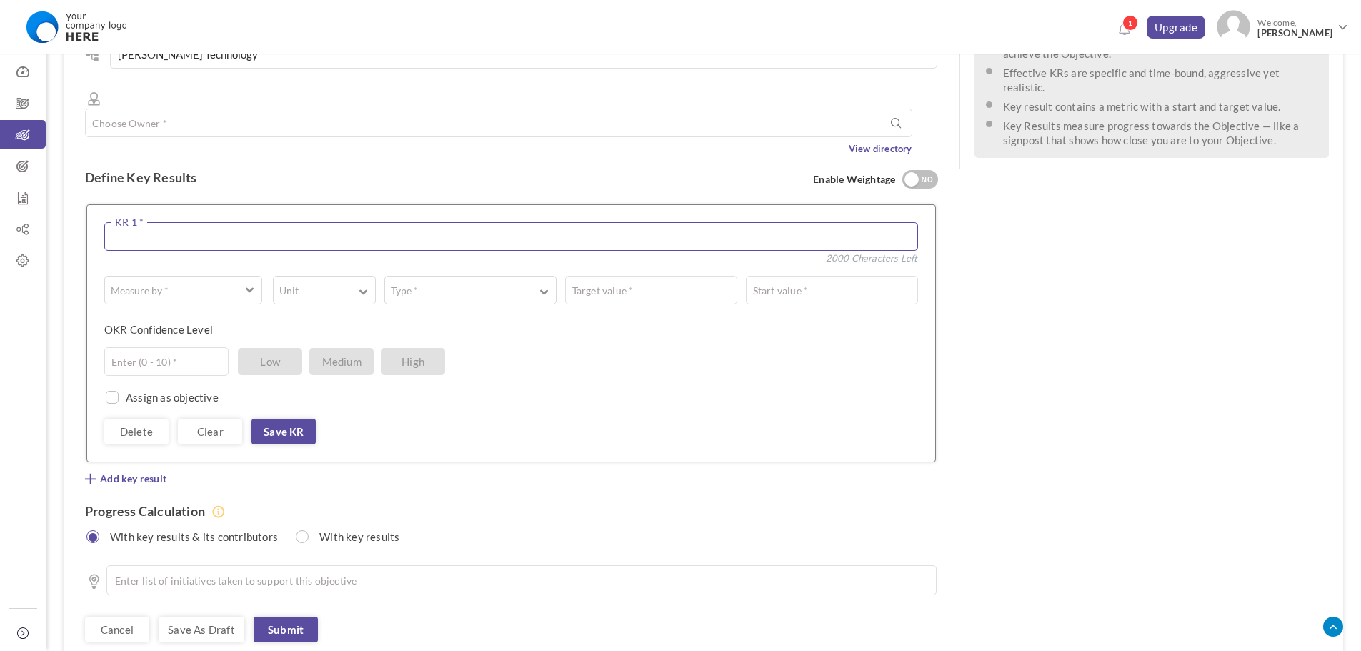
scroll to position [429, 0]
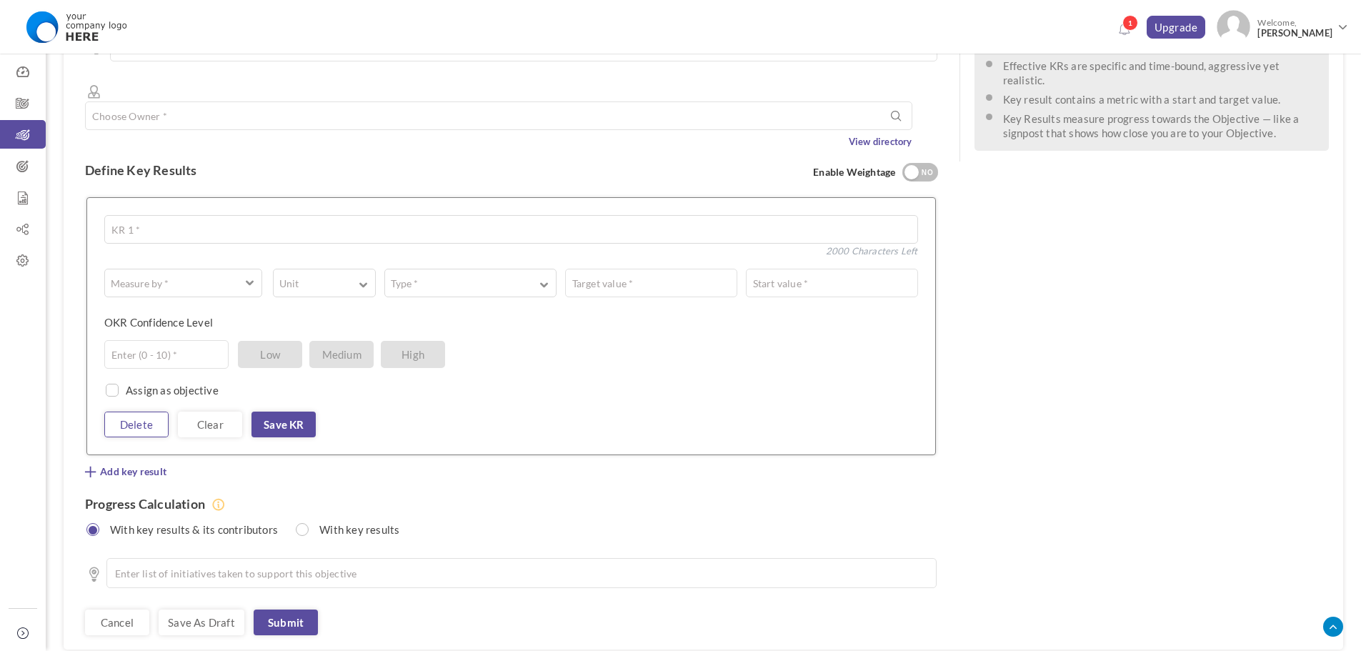
click at [156, 412] on link "Delete" at bounding box center [136, 425] width 64 height 26
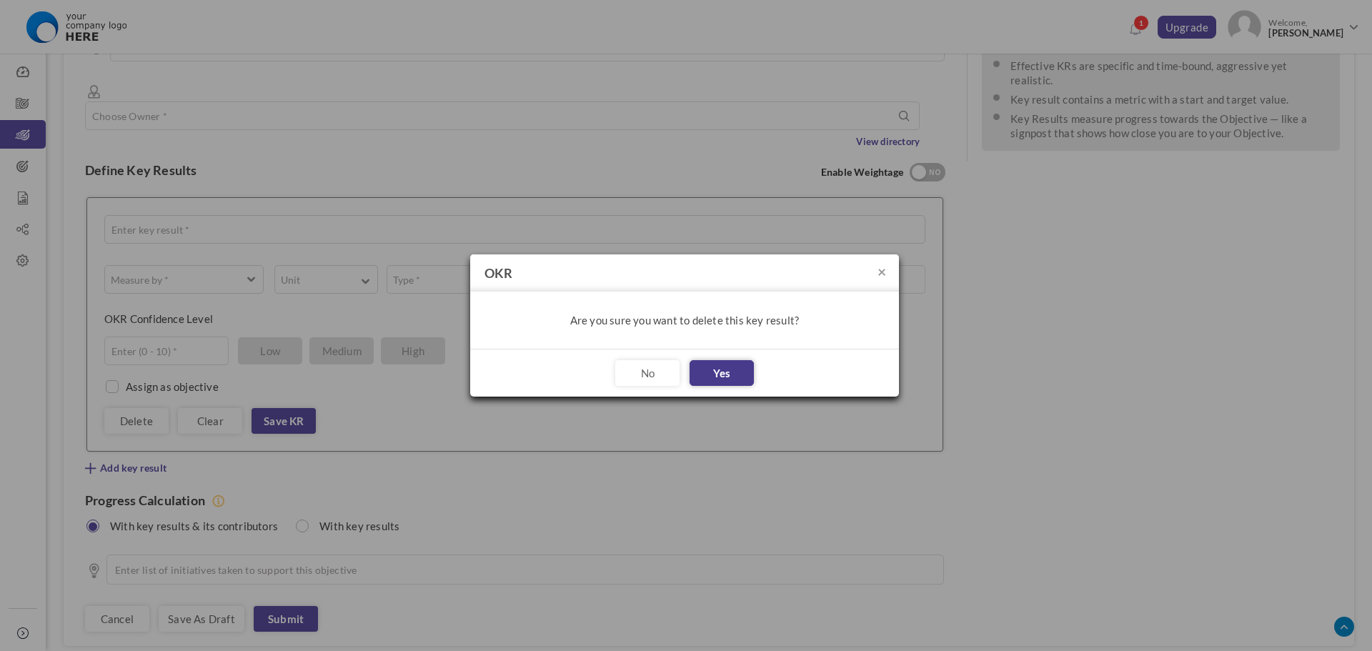
click at [708, 377] on button "Yes" at bounding box center [722, 373] width 64 height 26
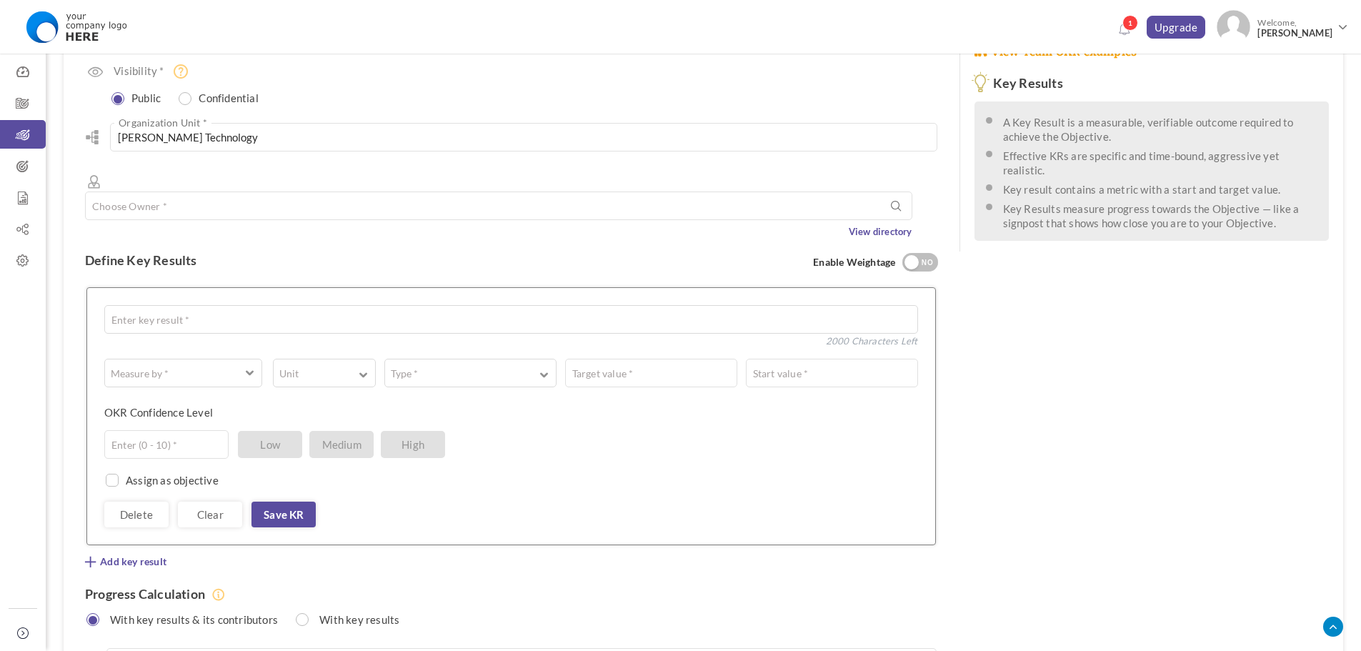
scroll to position [465, 0]
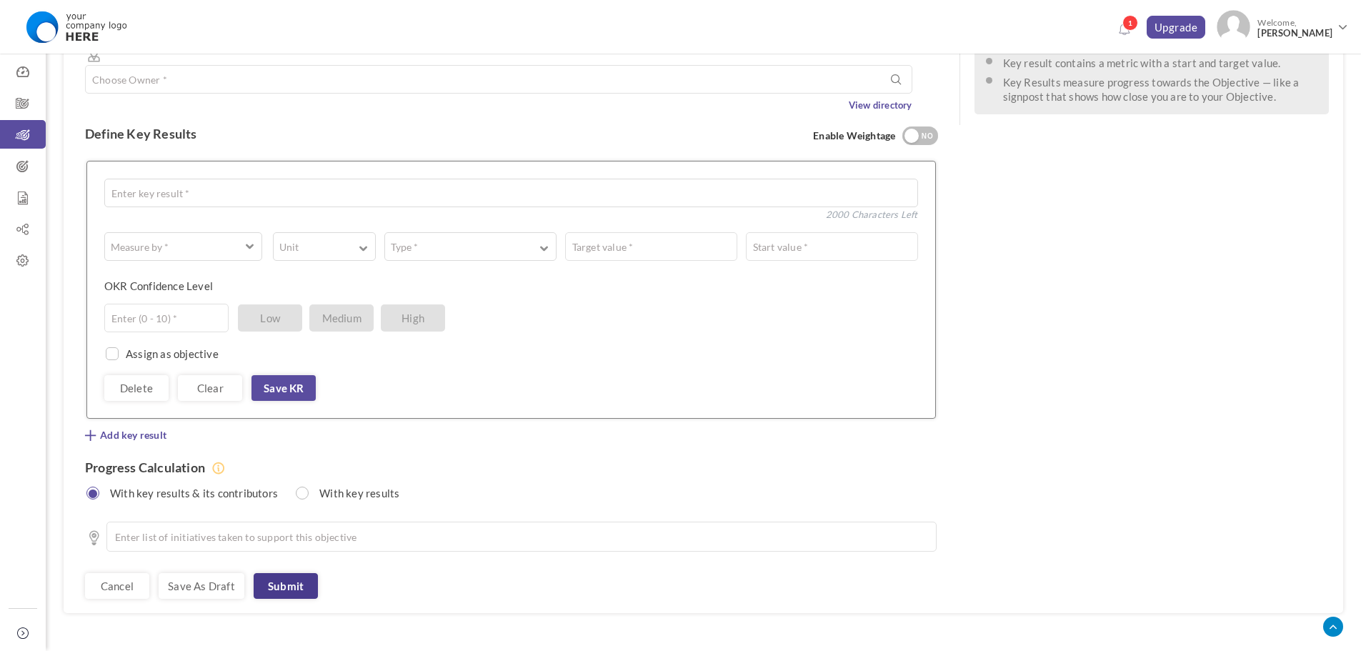
click at [284, 573] on link "Submit" at bounding box center [286, 586] width 64 height 26
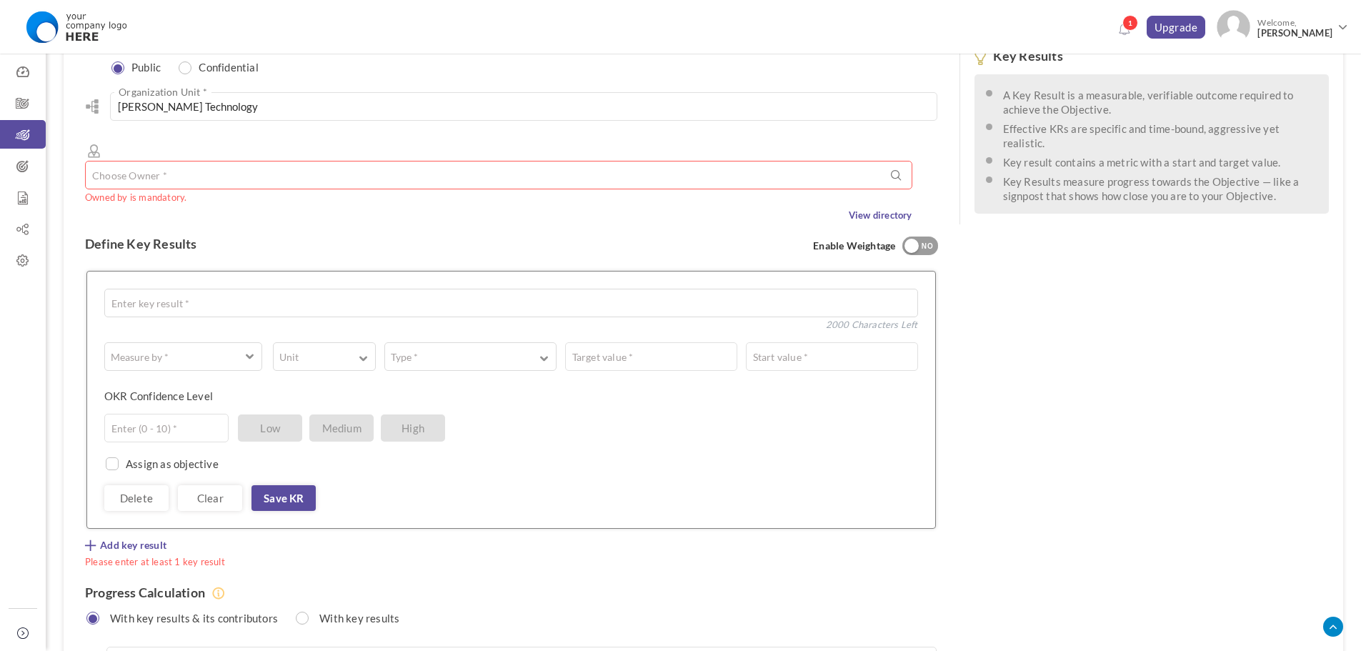
scroll to position [294, 0]
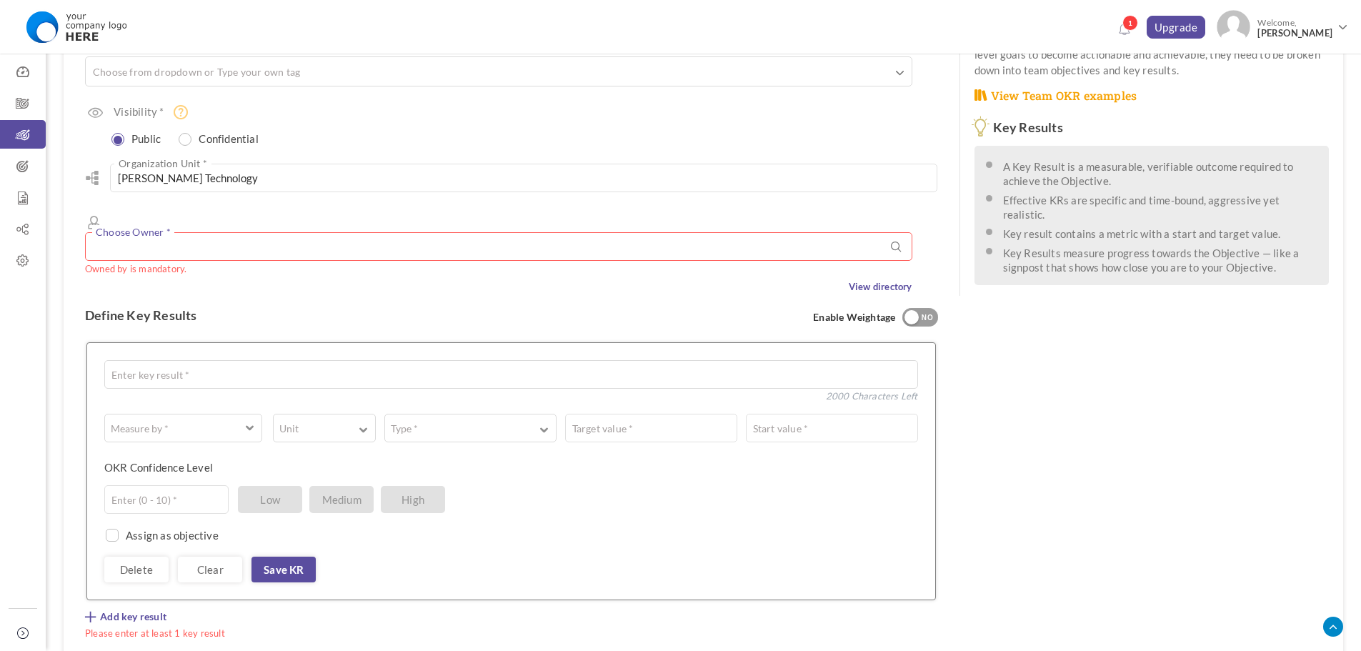
click at [254, 232] on input "text" at bounding box center [499, 246] width 828 height 29
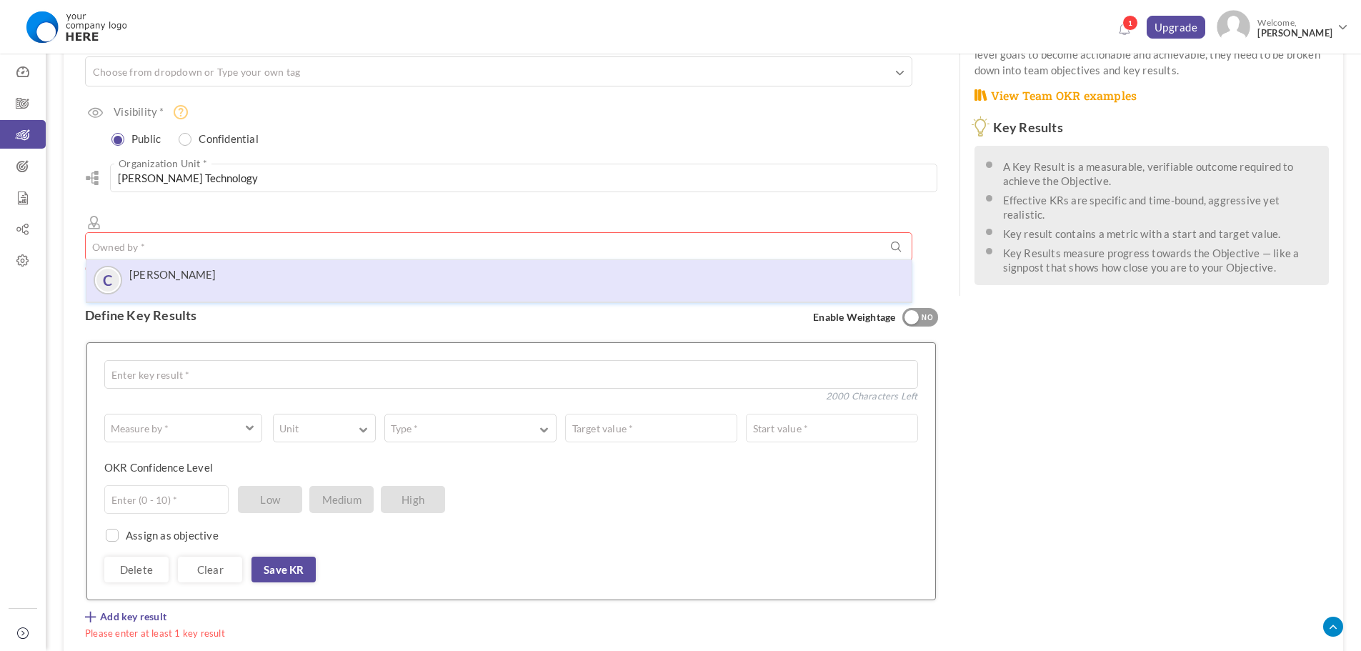
click at [257, 267] on div "C Ciara McQuillan" at bounding box center [499, 280] width 811 height 26
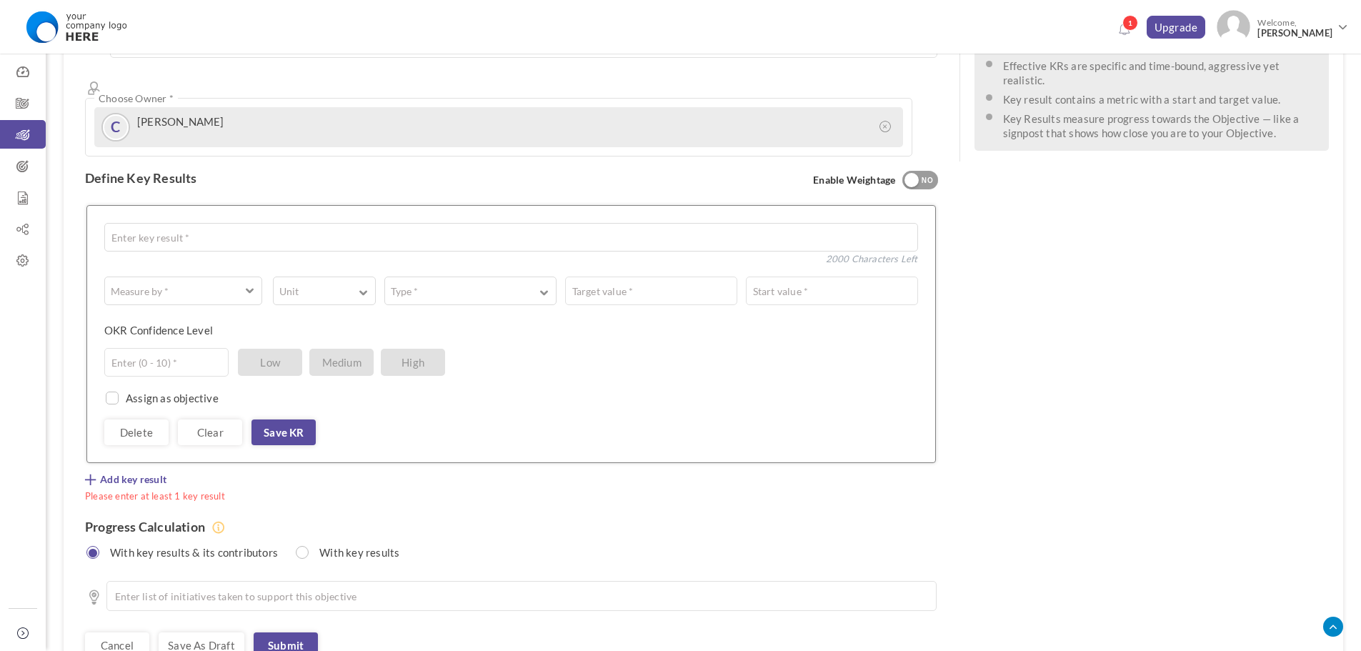
scroll to position [488, 0]
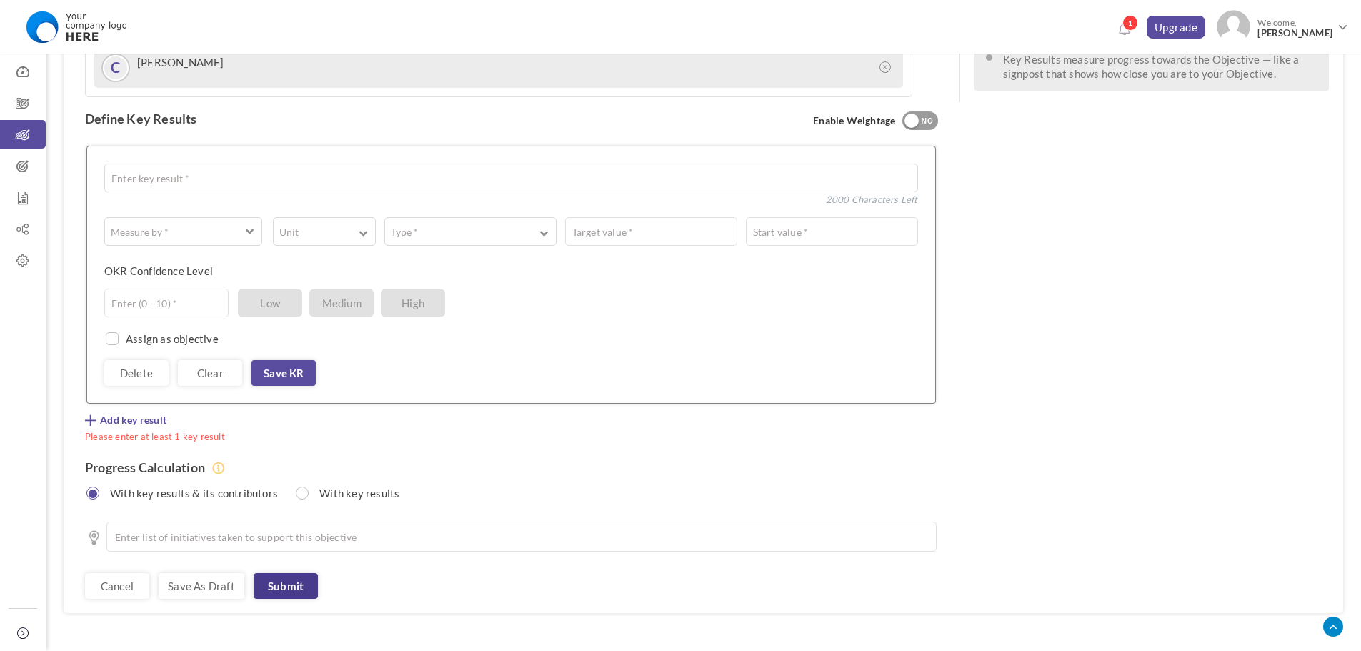
click at [295, 573] on link "Submit" at bounding box center [286, 586] width 64 height 26
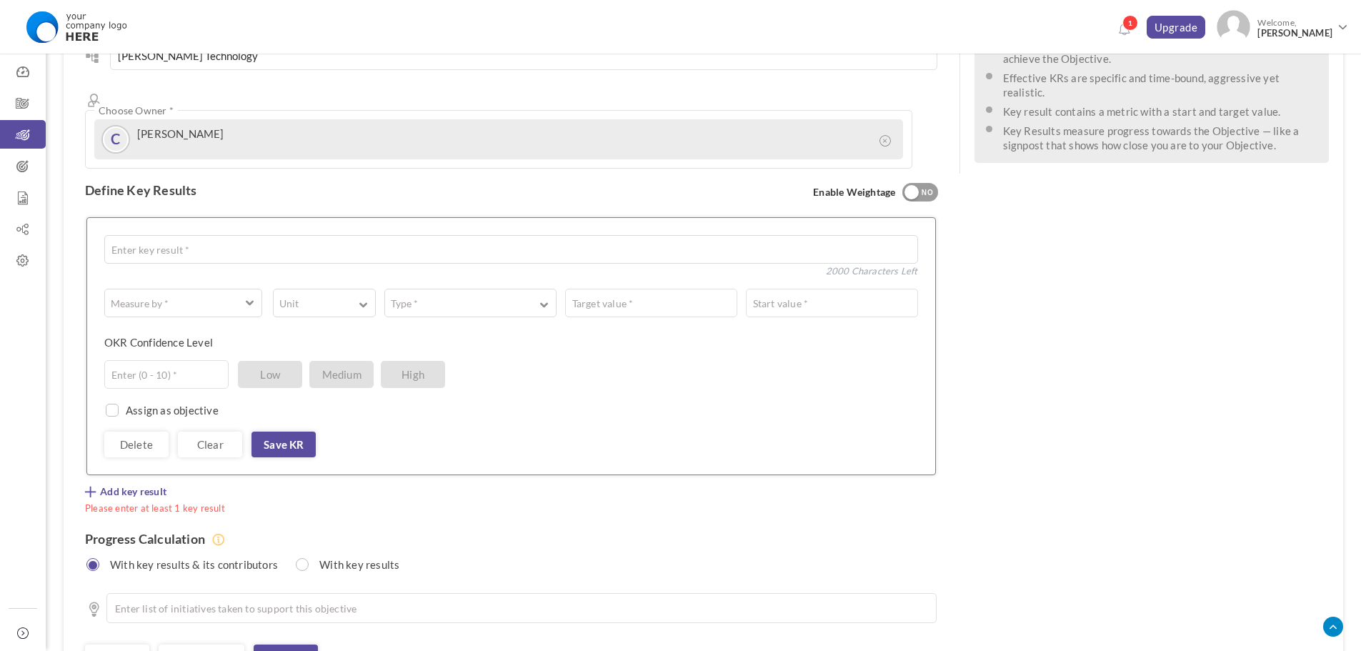
scroll to position [131, 0]
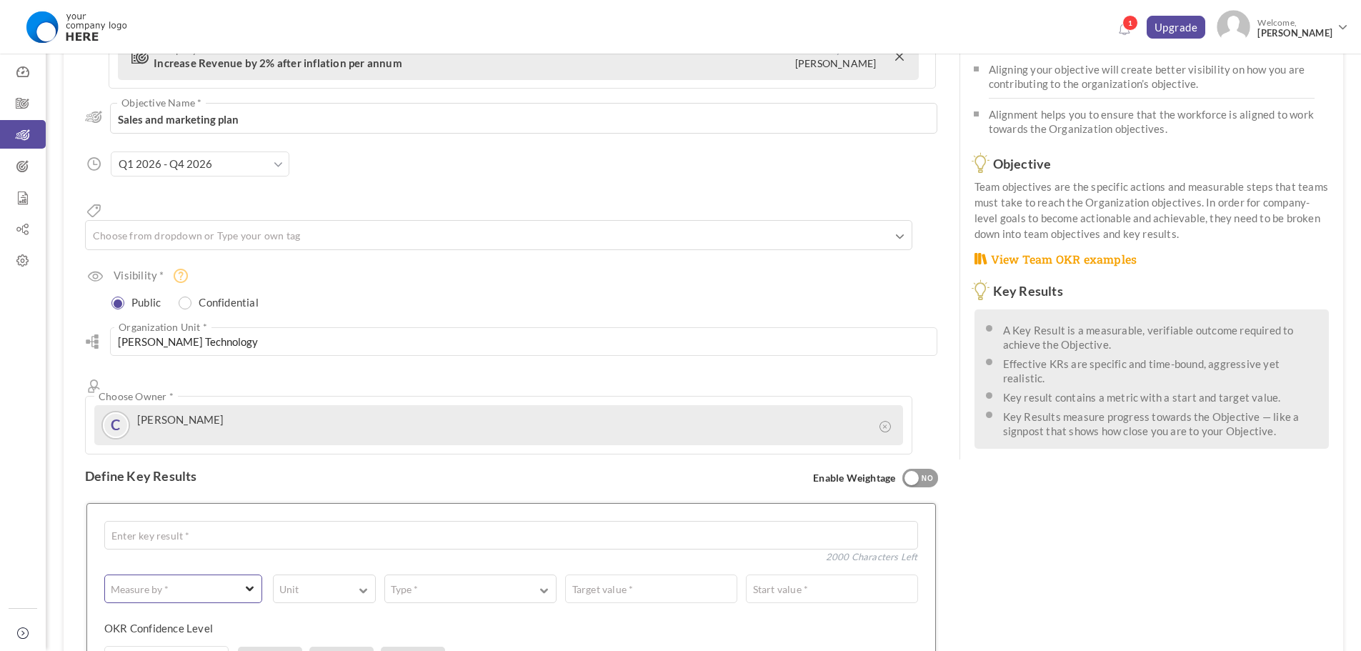
click at [170, 582] on label "Measure by *" at bounding box center [139, 589] width 69 height 14
click at [171, 637] on link "A Text" at bounding box center [183, 647] width 148 height 21
click at [228, 521] on textarea at bounding box center [511, 535] width 814 height 29
type textarea "Develop marketing plan"
click at [342, 575] on textarea at bounding box center [598, 589] width 640 height 29
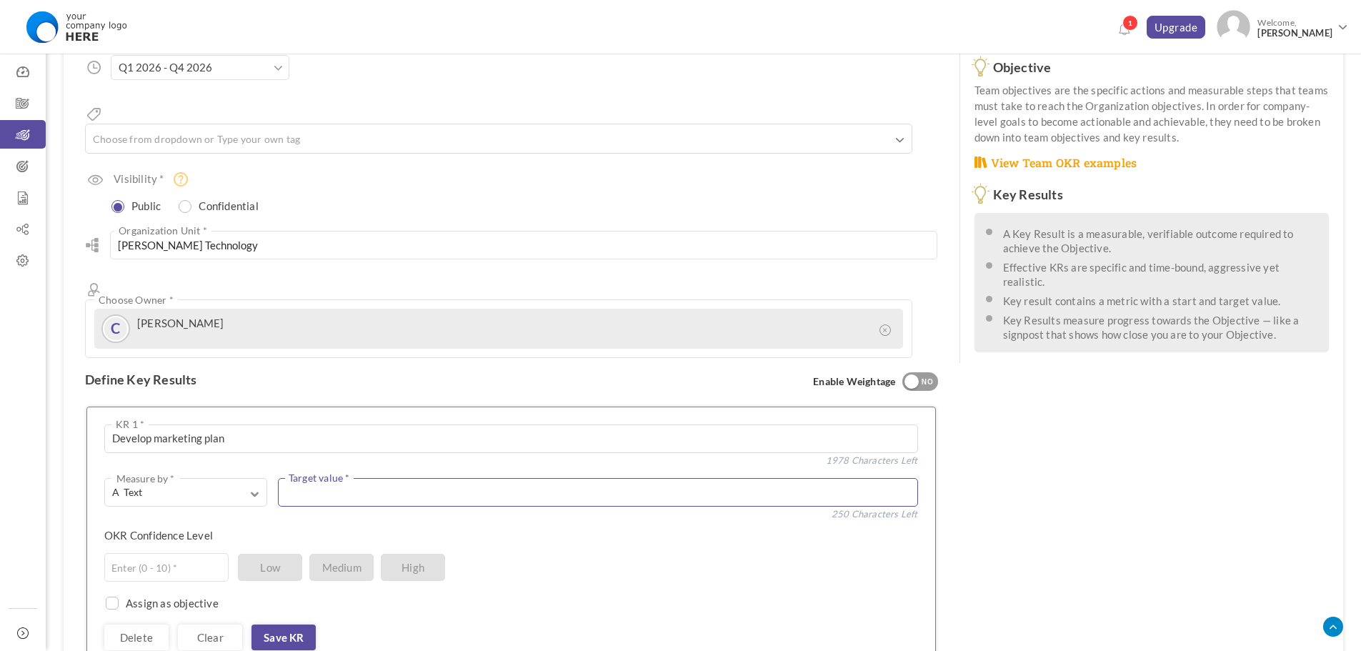
scroll to position [202, 0]
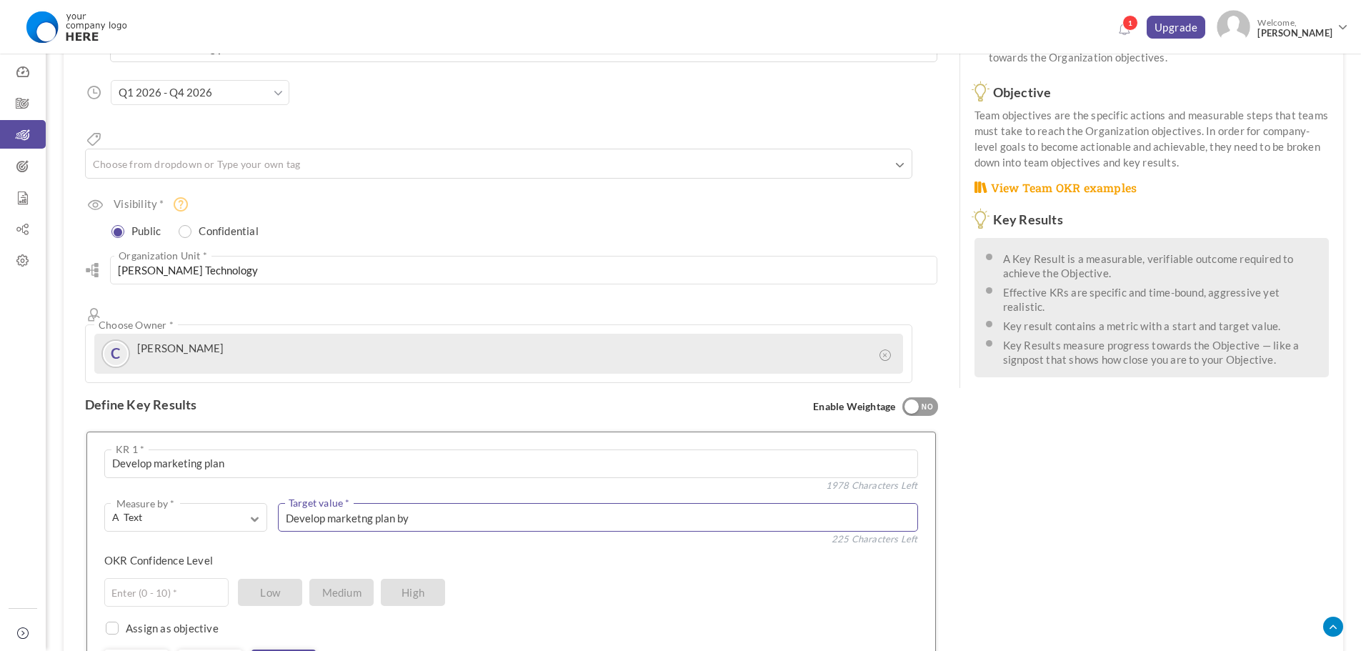
click at [358, 503] on textarea "Develop marketng plan by" at bounding box center [598, 517] width 640 height 29
click at [363, 503] on textarea "Develop marketng plan by" at bounding box center [598, 517] width 640 height 29
click at [486, 503] on textarea "Develop marketing plan by" at bounding box center [598, 517] width 640 height 29
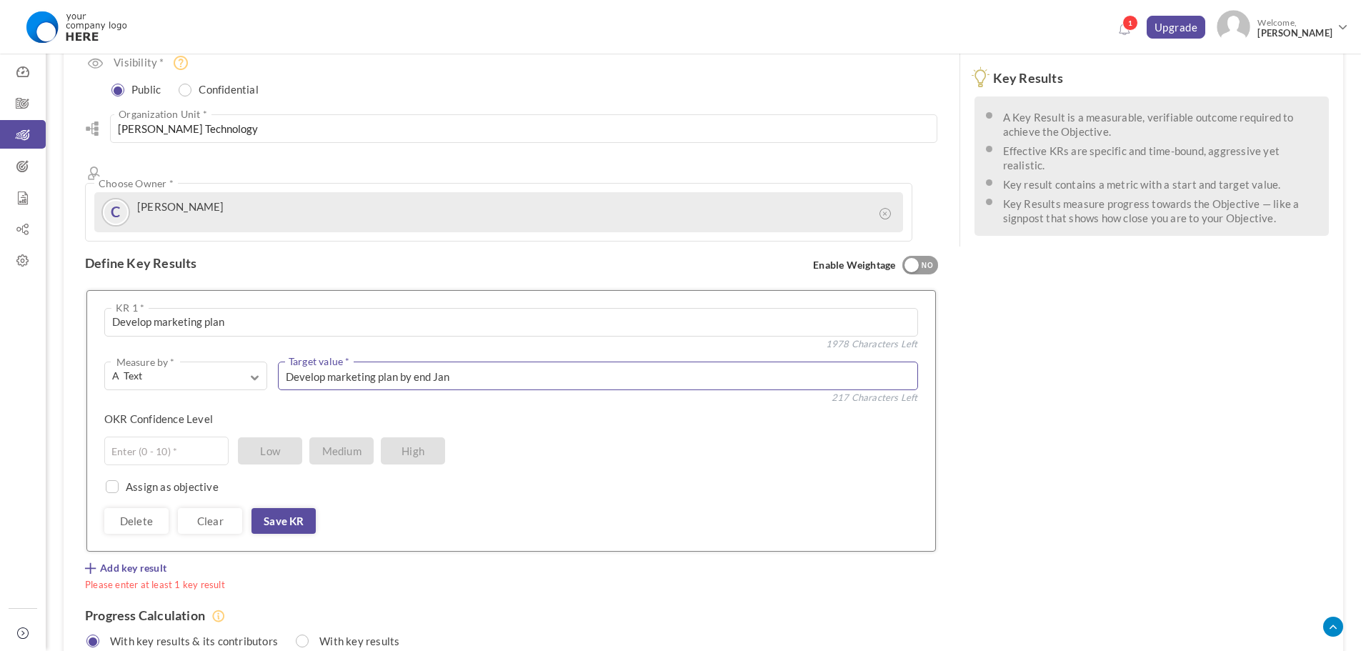
scroll to position [345, 0]
type textarea "Develop marketing plan by end Jan"
click at [299, 507] on link "Save KR" at bounding box center [284, 520] width 64 height 26
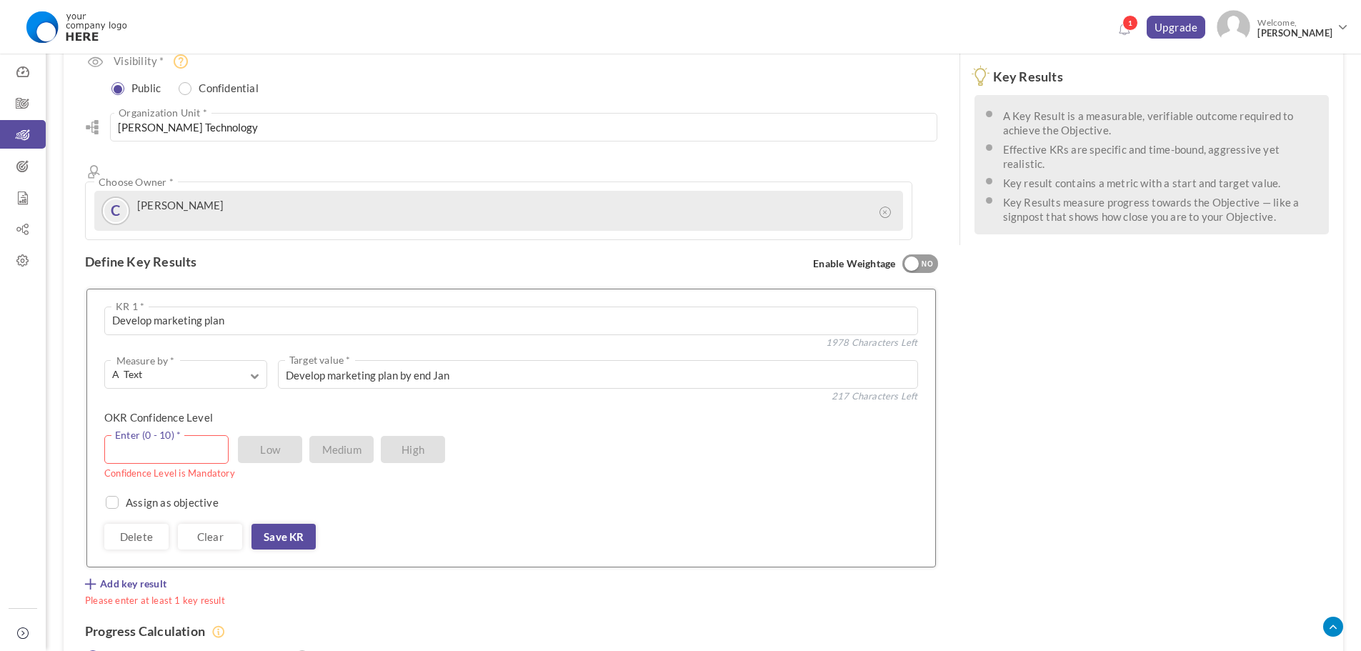
click at [219, 435] on input "text" at bounding box center [166, 449] width 124 height 29
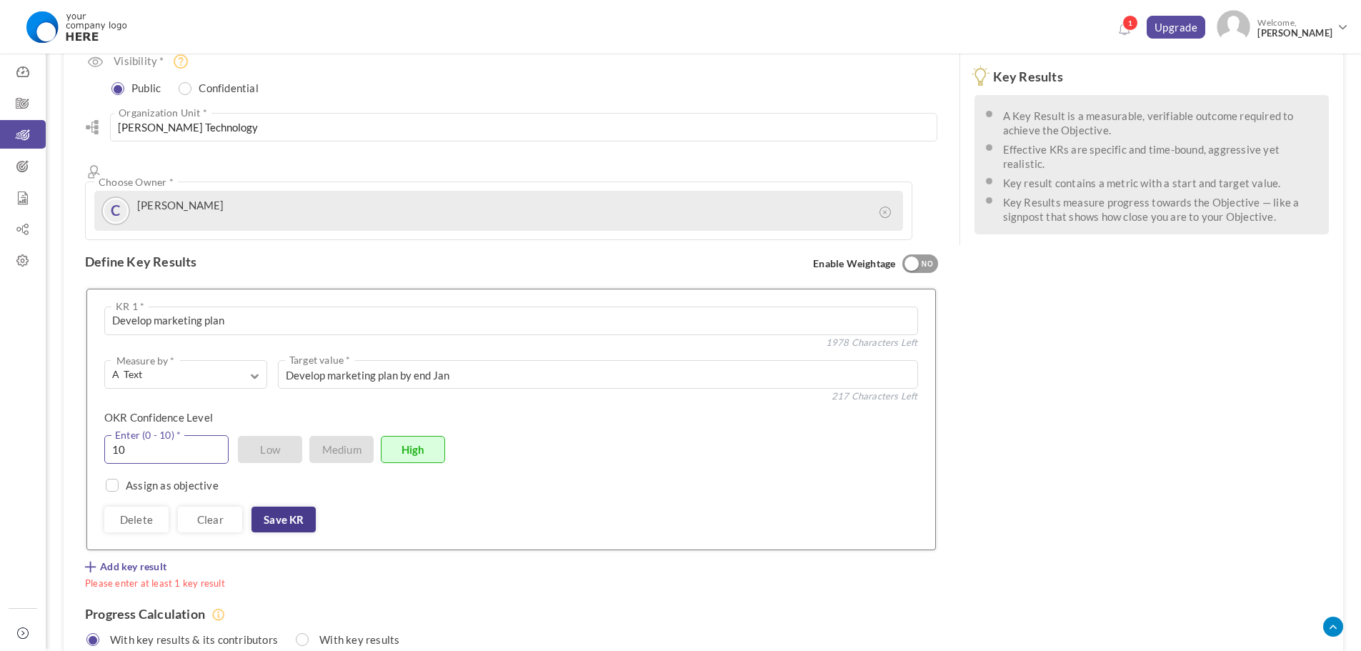
type input "10"
click at [292, 507] on link "Save KR" at bounding box center [284, 520] width 64 height 26
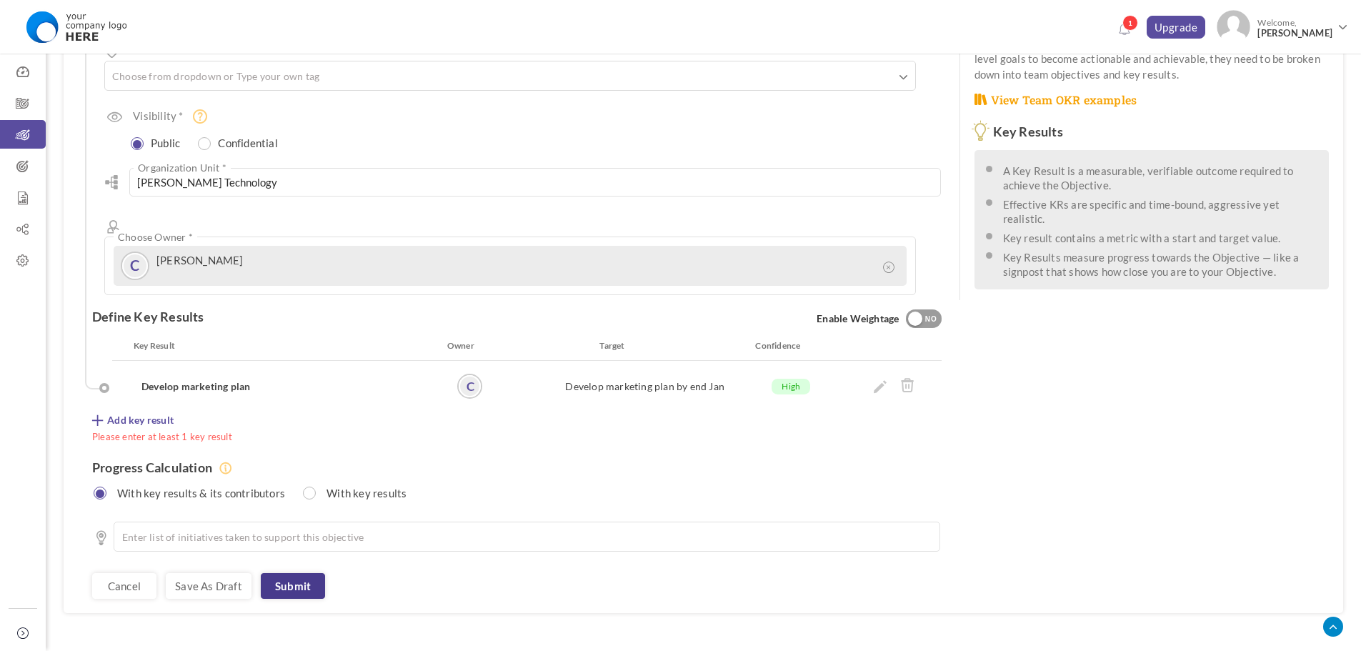
click at [302, 573] on link "Submit" at bounding box center [293, 586] width 64 height 26
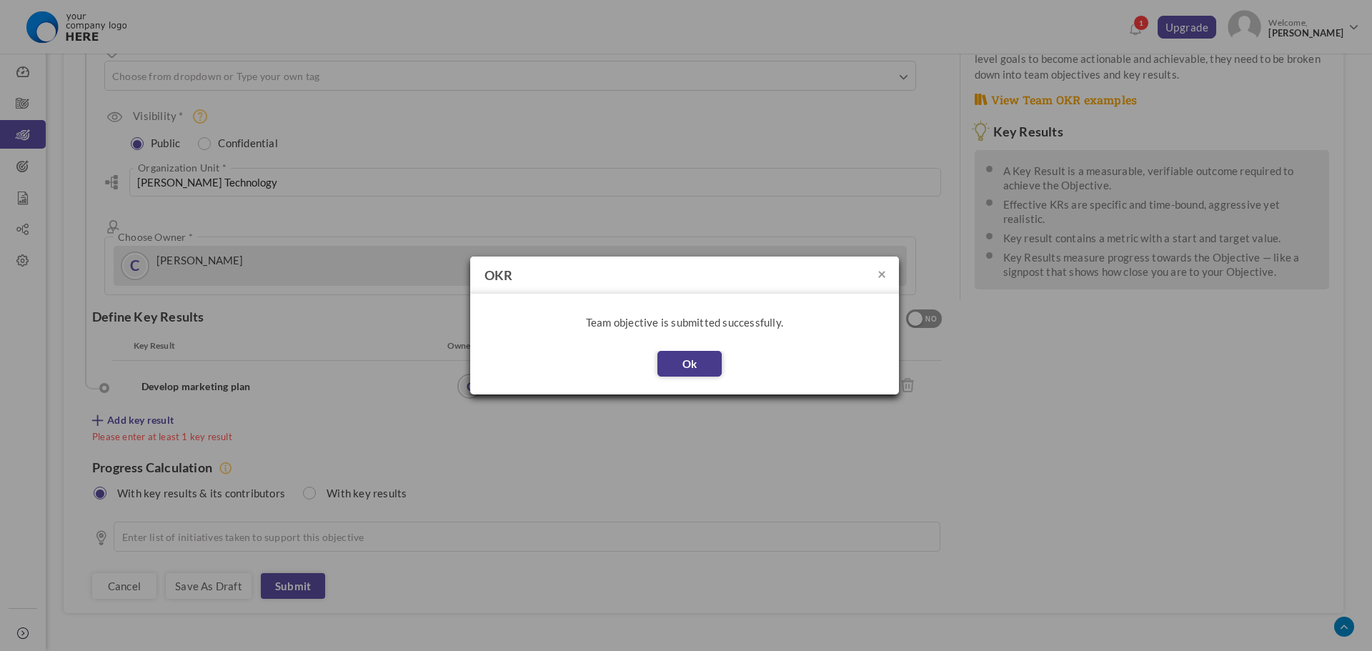
click at [706, 357] on button "Ok" at bounding box center [689, 364] width 64 height 26
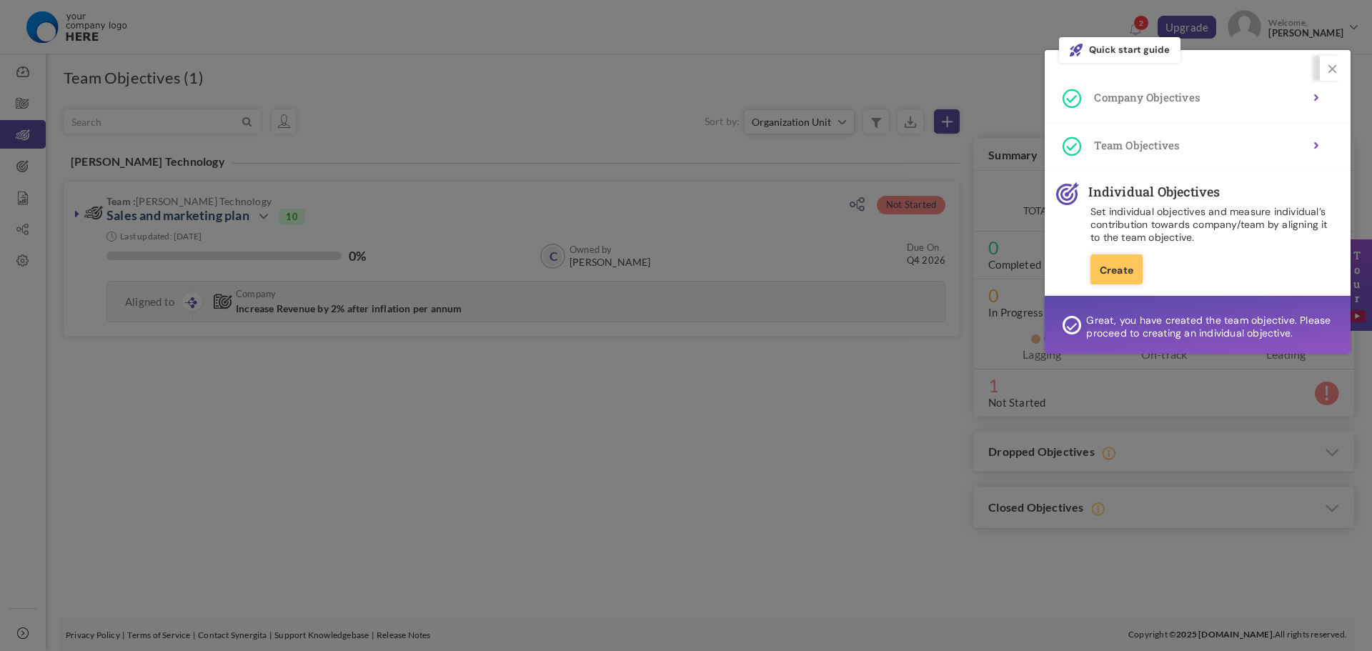
click at [26, 69] on div at bounding box center [686, 325] width 1372 height 651
click at [854, 412] on div at bounding box center [686, 325] width 1372 height 651
click at [1118, 271] on link "Create" at bounding box center [1117, 269] width 52 height 30
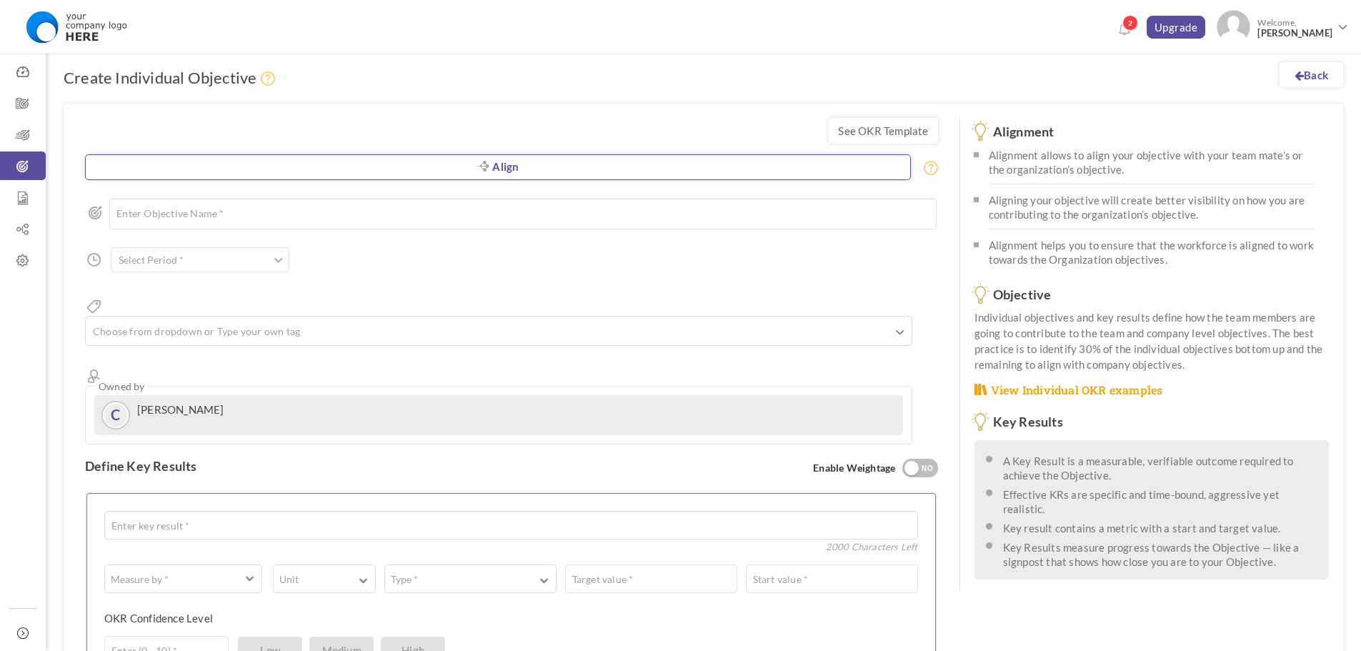
click at [316, 160] on link "Align" at bounding box center [498, 167] width 826 height 26
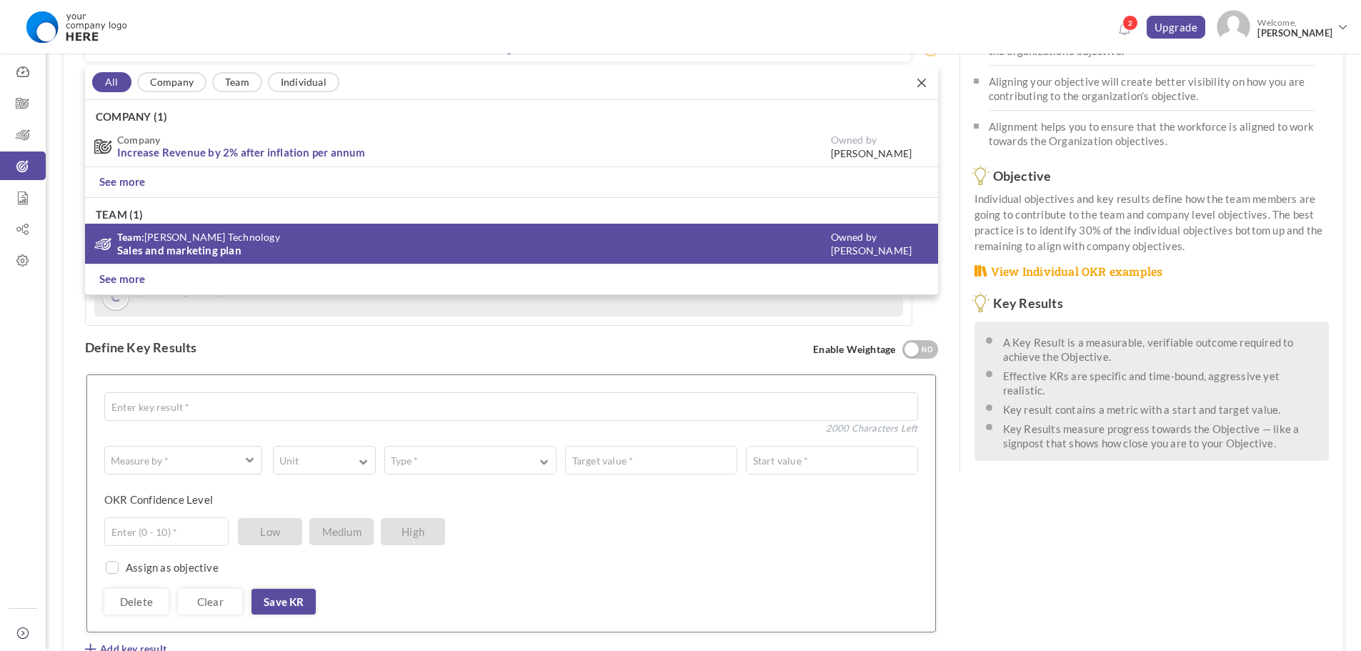
click at [304, 245] on h3 "Team: [PERSON_NAME] Technology Sales and marketing plan" at bounding box center [461, 244] width 739 height 26
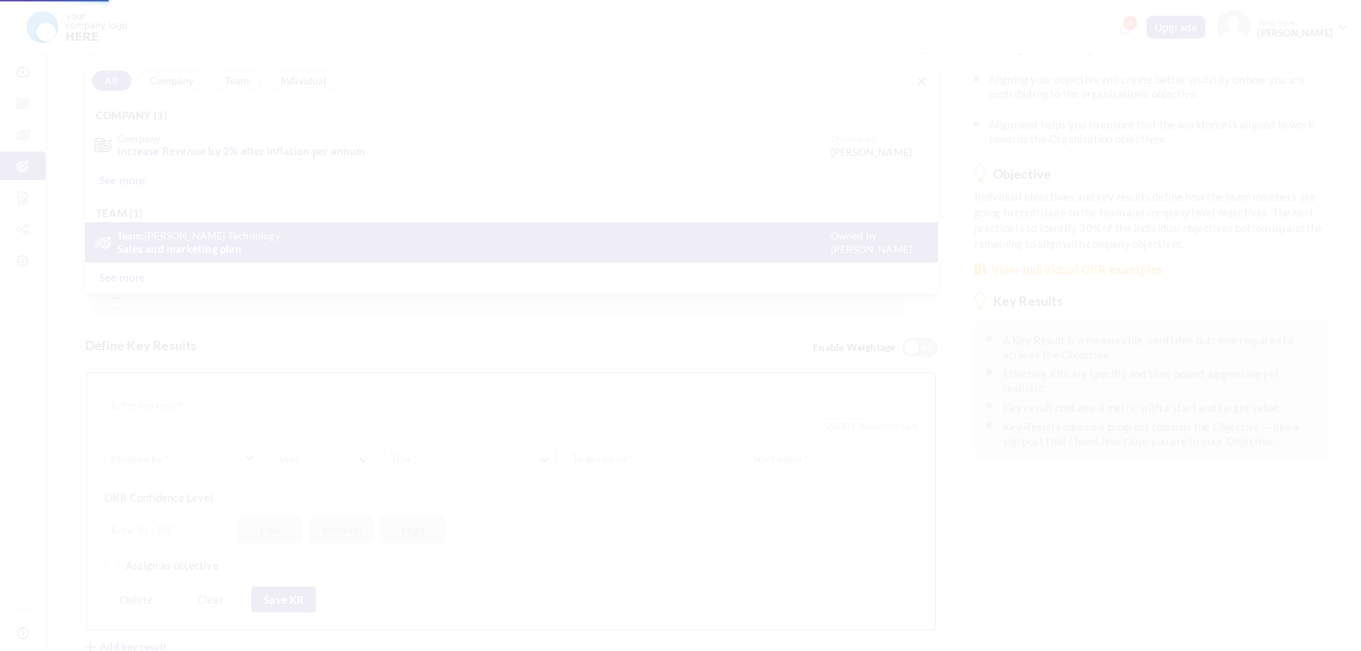
scroll to position [121, 0]
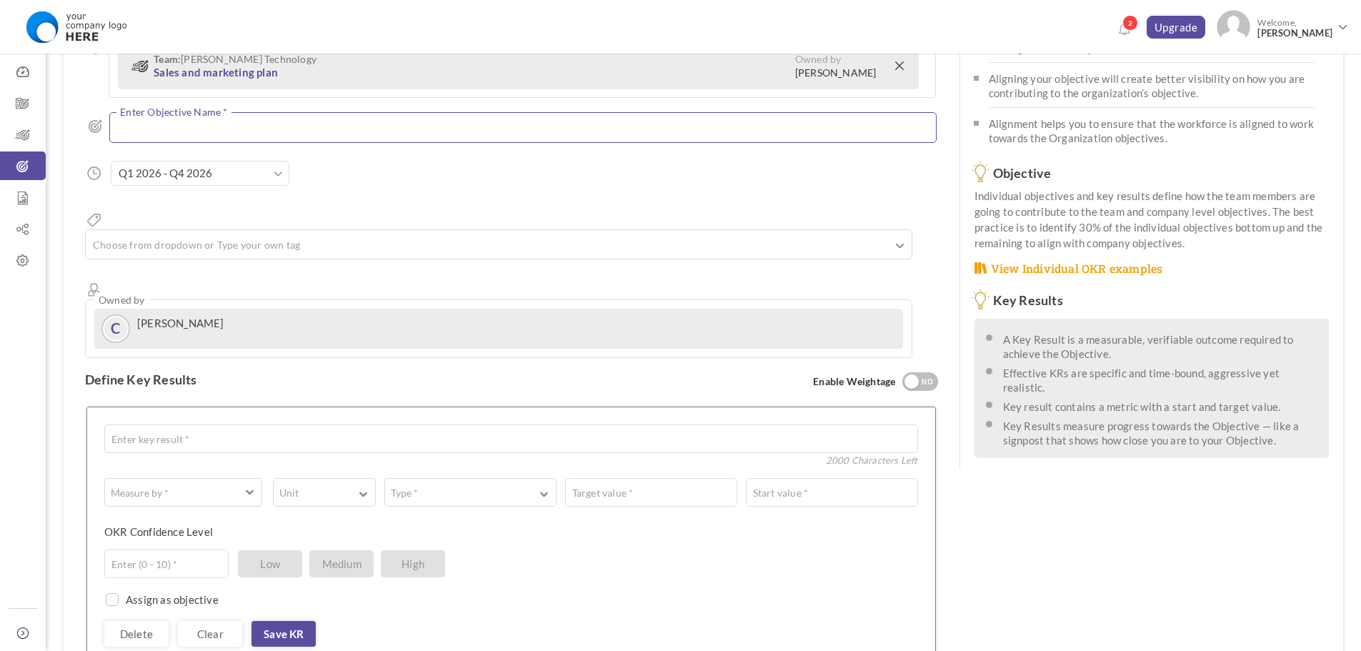
click at [342, 130] on textarea at bounding box center [523, 127] width 828 height 31
type textarea "C"
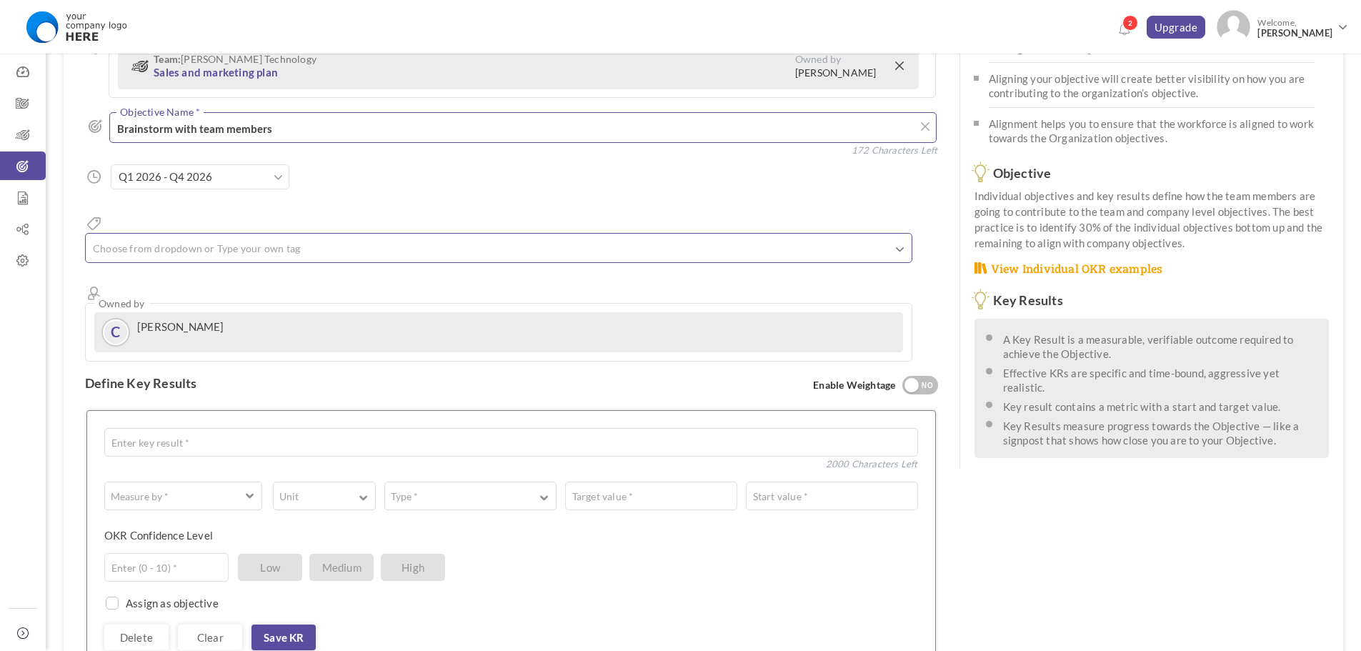
type textarea "Brainstorm with team members"
click at [281, 239] on ul at bounding box center [499, 251] width 826 height 24
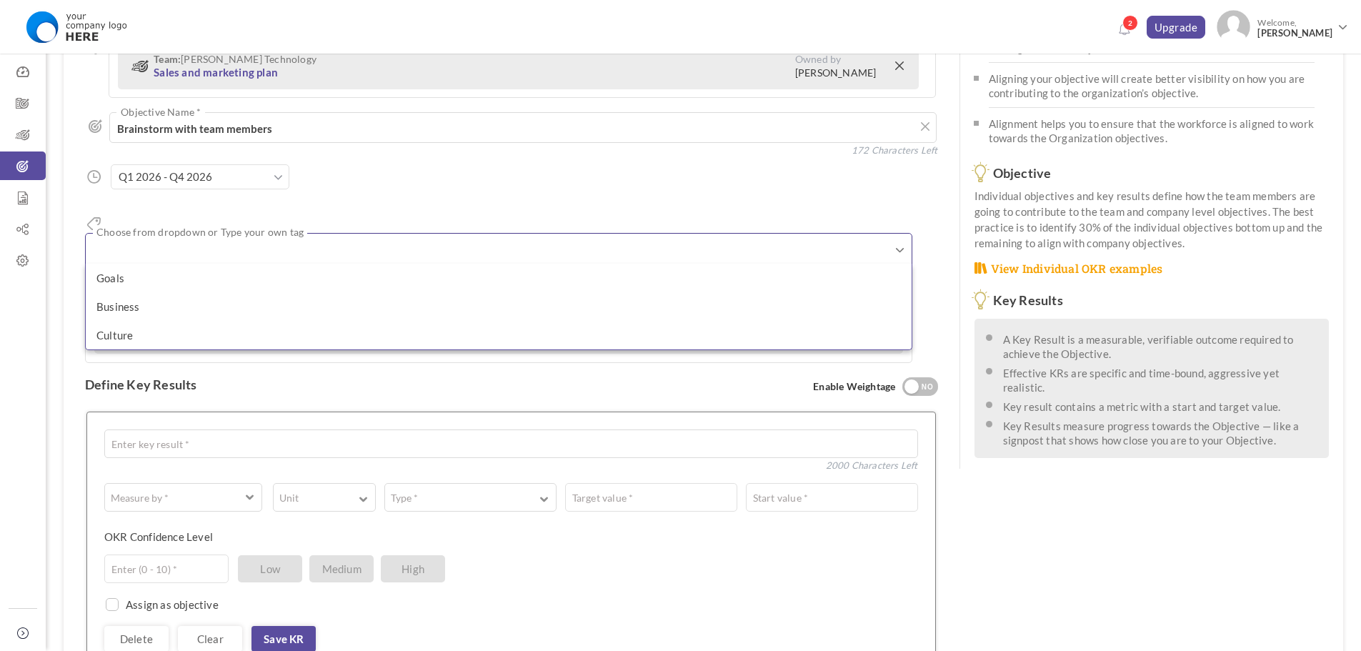
click at [382, 172] on div "Aligned Objective Team: [PERSON_NAME] Technology Sales and marketing plan Owned…" at bounding box center [511, 198] width 853 height 330
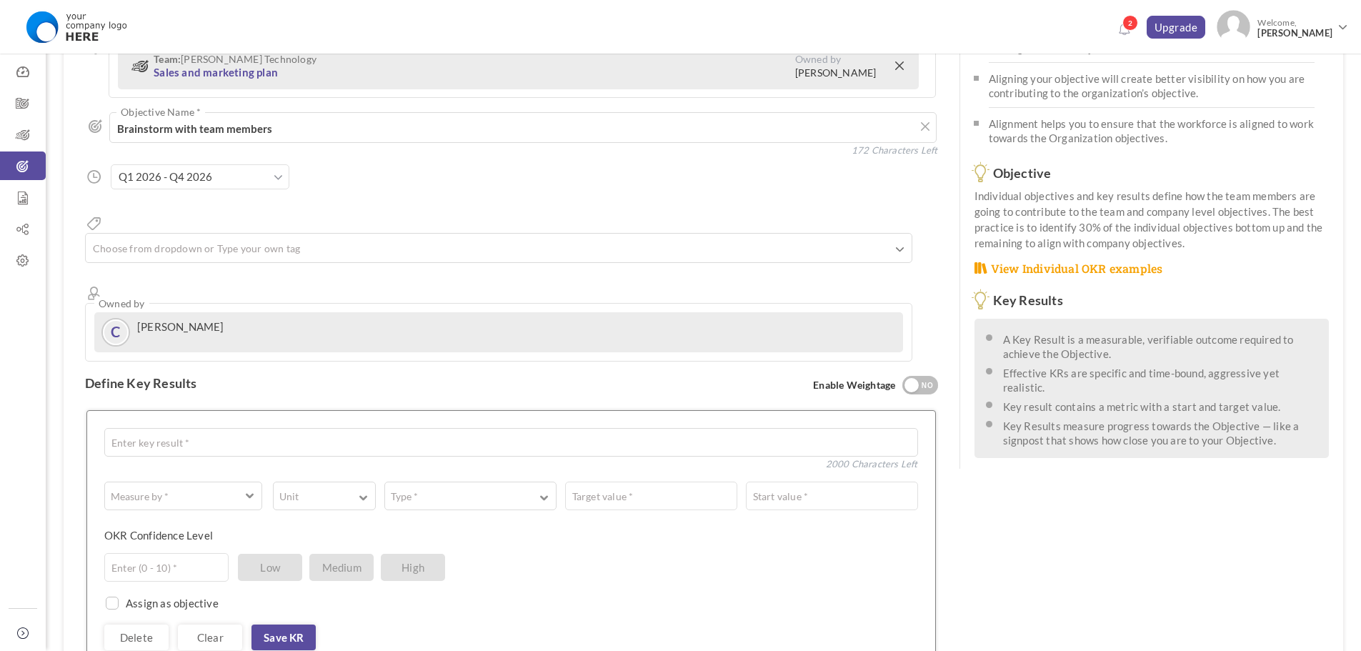
click at [276, 428] on div "Enter key result * 2000 Characters Left" at bounding box center [511, 444] width 814 height 32
click at [280, 428] on textarea at bounding box center [511, 442] width 814 height 29
click at [218, 489] on span "button" at bounding box center [173, 496] width 122 height 14
click at [217, 544] on link "A Text" at bounding box center [183, 554] width 148 height 21
drag, startPoint x: 321, startPoint y: 407, endPoint x: 294, endPoint y: 395, distance: 28.8
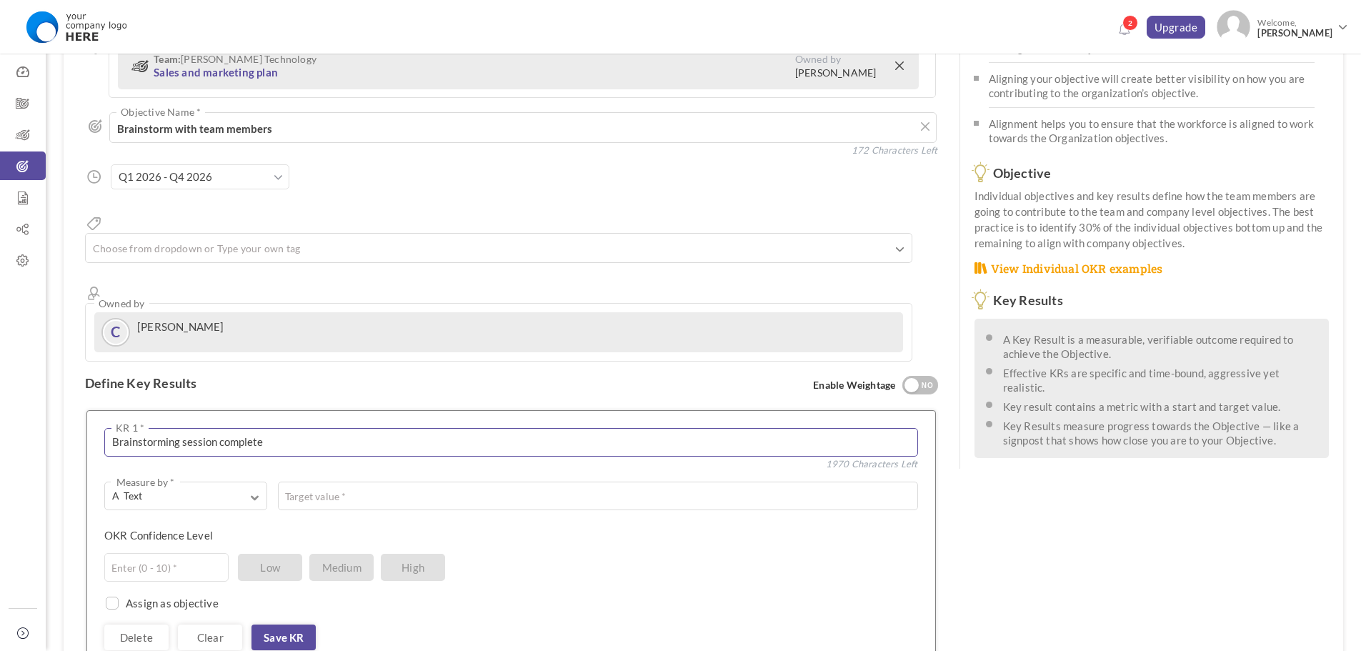
click at [294, 428] on div "Brainstorming session complete KR 1 * 1970 Characters Left" at bounding box center [511, 444] width 814 height 32
drag, startPoint x: 296, startPoint y: 389, endPoint x: 219, endPoint y: 387, distance: 76.5
click at [219, 428] on textarea "Brainstorming session complete" at bounding box center [511, 442] width 814 height 29
drag, startPoint x: 299, startPoint y: 389, endPoint x: 74, endPoint y: 391, distance: 225.1
click at [74, 391] on div "See OKR Template Align Aligned Objective Team: Mallon Technology Sales and mark…" at bounding box center [512, 422] width 896 height 880
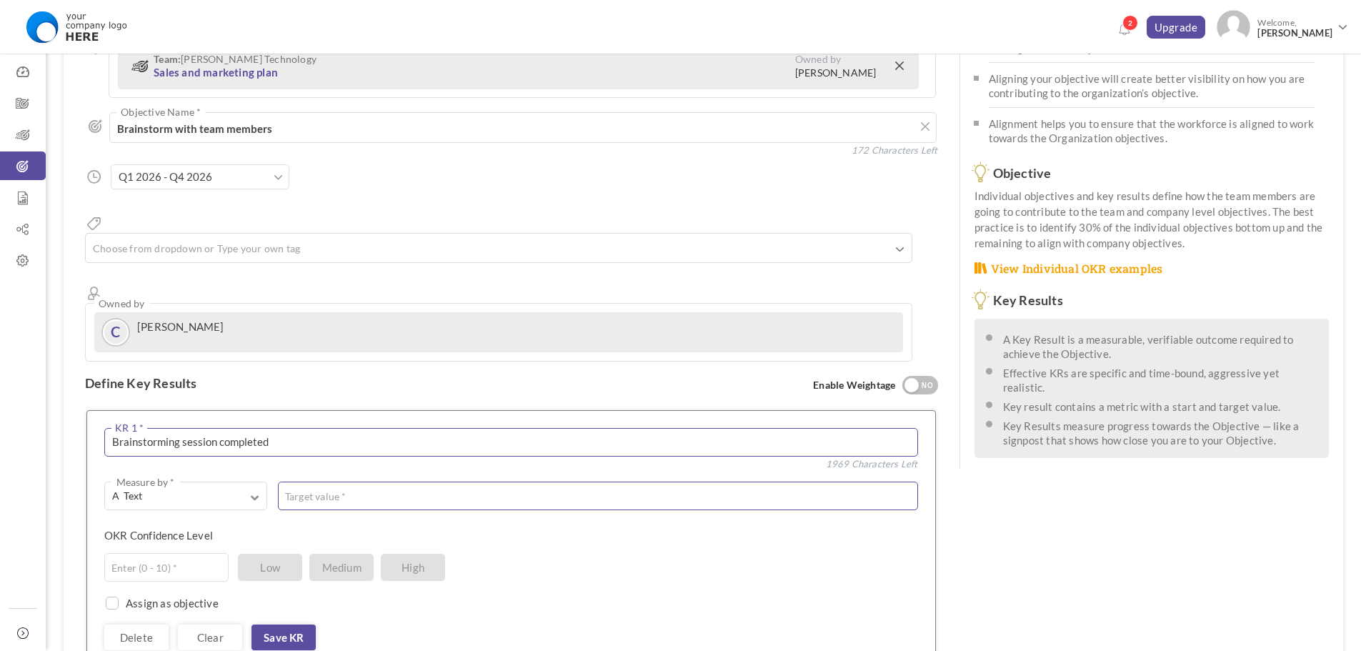
type textarea "Brainstorming session completed"
click at [324, 482] on textarea at bounding box center [598, 496] width 640 height 29
paste textarea "Brainstorming session completed"
drag, startPoint x: 314, startPoint y: 389, endPoint x: 92, endPoint y: 390, distance: 221.5
click at [92, 410] on div "Brainstorming session completed KR 1 * 1969 Characters Left 0 Weightage * A Tex…" at bounding box center [511, 541] width 850 height 262
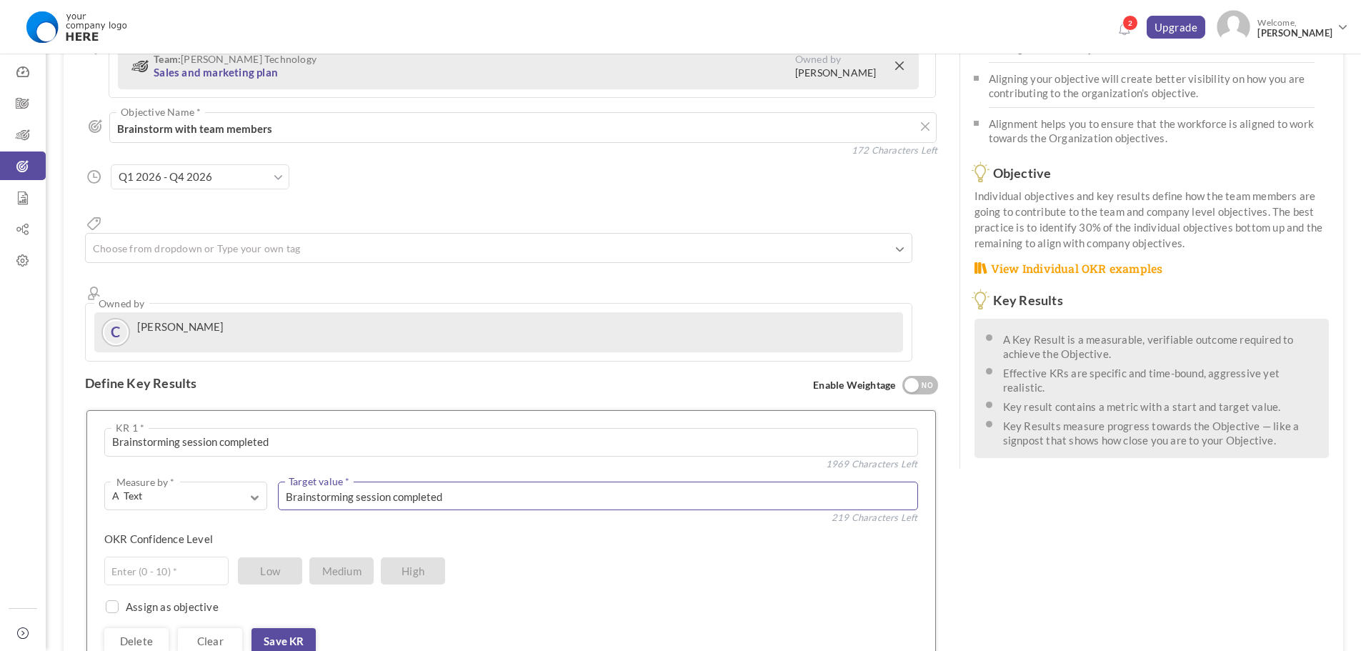
click at [493, 482] on textarea "Brainstorming session completed" at bounding box center [598, 496] width 640 height 29
click at [465, 482] on textarea "Brainstorming session completed by End Oct" at bounding box center [598, 496] width 640 height 29
type textarea "Brainstorming session completed by end Oct"
click at [184, 557] on input "text" at bounding box center [166, 571] width 124 height 29
type input "10"
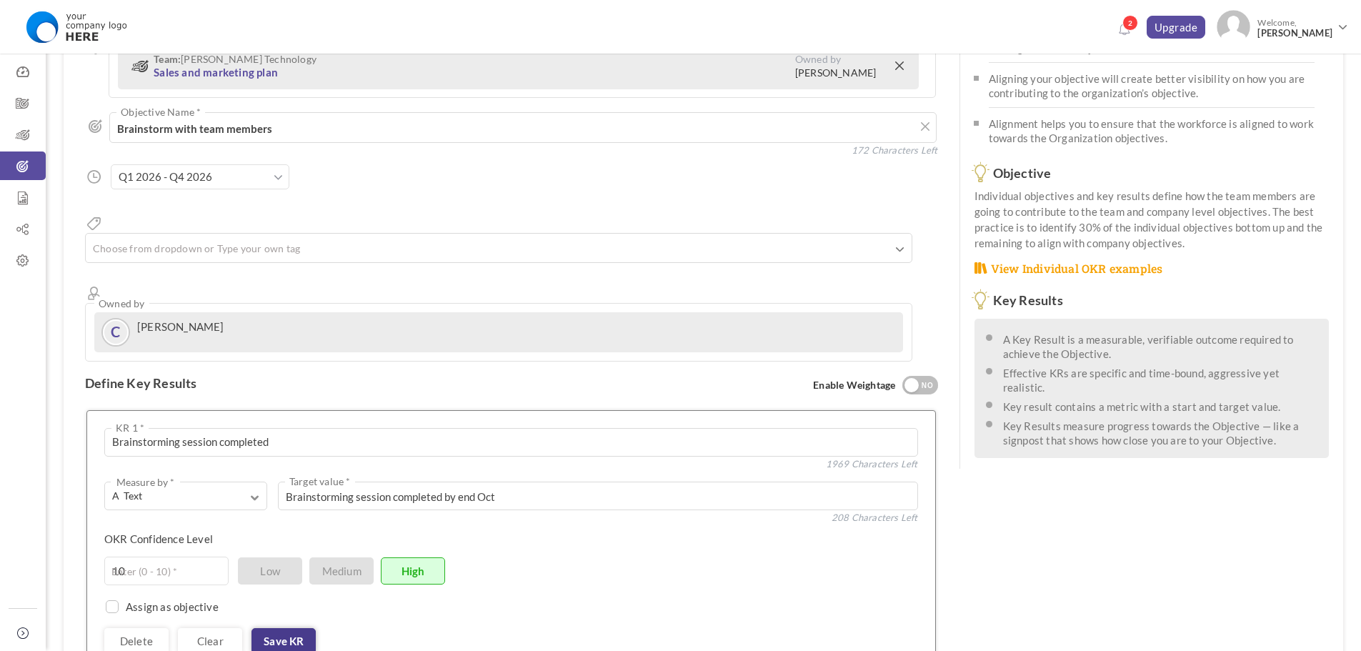
click at [302, 628] on link "Save KR" at bounding box center [284, 641] width 64 height 26
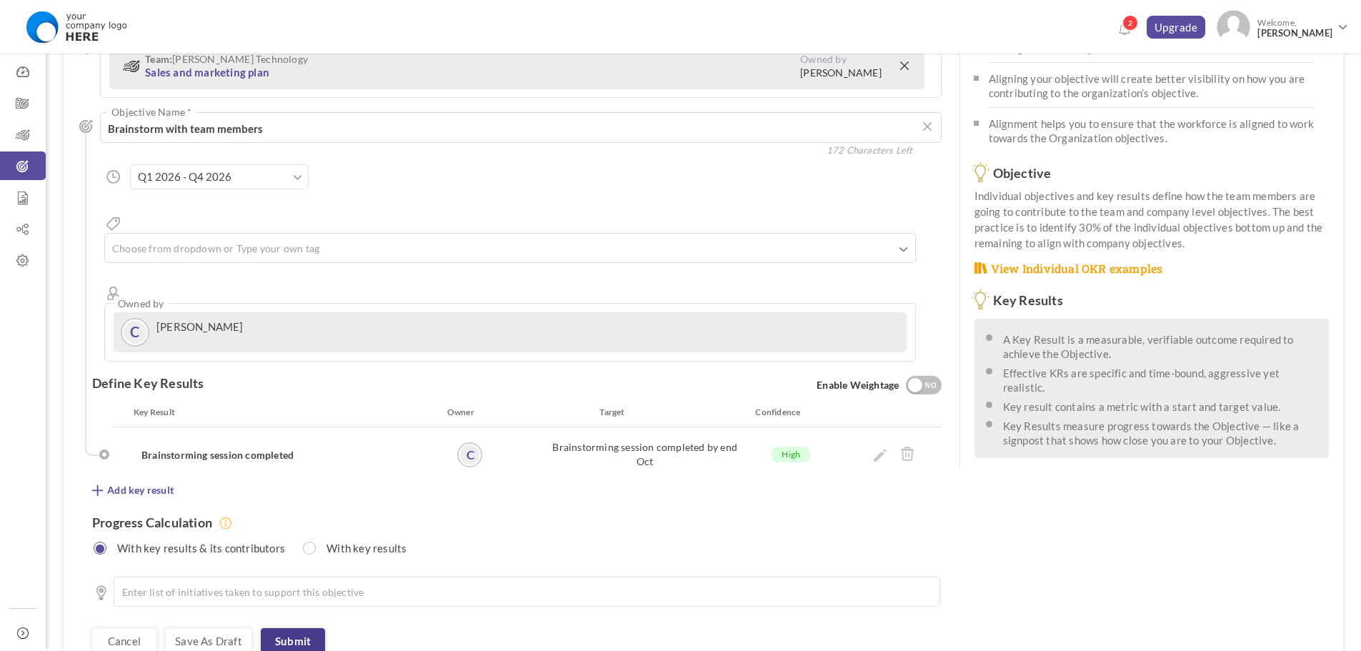
click at [298, 628] on link "Submit" at bounding box center [293, 641] width 64 height 26
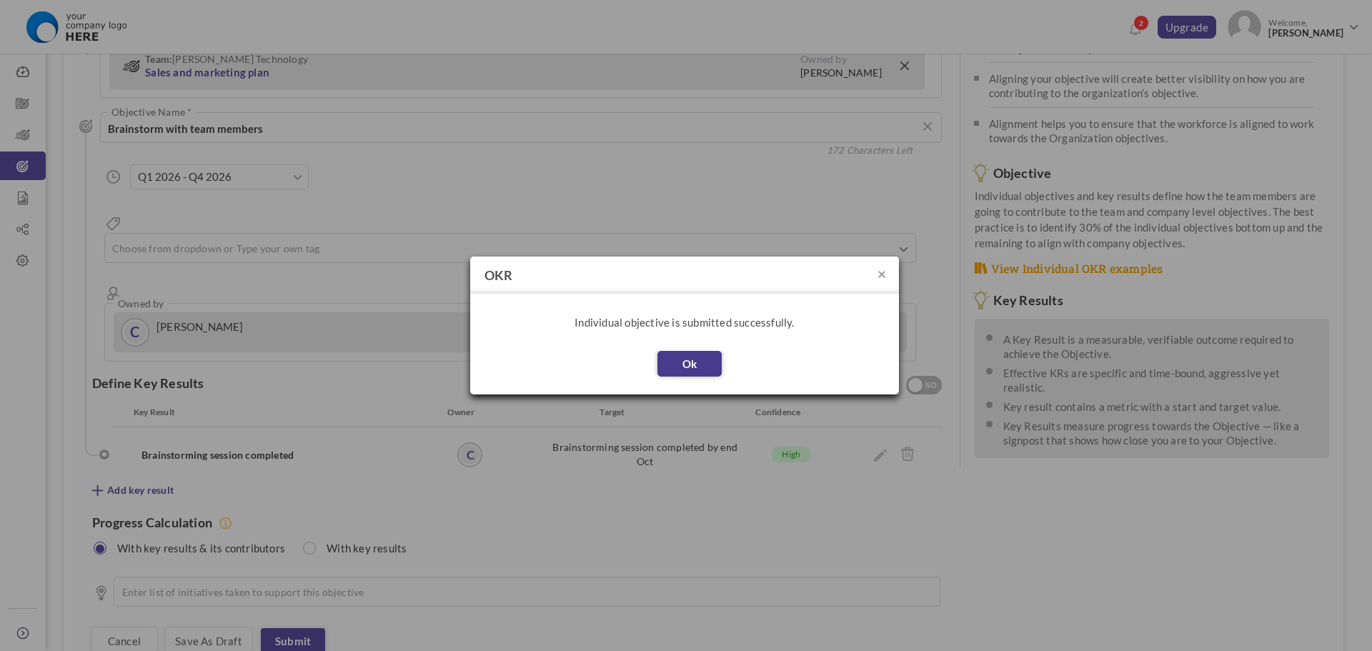
click at [685, 365] on button "Ok" at bounding box center [689, 364] width 64 height 26
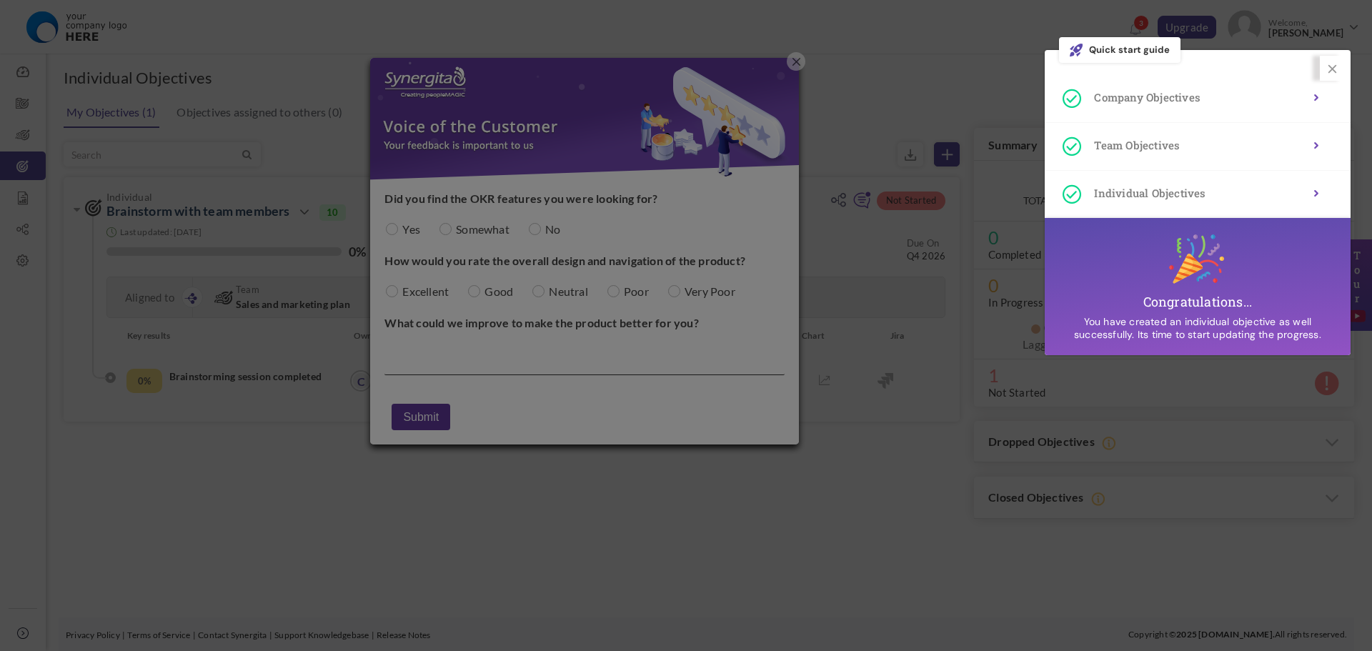
click at [614, 517] on div at bounding box center [686, 325] width 1372 height 651
click at [796, 62] on div at bounding box center [686, 325] width 1372 height 651
click at [1339, 68] on link at bounding box center [1332, 68] width 25 height 25
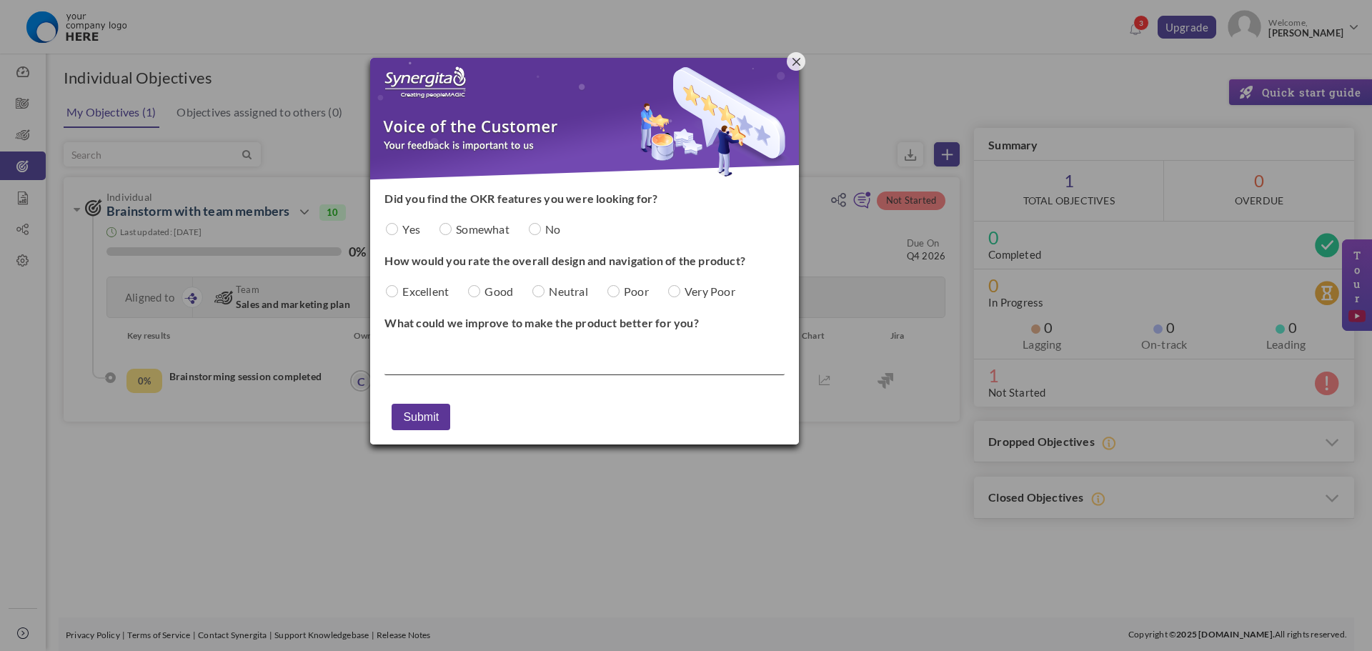
click at [793, 59] on span "button" at bounding box center [797, 62] width 8 height 8
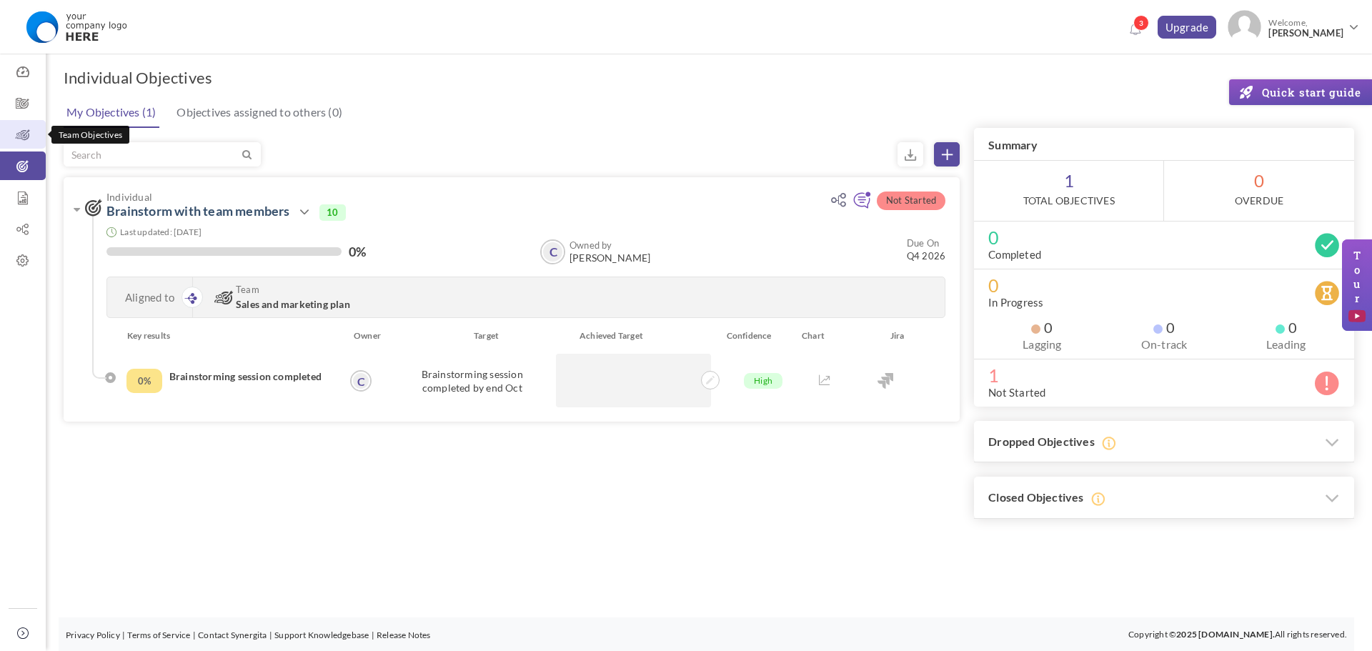
click at [24, 128] on icon at bounding box center [23, 135] width 46 height 14
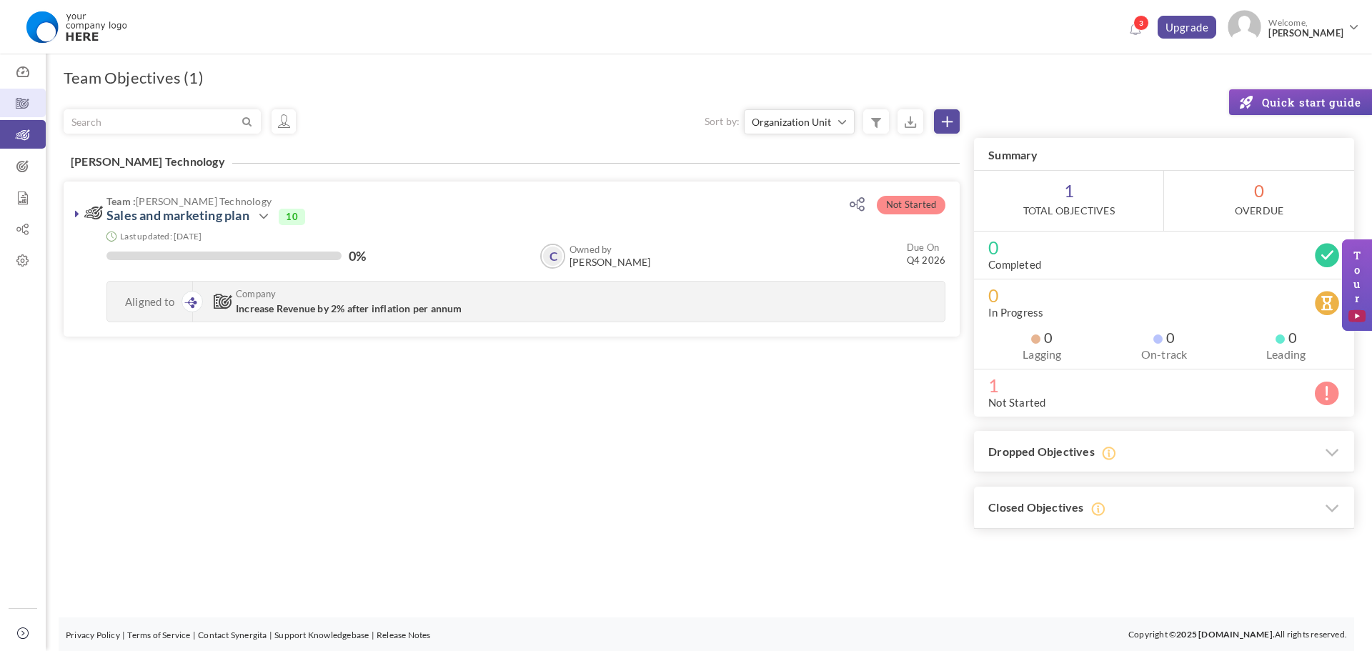
click at [22, 107] on icon at bounding box center [23, 103] width 46 height 14
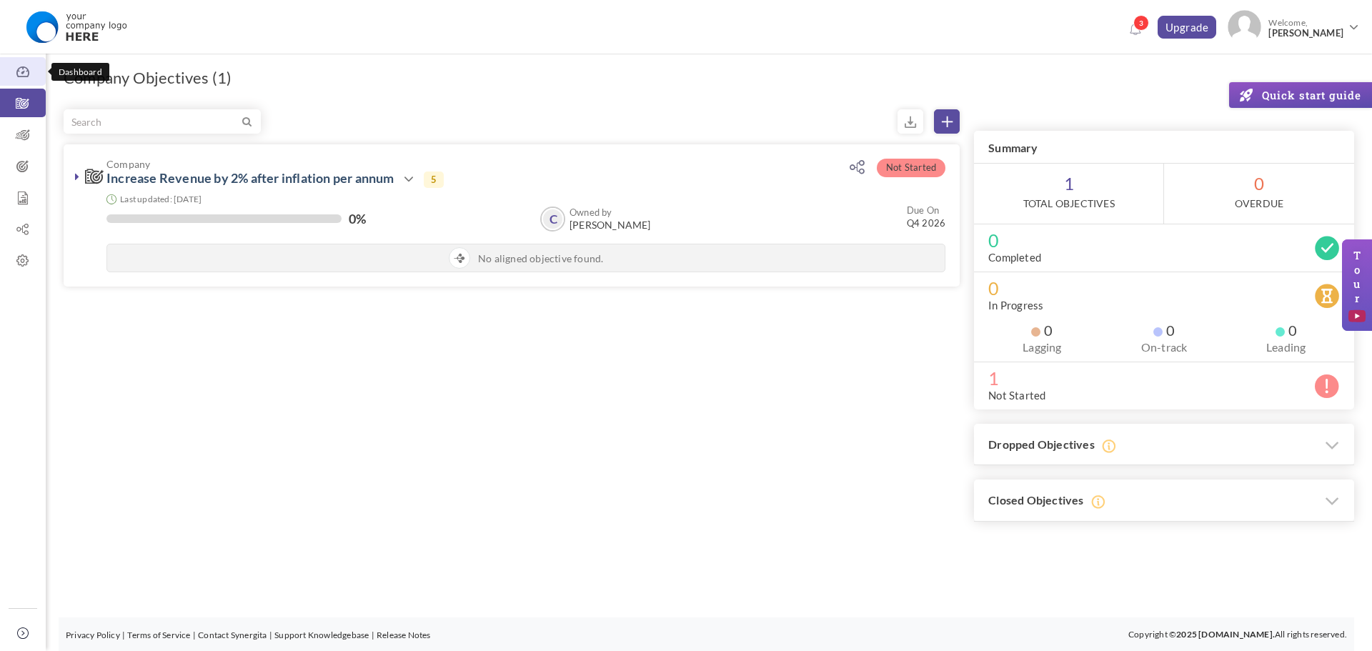
click at [15, 79] on link "Dashboard" at bounding box center [23, 71] width 46 height 29
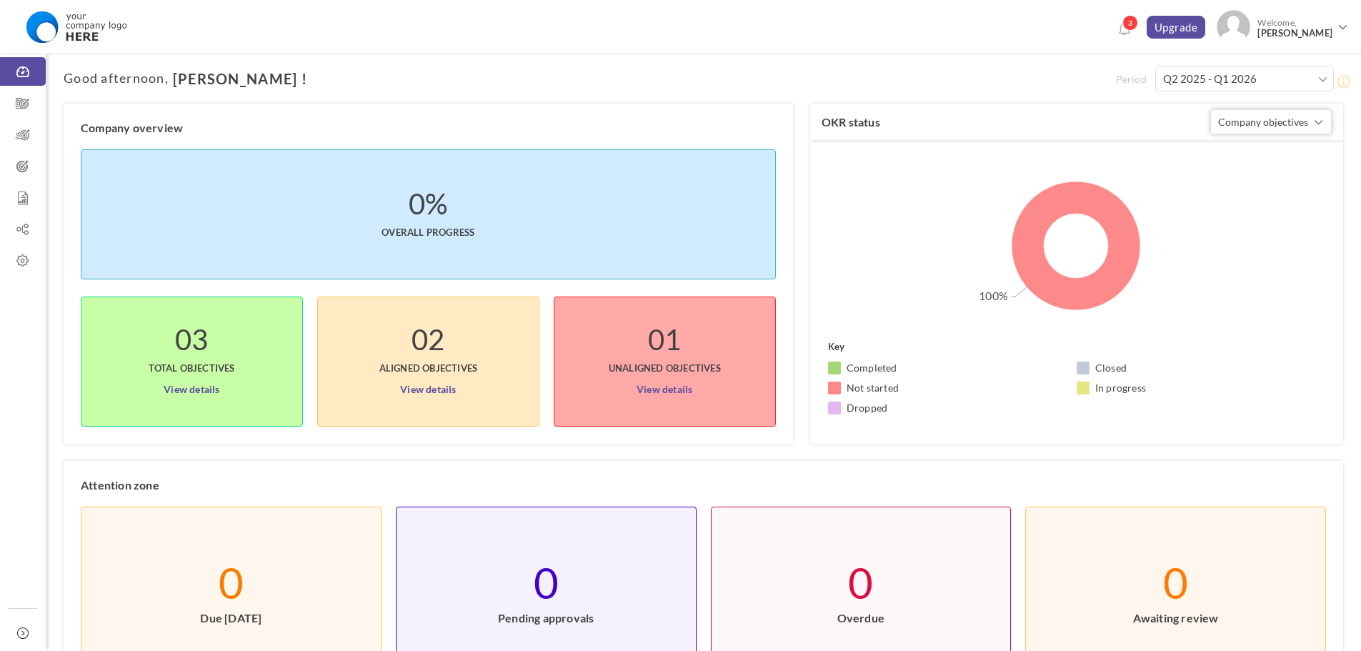
click at [642, 348] on span "UnAligned Objectives" at bounding box center [665, 361] width 112 height 29
click at [659, 392] on link "View details" at bounding box center [665, 386] width 56 height 23
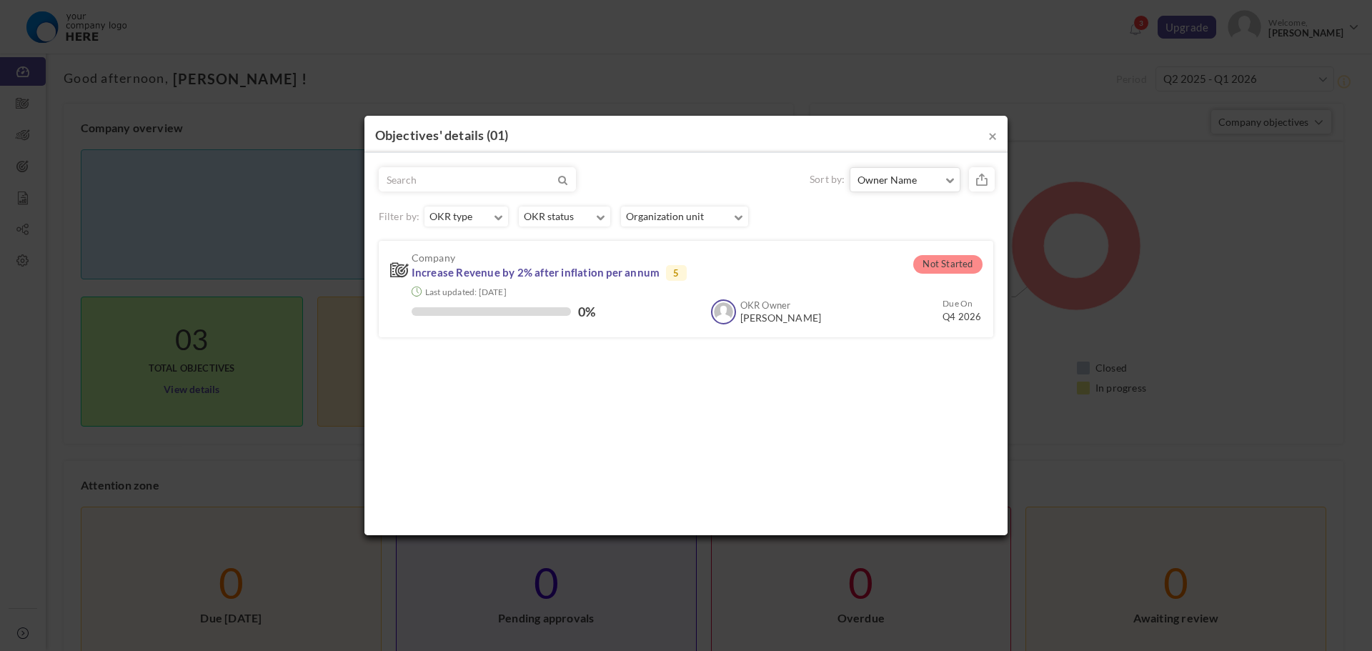
click at [22, 94] on div "× Objectives' details ( 01 ) Sort by: Owner Name Owner Name Status Due On 3 All" at bounding box center [686, 325] width 1372 height 651
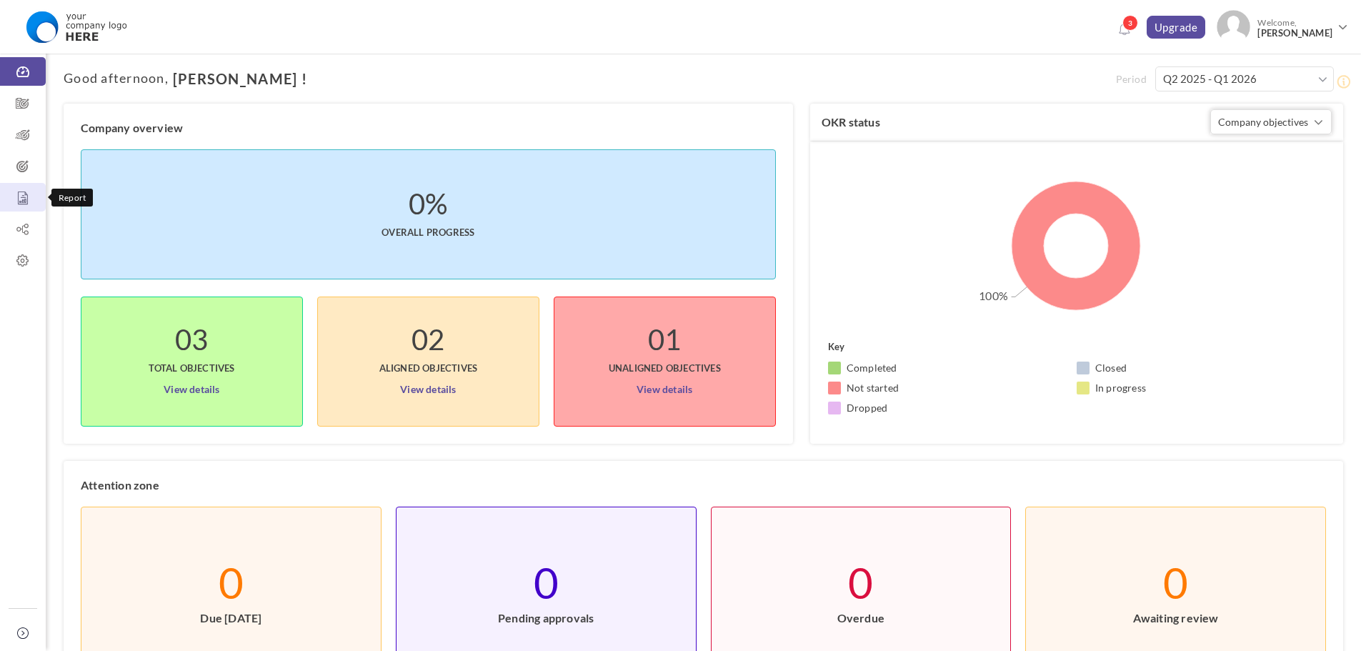
click at [16, 195] on icon at bounding box center [23, 198] width 46 height 14
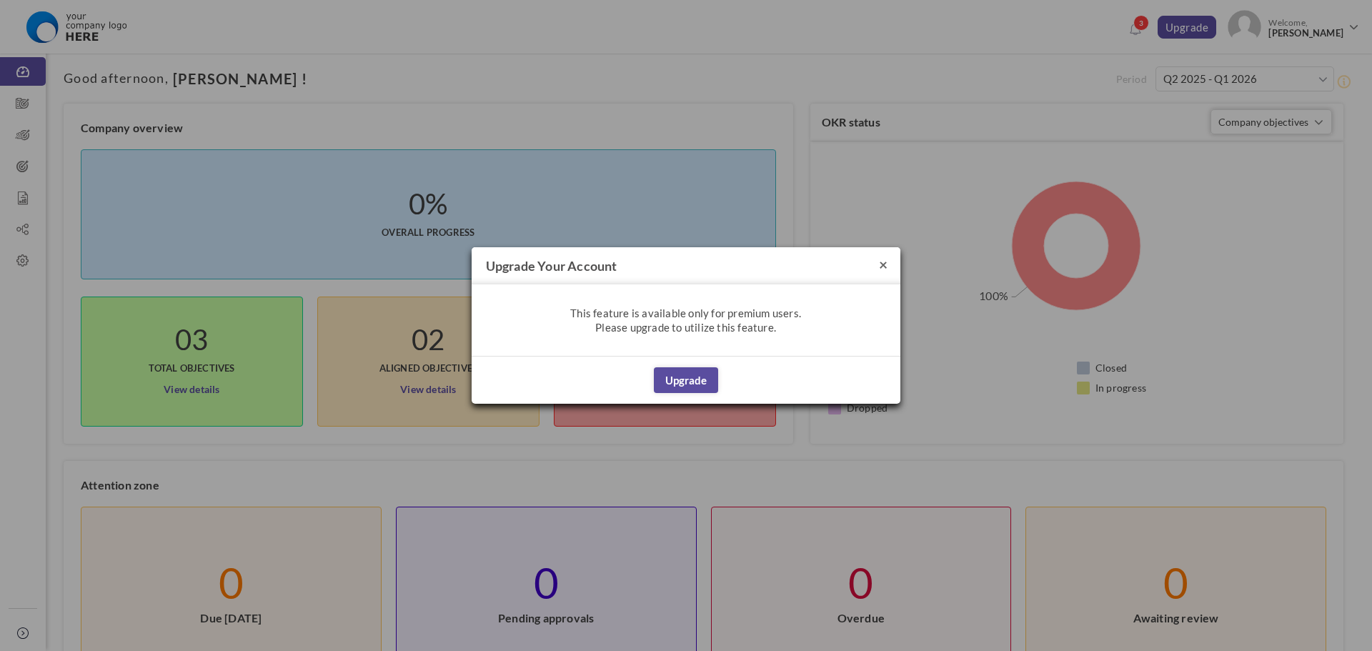
click at [883, 265] on button "×" at bounding box center [883, 264] width 9 height 15
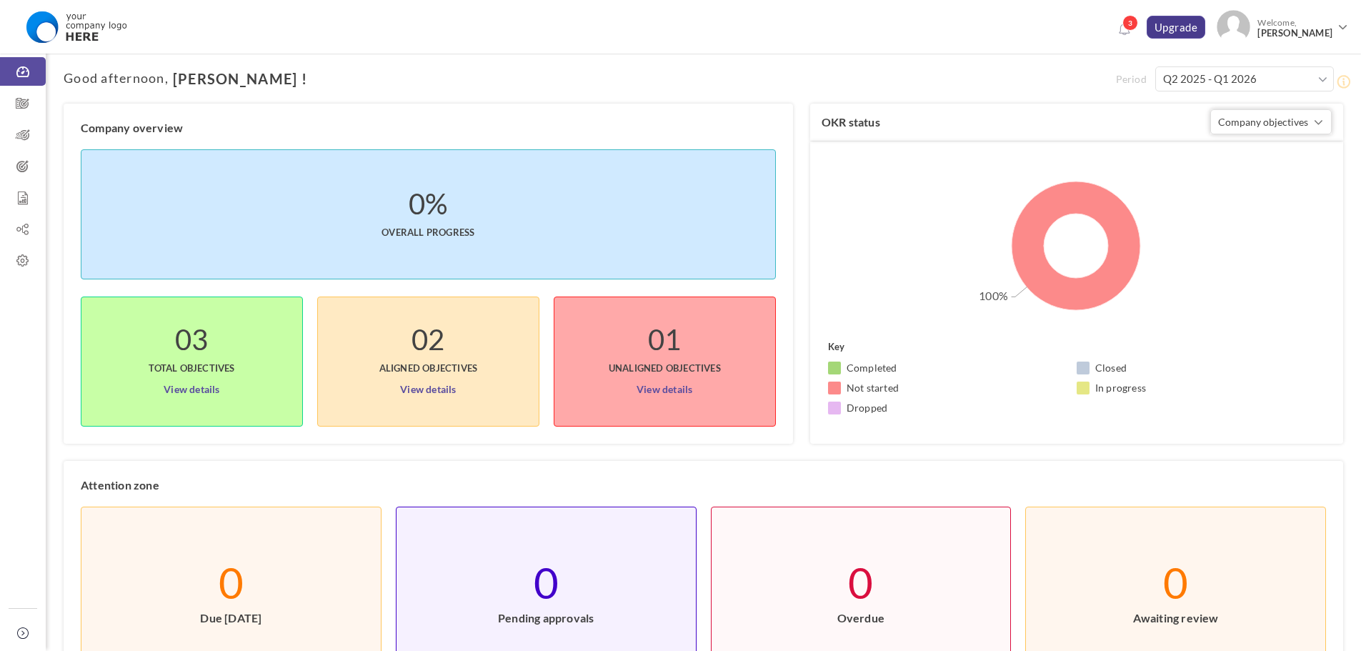
click at [1177, 32] on link "Upgrade" at bounding box center [1176, 27] width 59 height 23
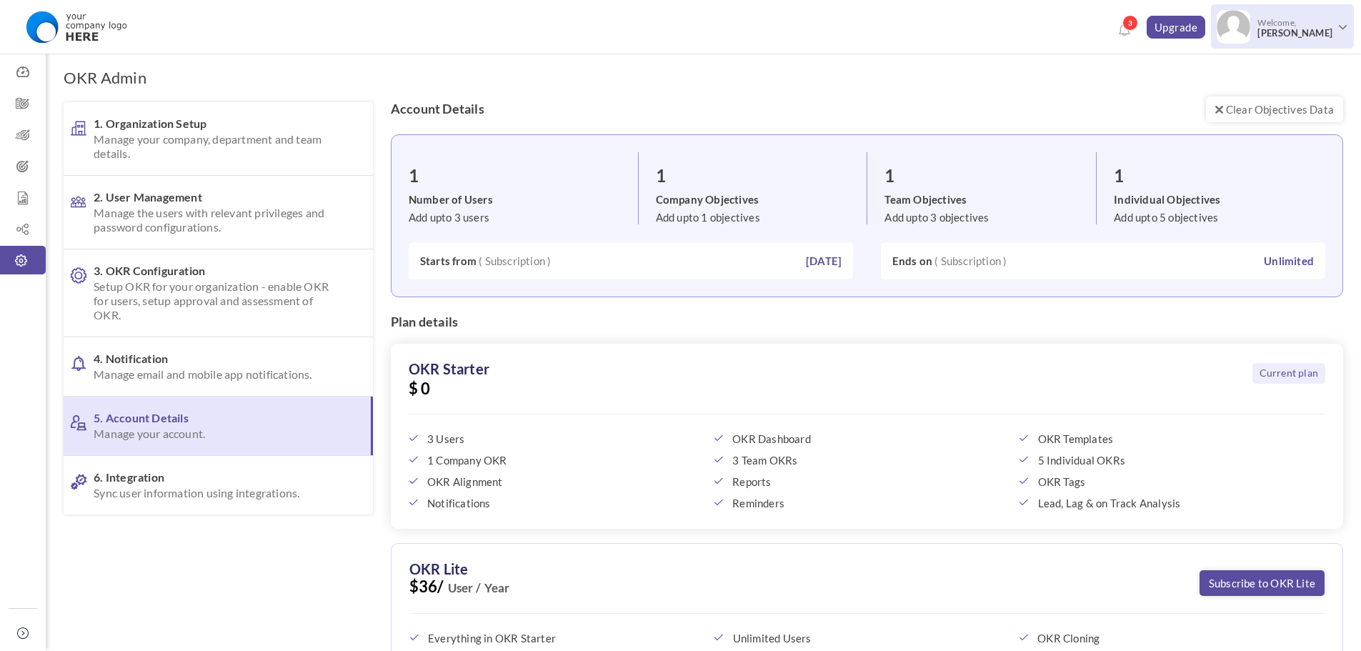
click at [1282, 34] on span "[PERSON_NAME]" at bounding box center [1295, 33] width 75 height 11
click at [1251, 181] on link "Log Out" at bounding box center [1272, 181] width 150 height 29
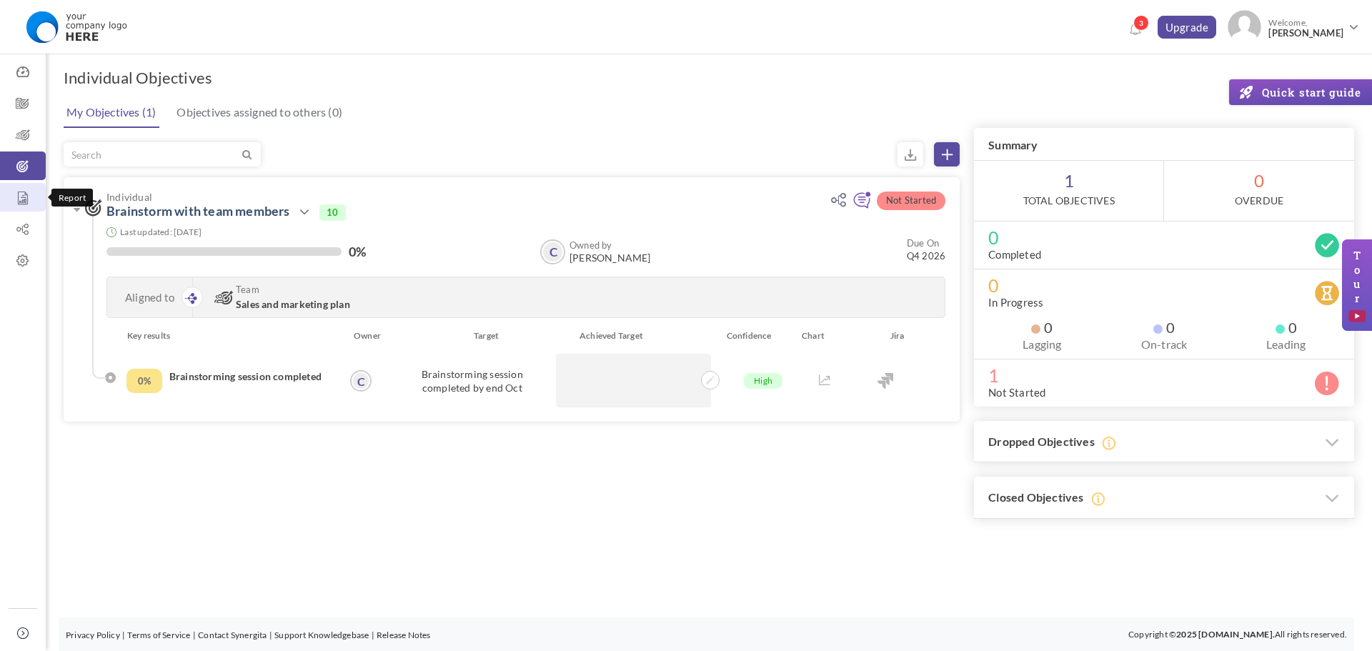
click at [19, 201] on icon at bounding box center [23, 198] width 46 height 14
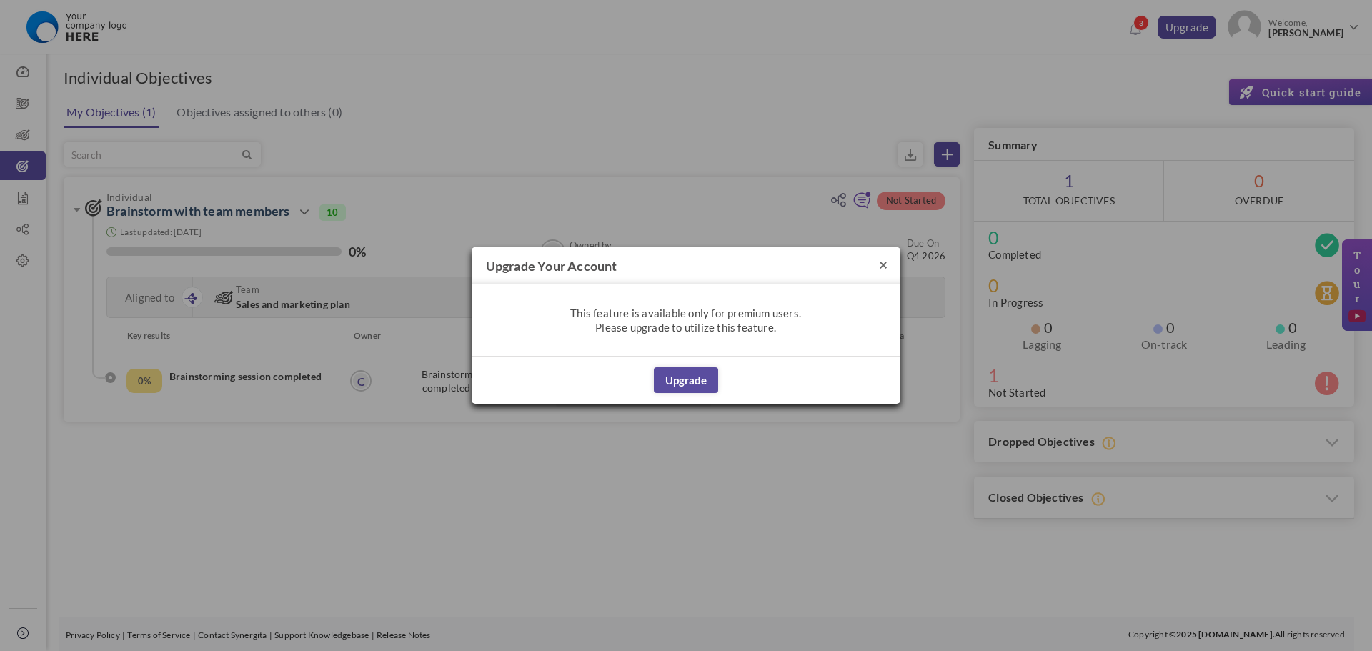
click at [883, 264] on button "×" at bounding box center [883, 264] width 9 height 15
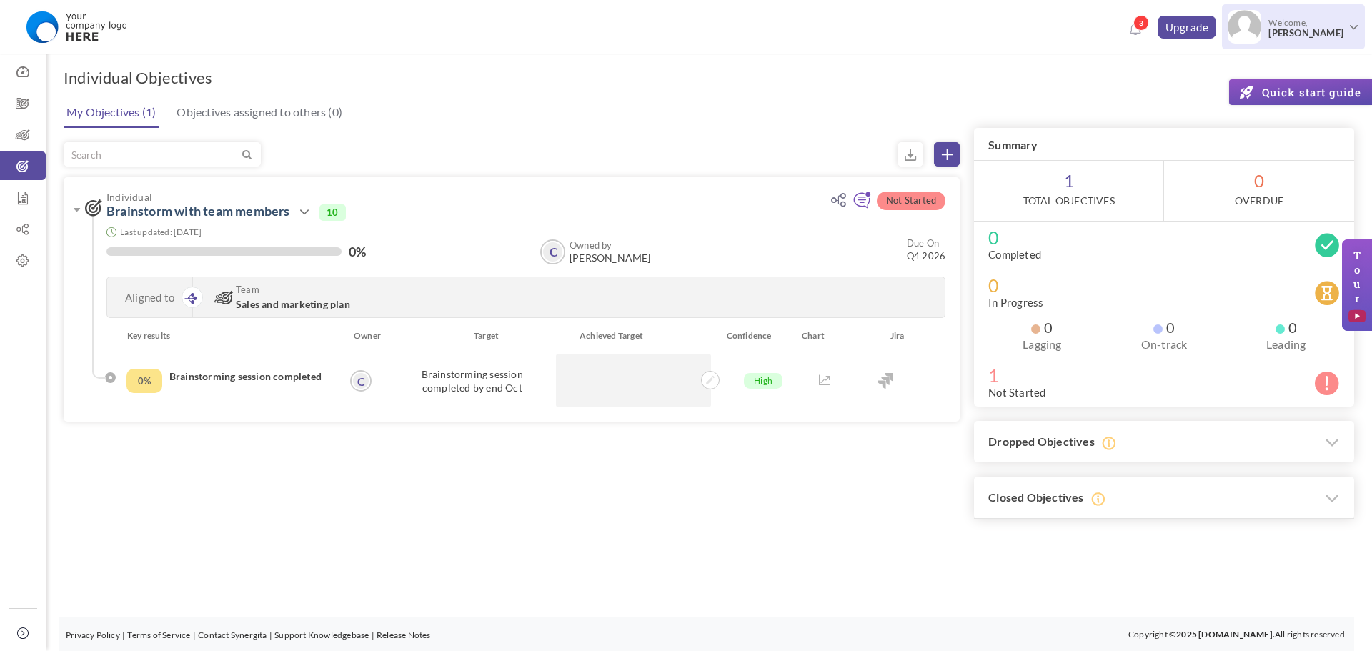
click at [1329, 12] on span "Welcome, [PERSON_NAME]" at bounding box center [1304, 28] width 86 height 36
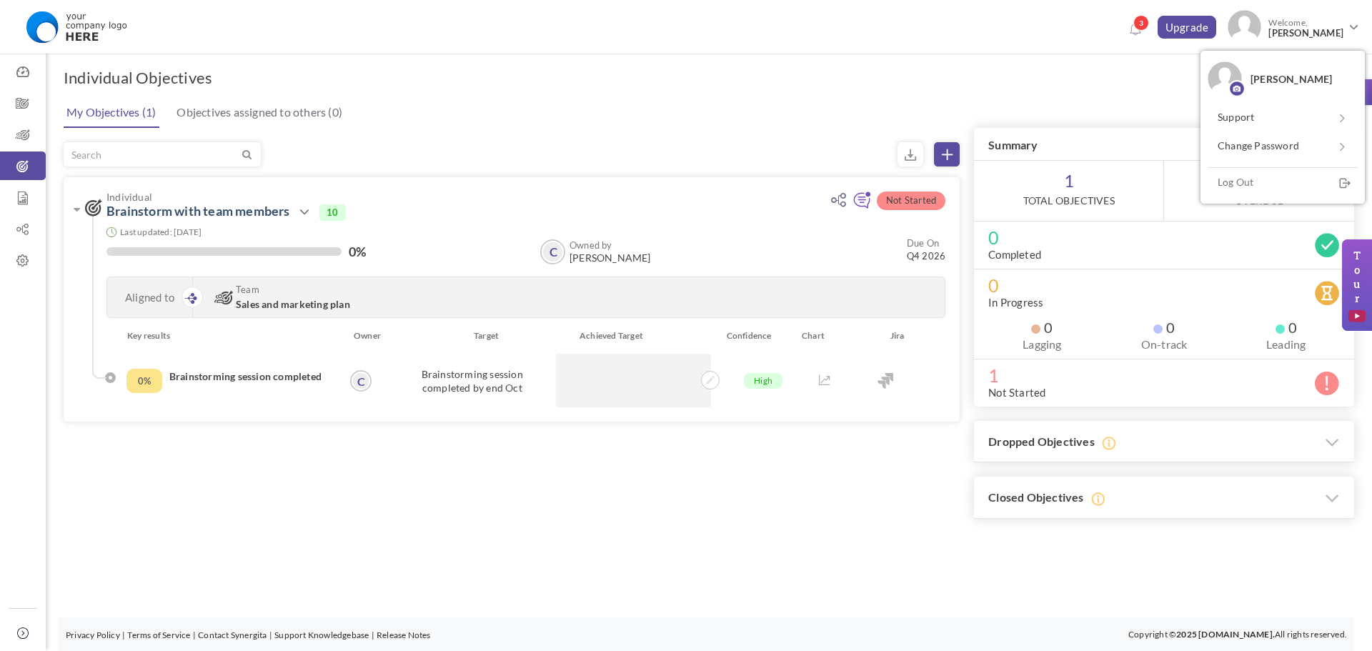
click at [1198, 19] on link "Upgrade" at bounding box center [1187, 27] width 59 height 23
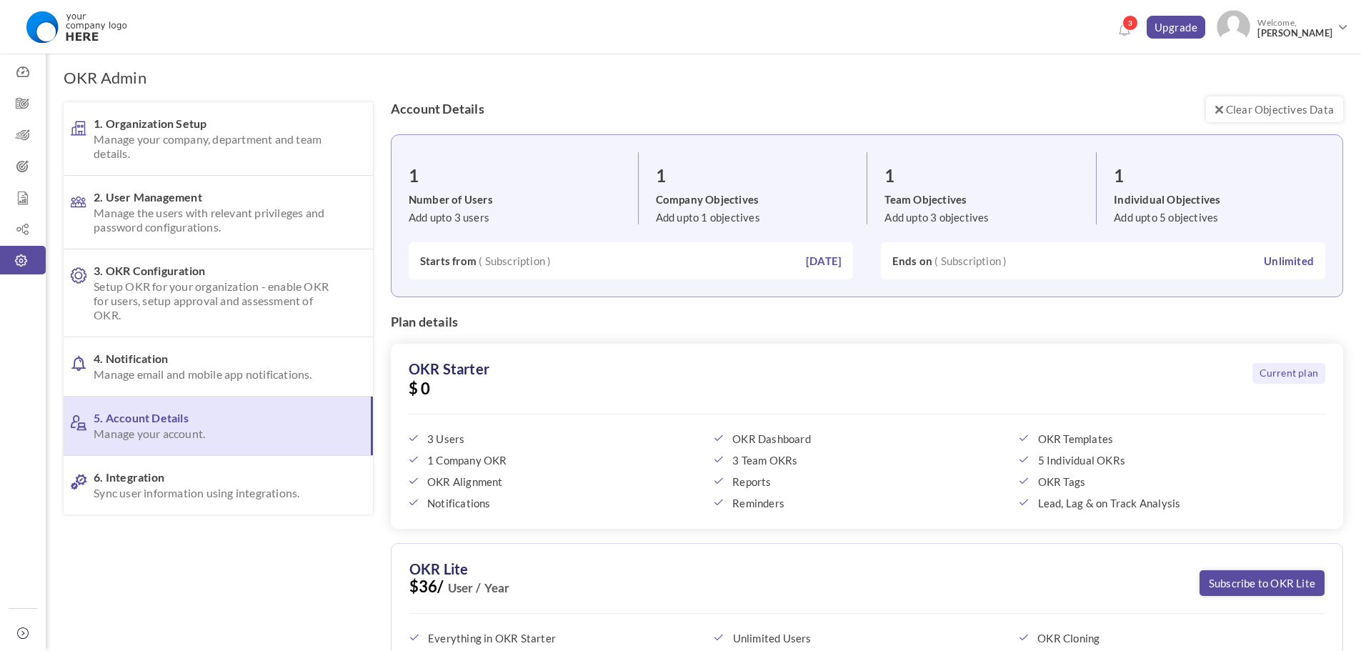
click at [520, 261] on span "( Subscription )" at bounding box center [515, 261] width 72 height 14
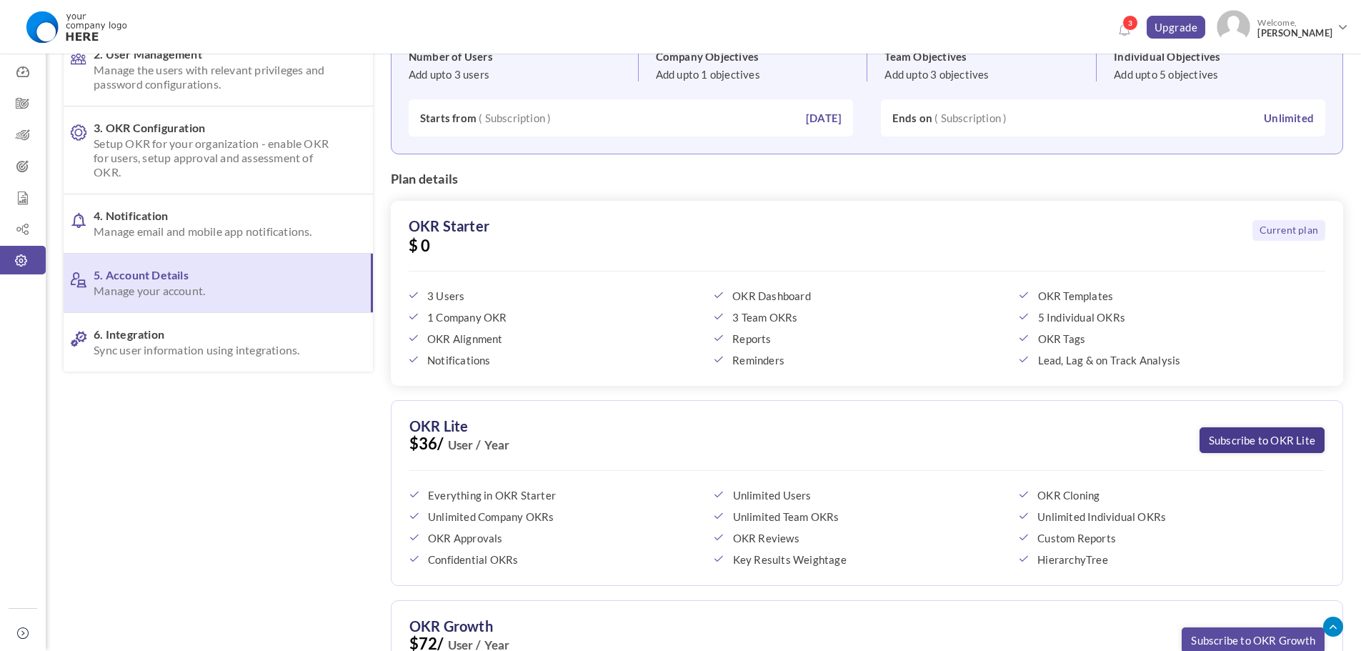
click at [1256, 438] on link "Subscribe to OKR Lite" at bounding box center [1262, 440] width 125 height 26
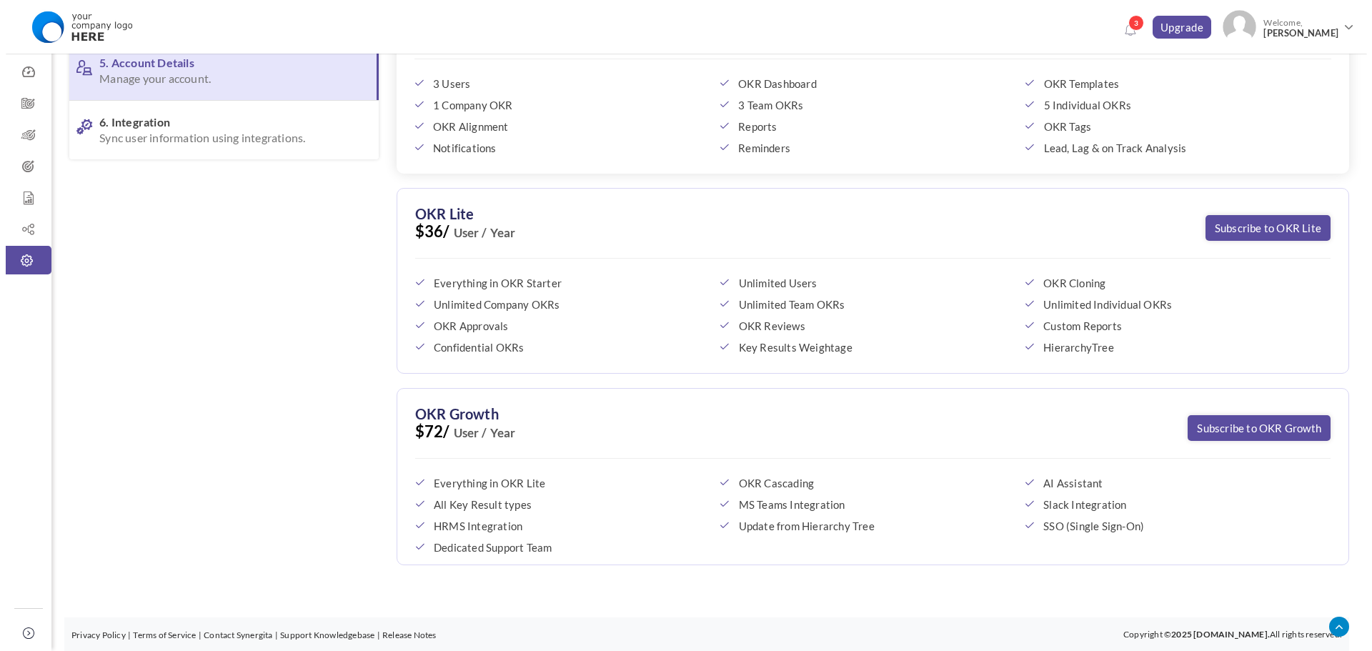
scroll to position [0, 0]
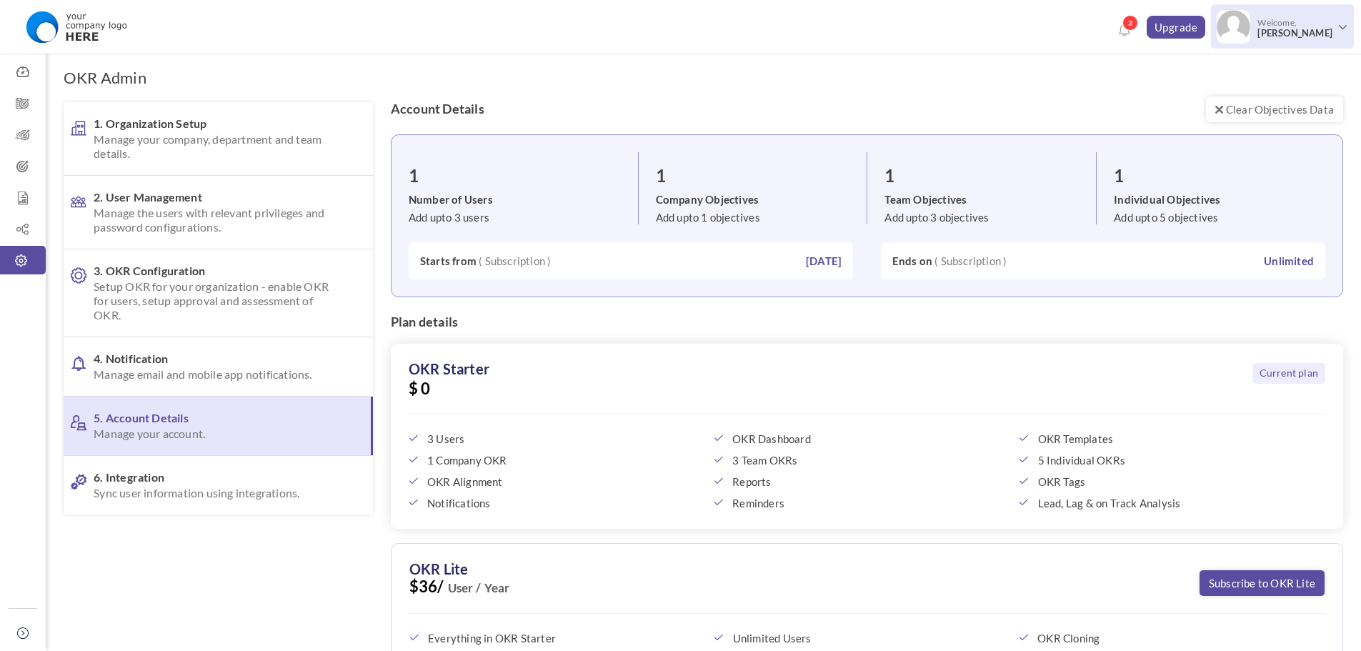
click at [1326, 7] on link "Welcome, Ciara McQuillan" at bounding box center [1282, 24] width 143 height 41
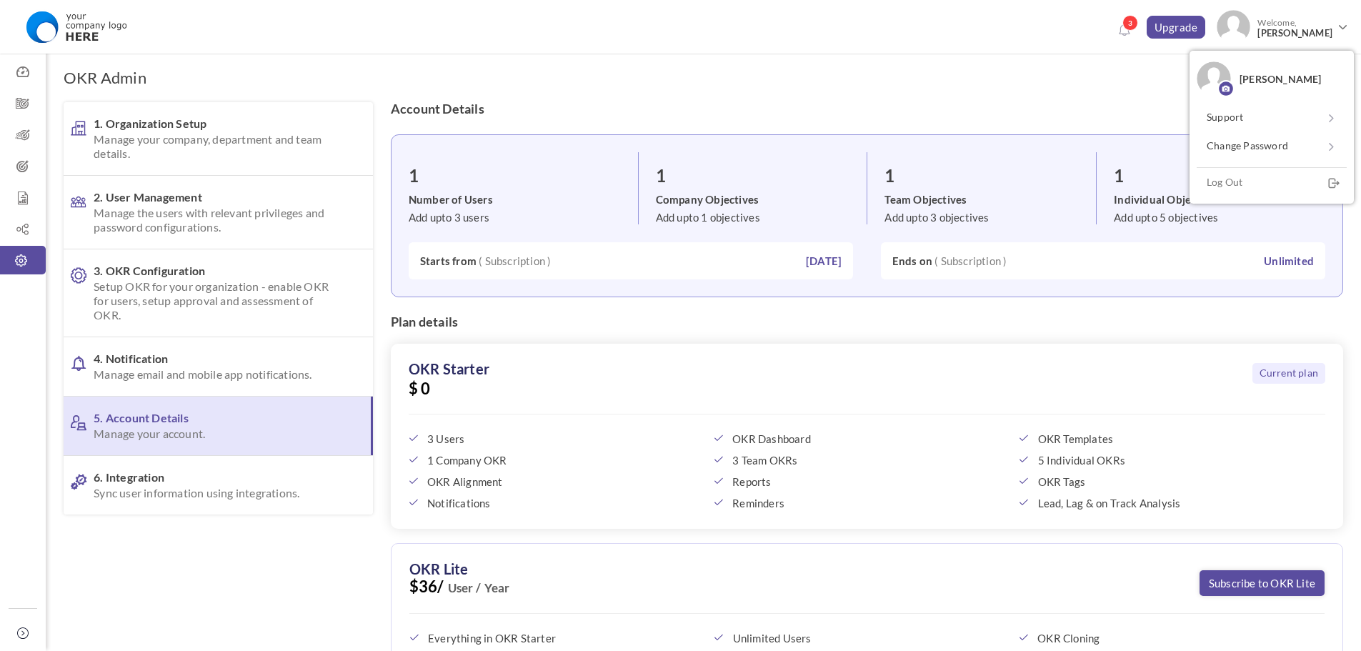
click at [1058, 76] on div "OKR Admin 1. Organization Setup Manage your company, department and team detail…" at bounding box center [704, 522] width 1316 height 967
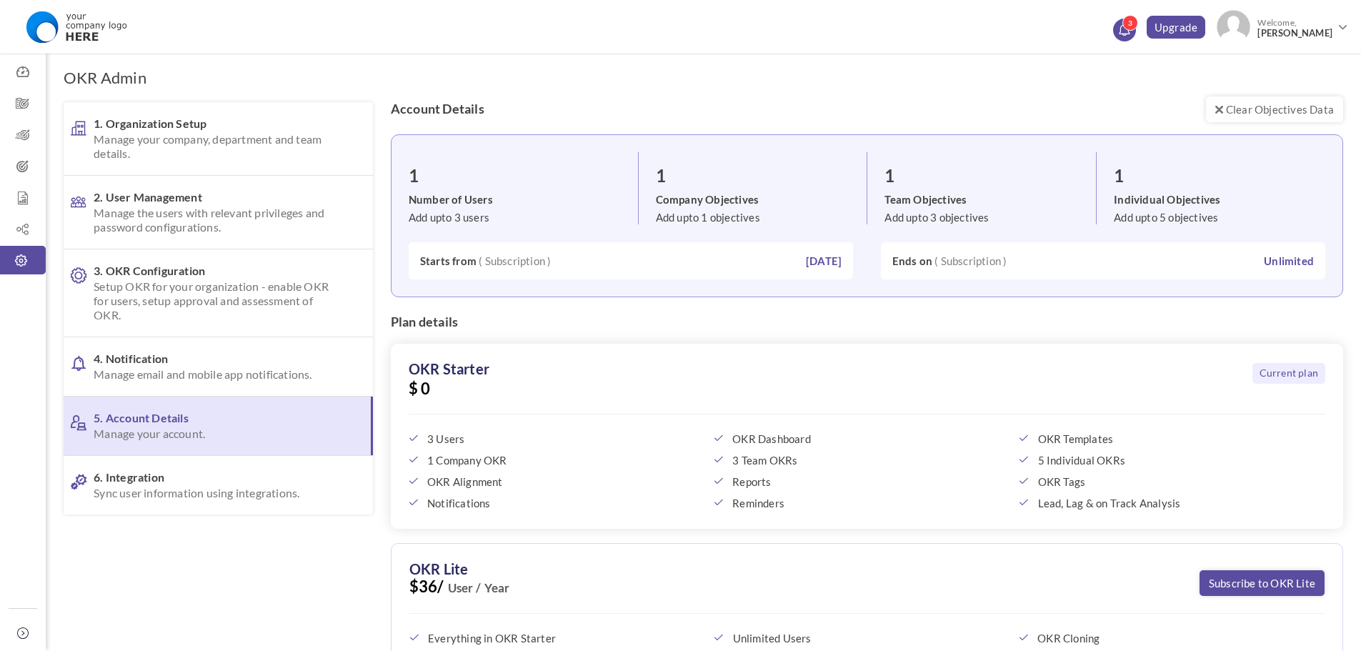
click at [1132, 26] on span "3" at bounding box center [1131, 23] width 16 height 16
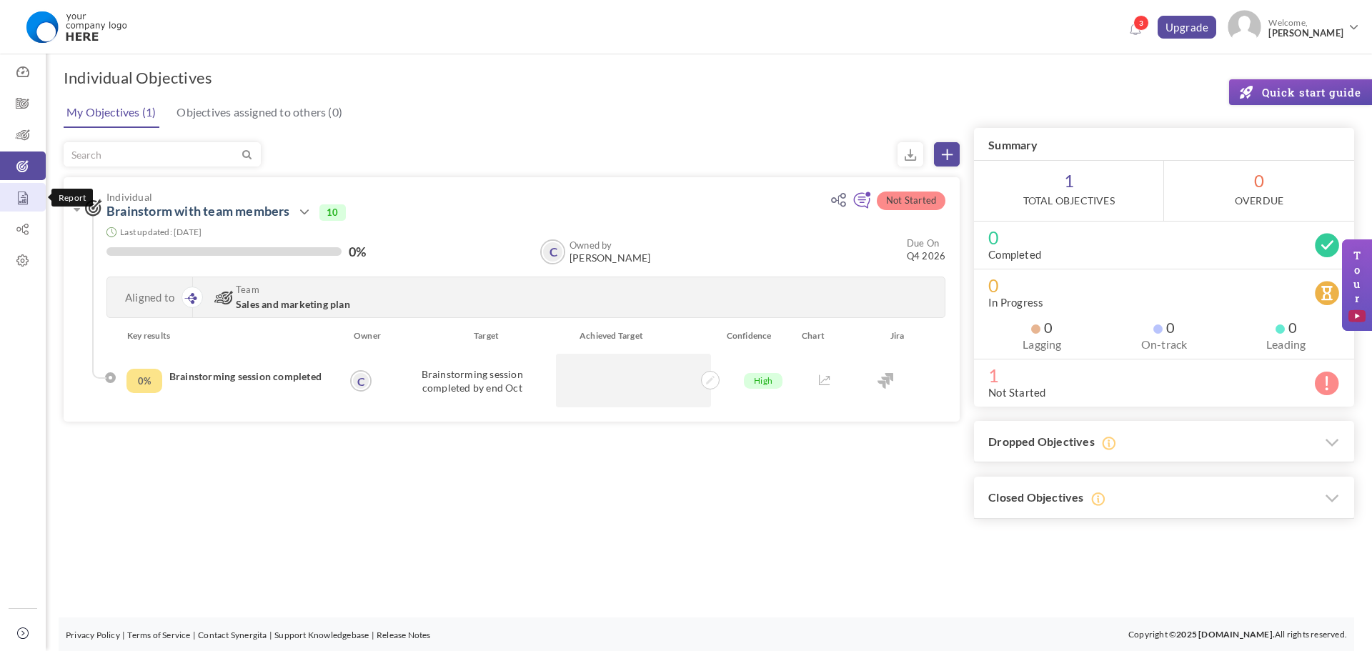
click at [21, 201] on icon at bounding box center [23, 198] width 46 height 14
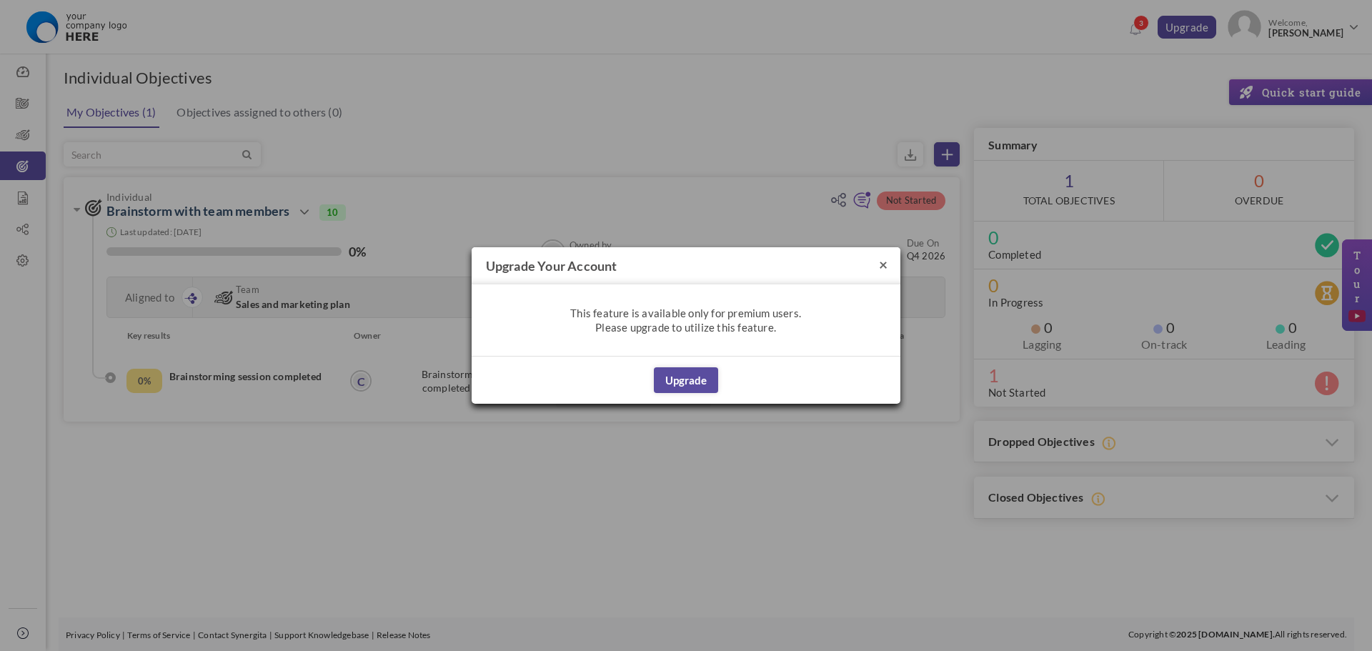
click at [884, 269] on button "×" at bounding box center [883, 264] width 9 height 15
